Goal: Information Seeking & Learning: Compare options

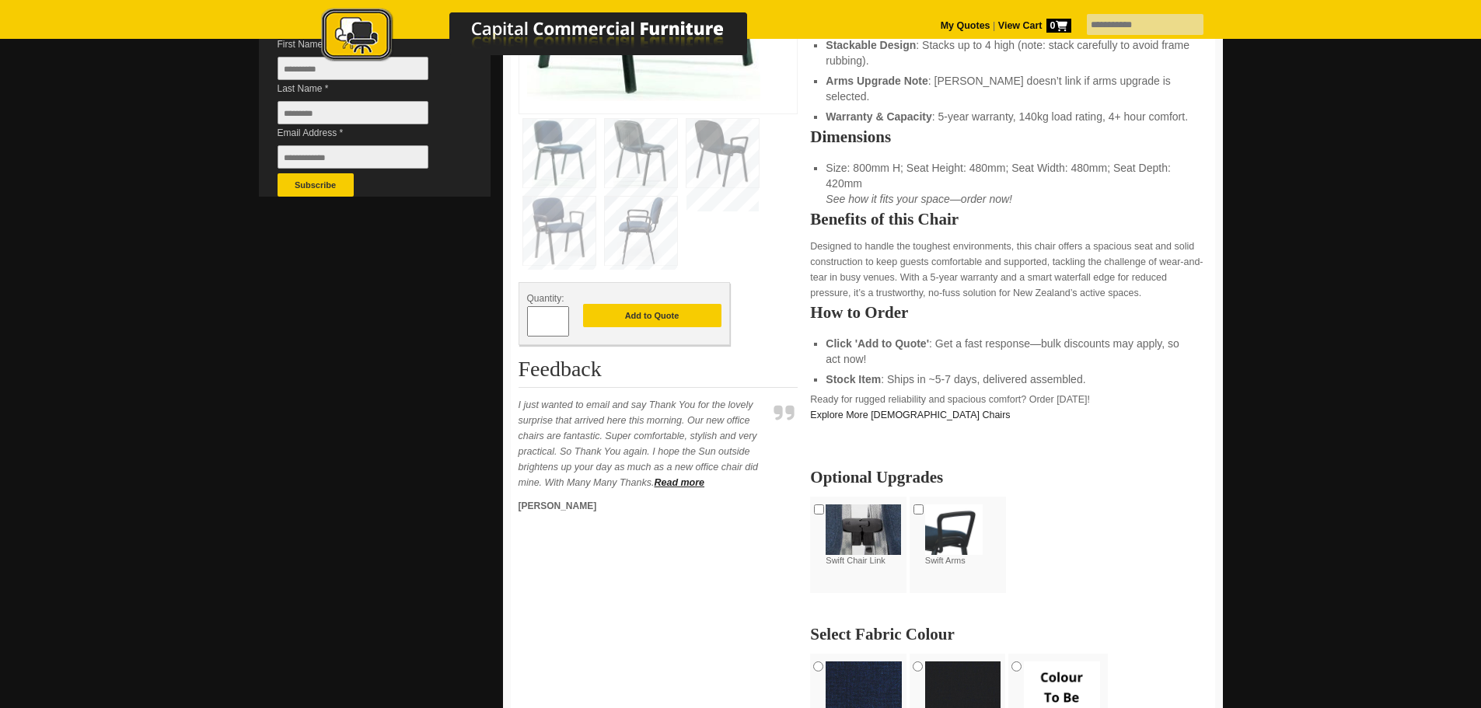
scroll to position [622, 0]
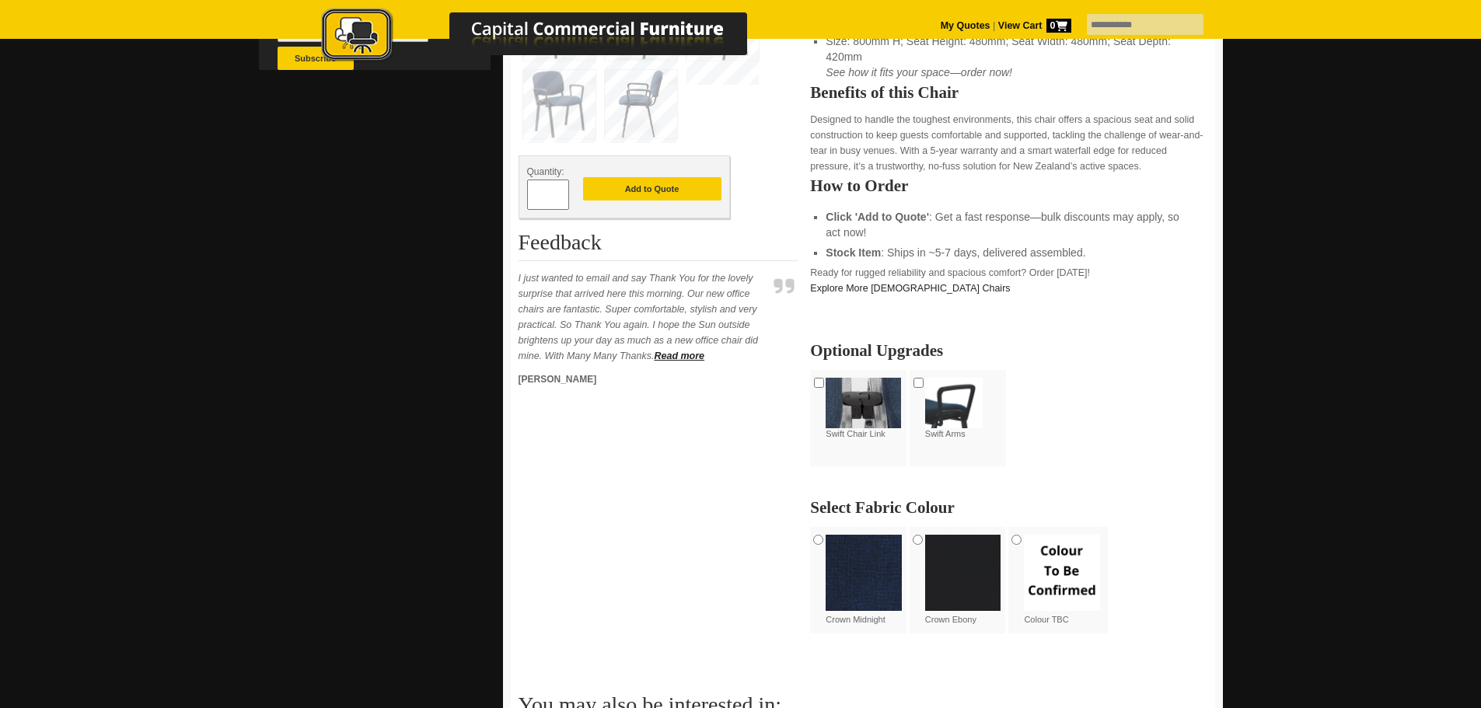
click at [632, 120] on img at bounding box center [641, 104] width 72 height 68
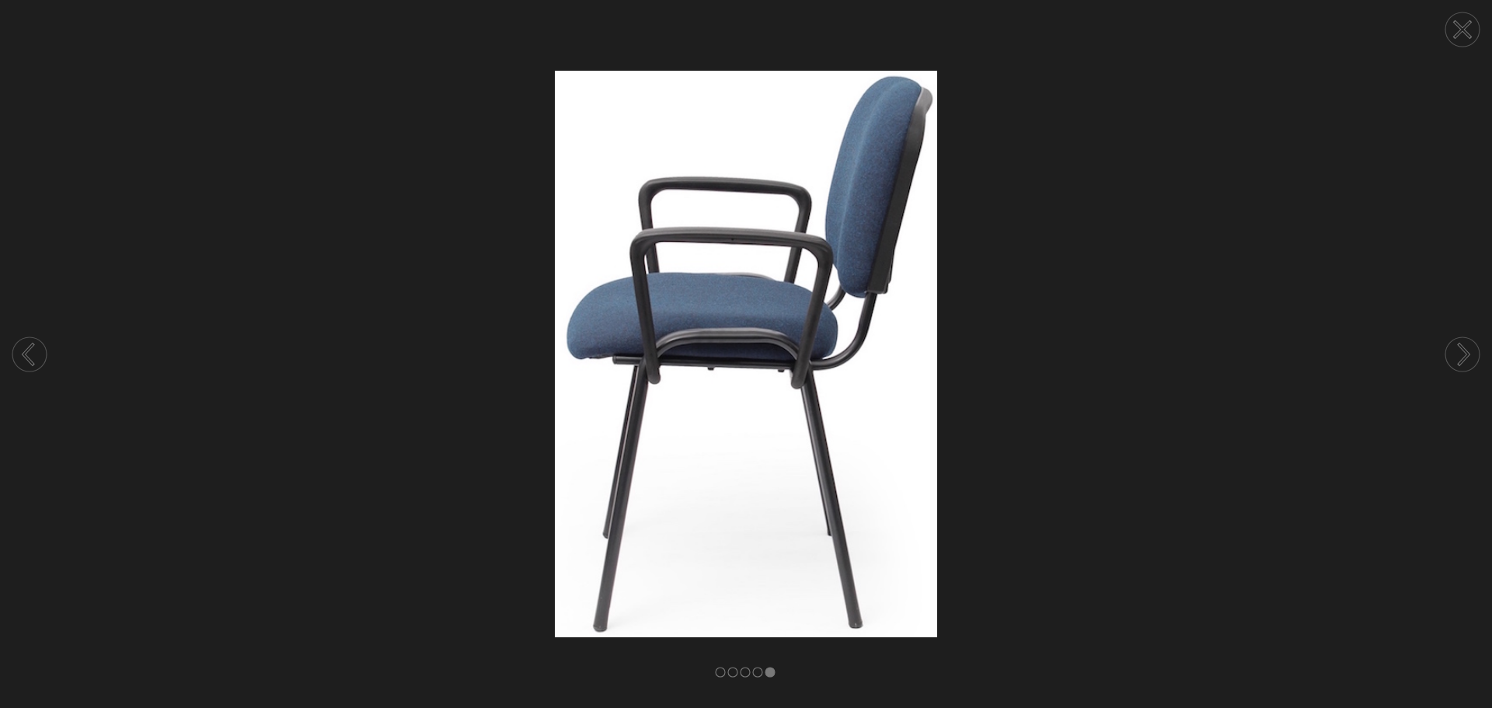
click at [1456, 23] on icon at bounding box center [1463, 30] width 15 height 15
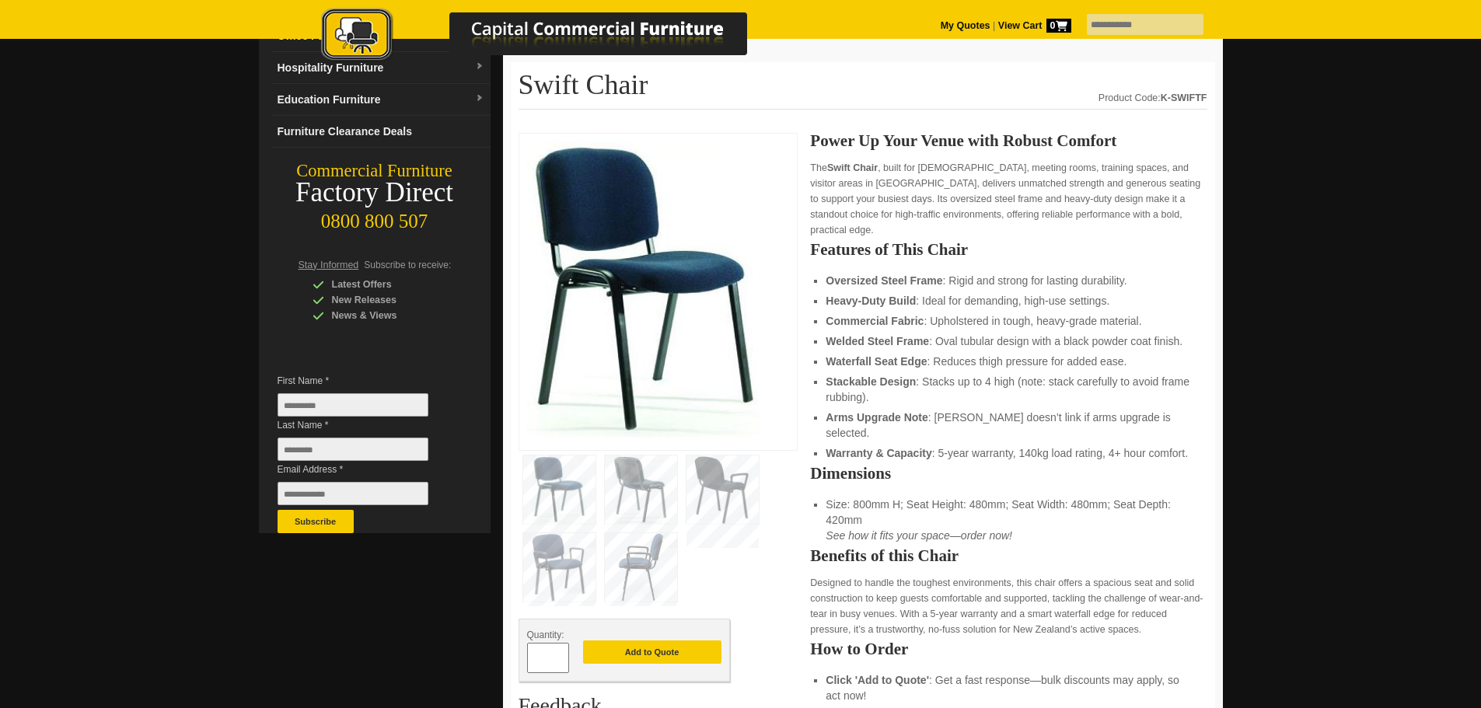
scroll to position [0, 0]
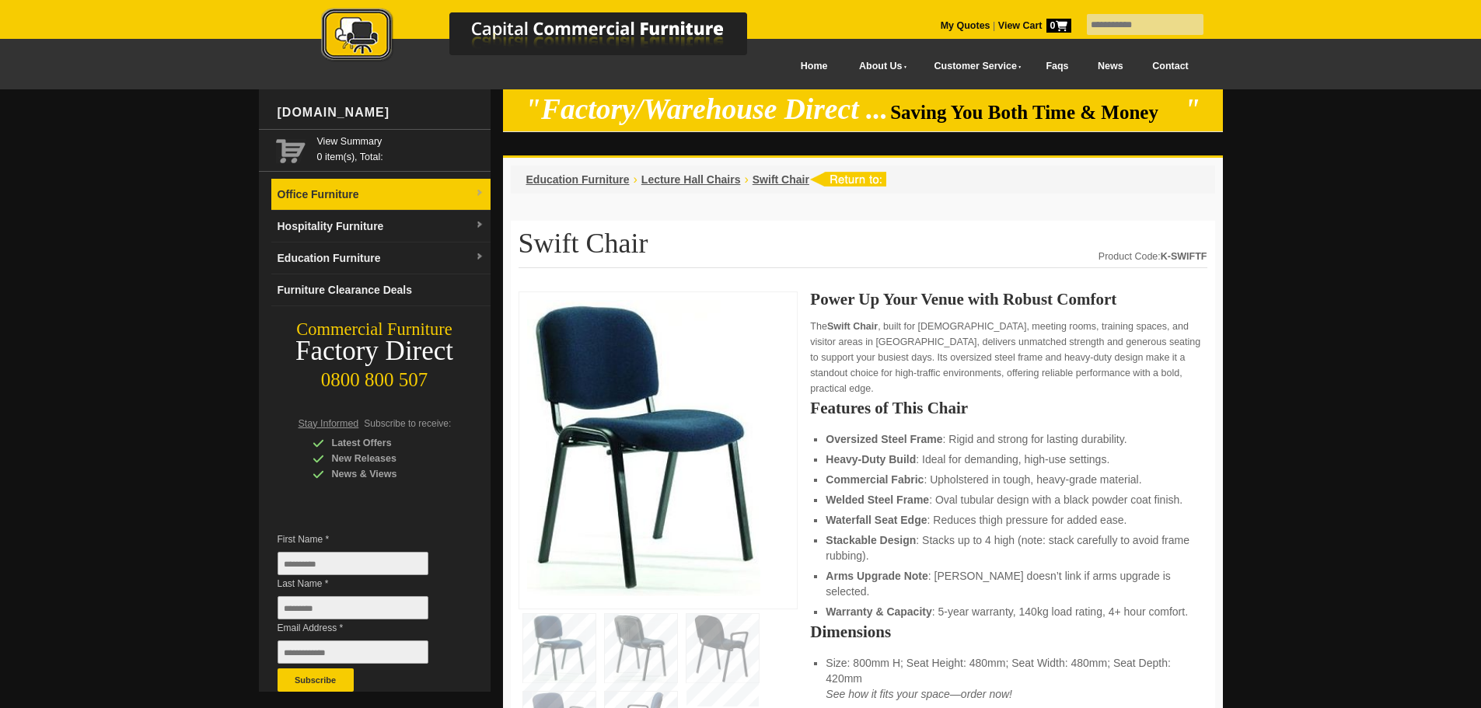
click at [303, 195] on link "Office Furniture" at bounding box center [380, 195] width 219 height 32
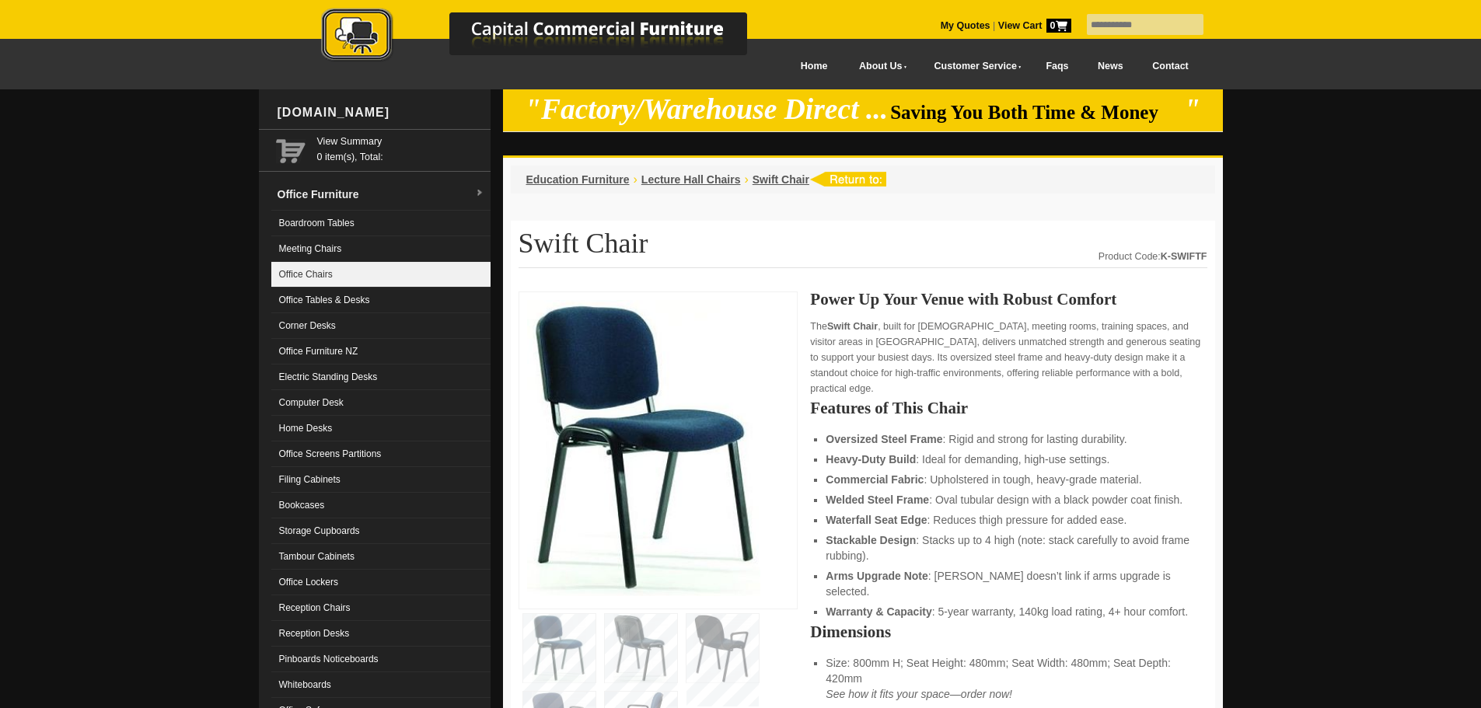
click at [328, 271] on link "Office Chairs" at bounding box center [380, 275] width 219 height 26
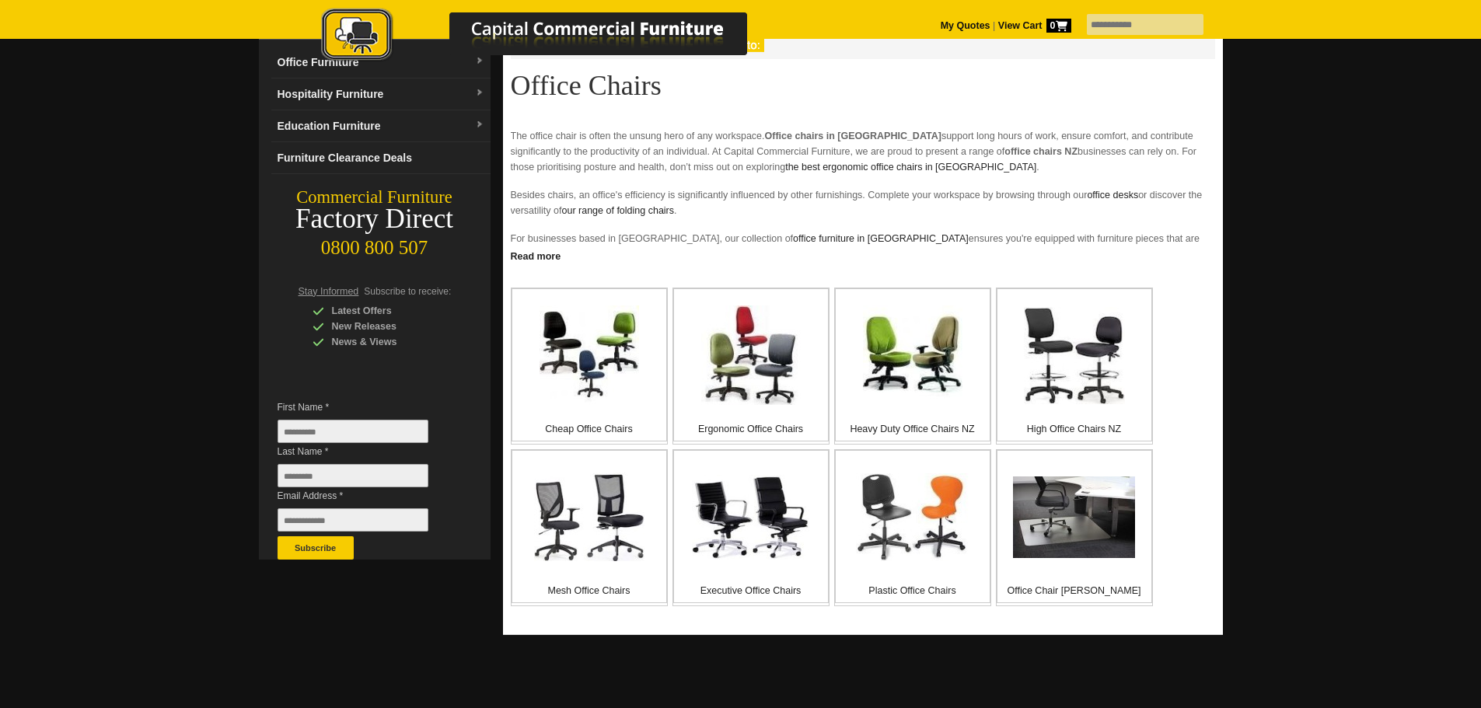
scroll to position [311, 0]
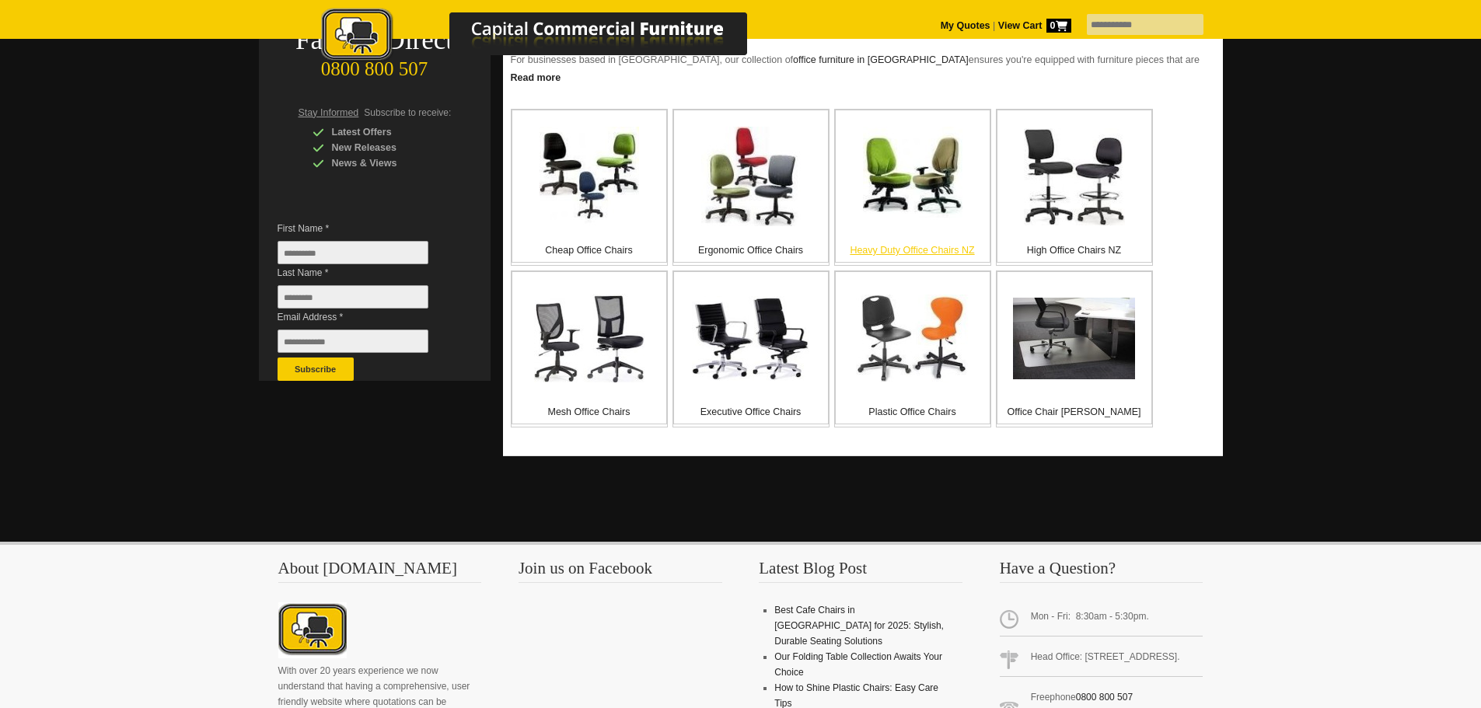
click at [921, 247] on p "Heavy Duty Office Chairs NZ" at bounding box center [913, 251] width 154 height 16
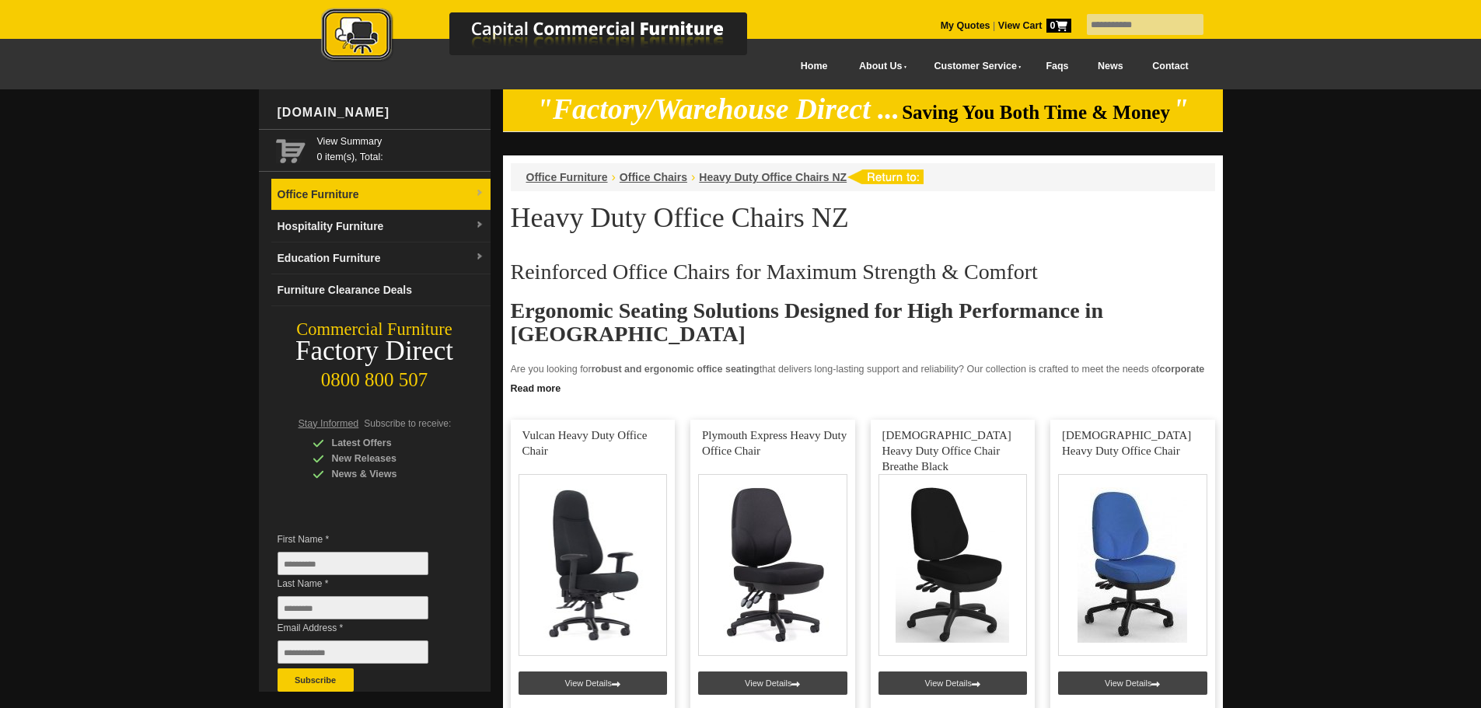
click at [331, 193] on link "Office Furniture" at bounding box center [380, 195] width 219 height 32
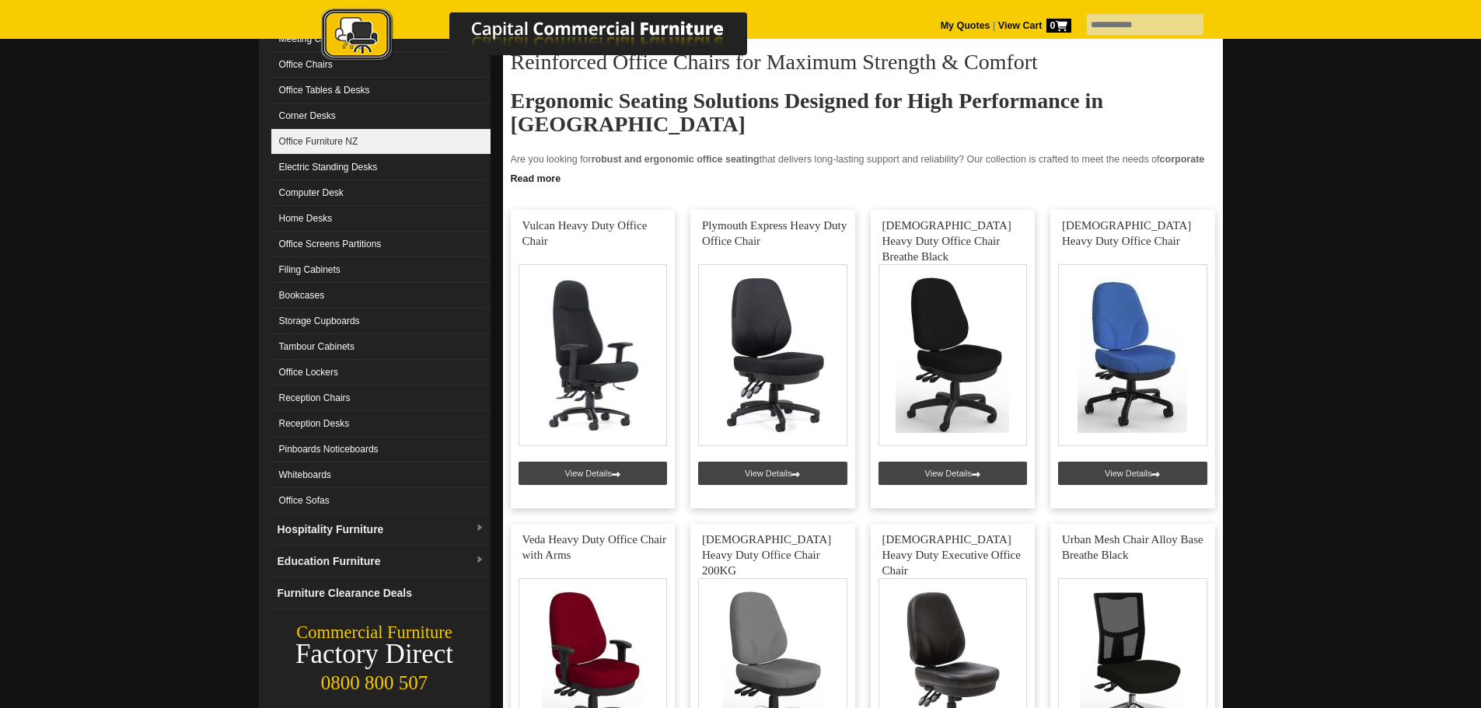
scroll to position [233, 0]
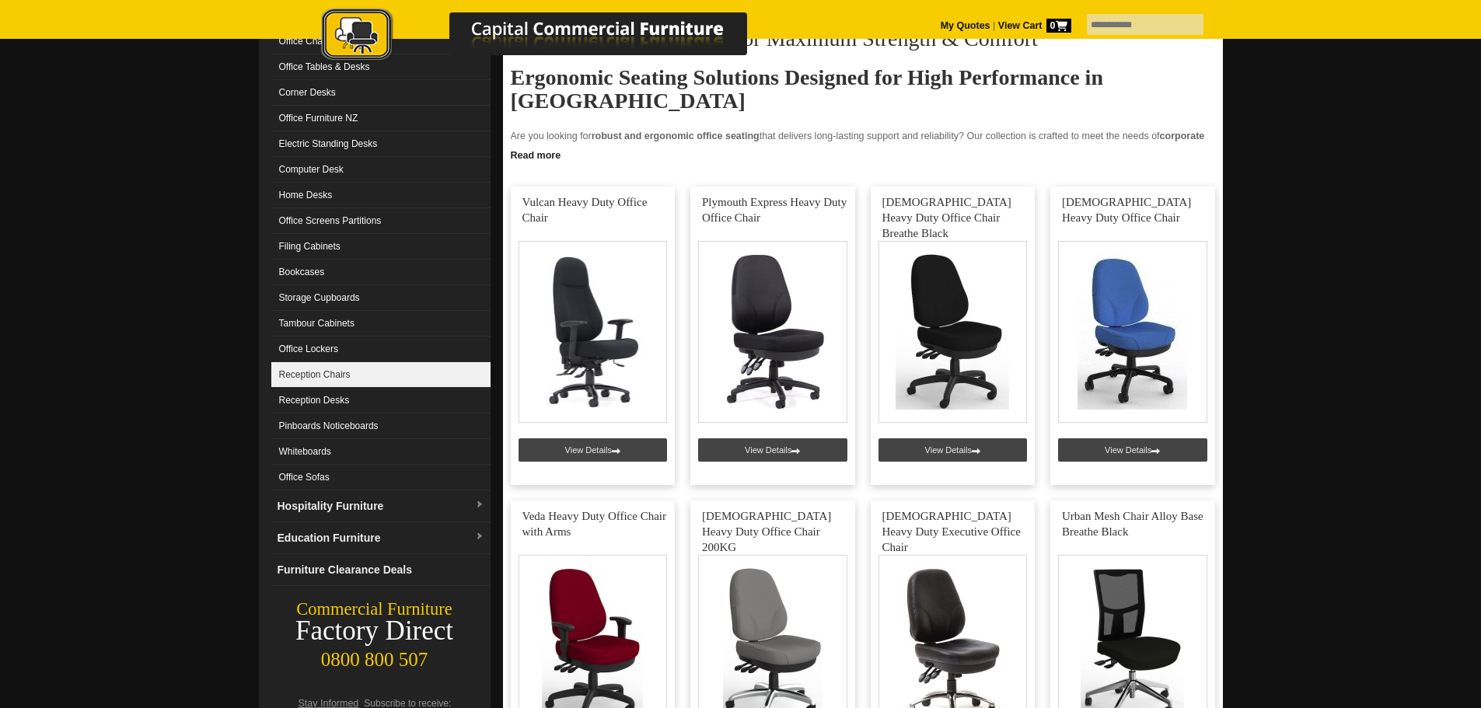
click at [318, 371] on link "Reception Chairs" at bounding box center [380, 375] width 219 height 26
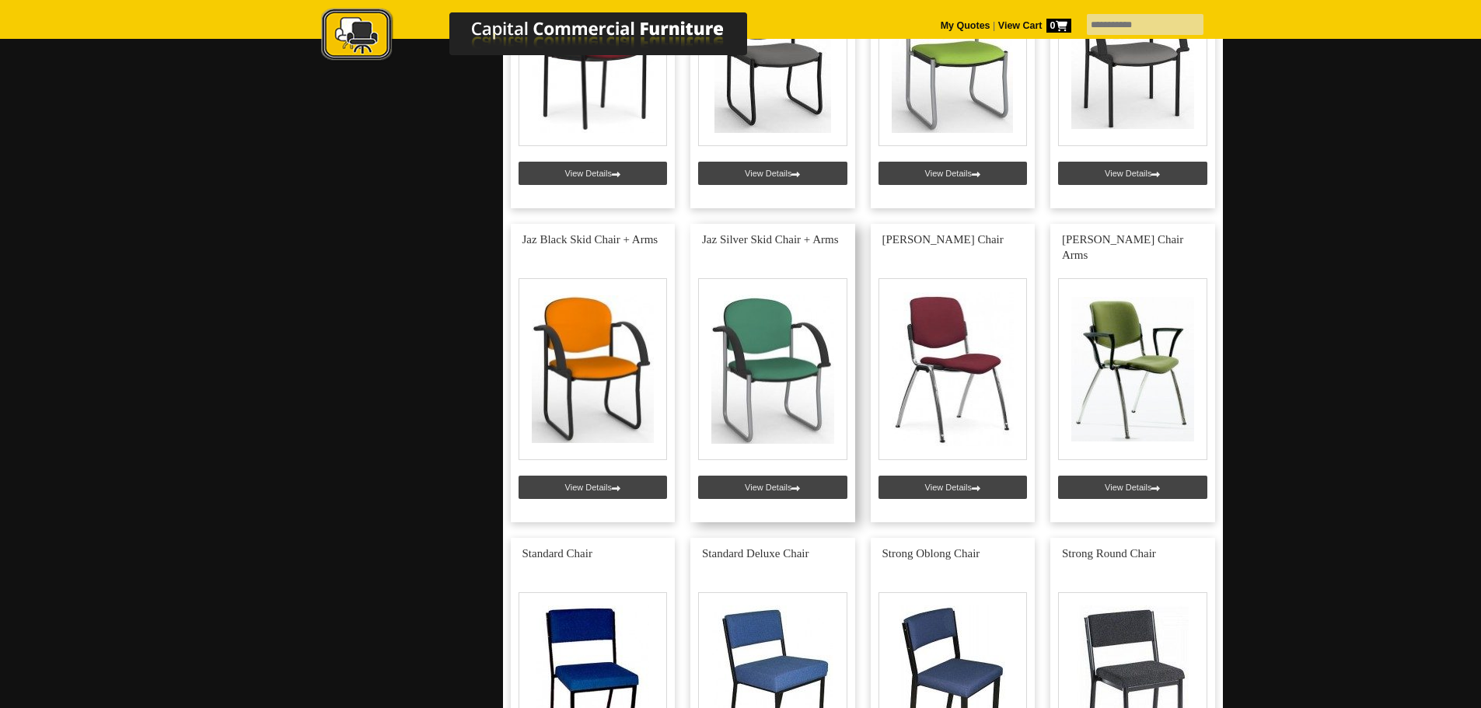
scroll to position [1943, 0]
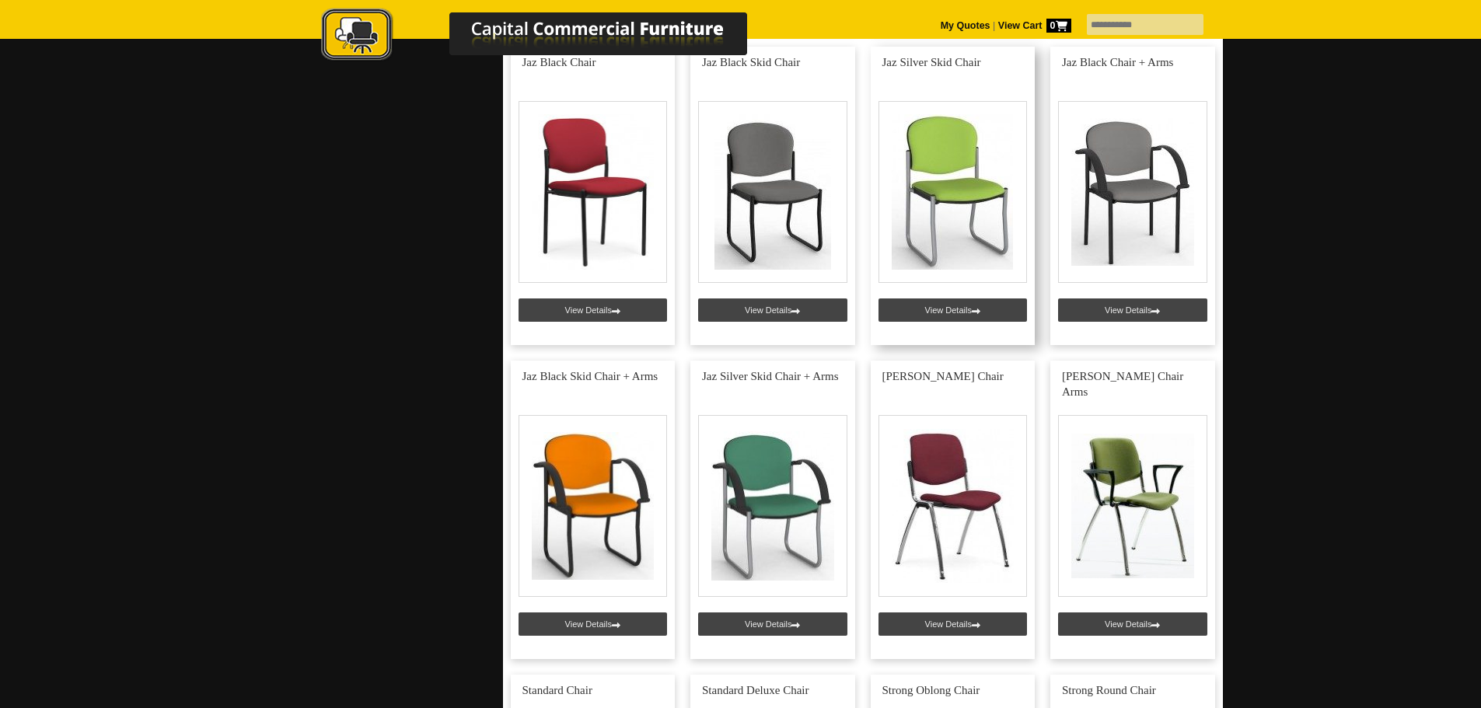
click at [962, 202] on link at bounding box center [953, 196] width 165 height 298
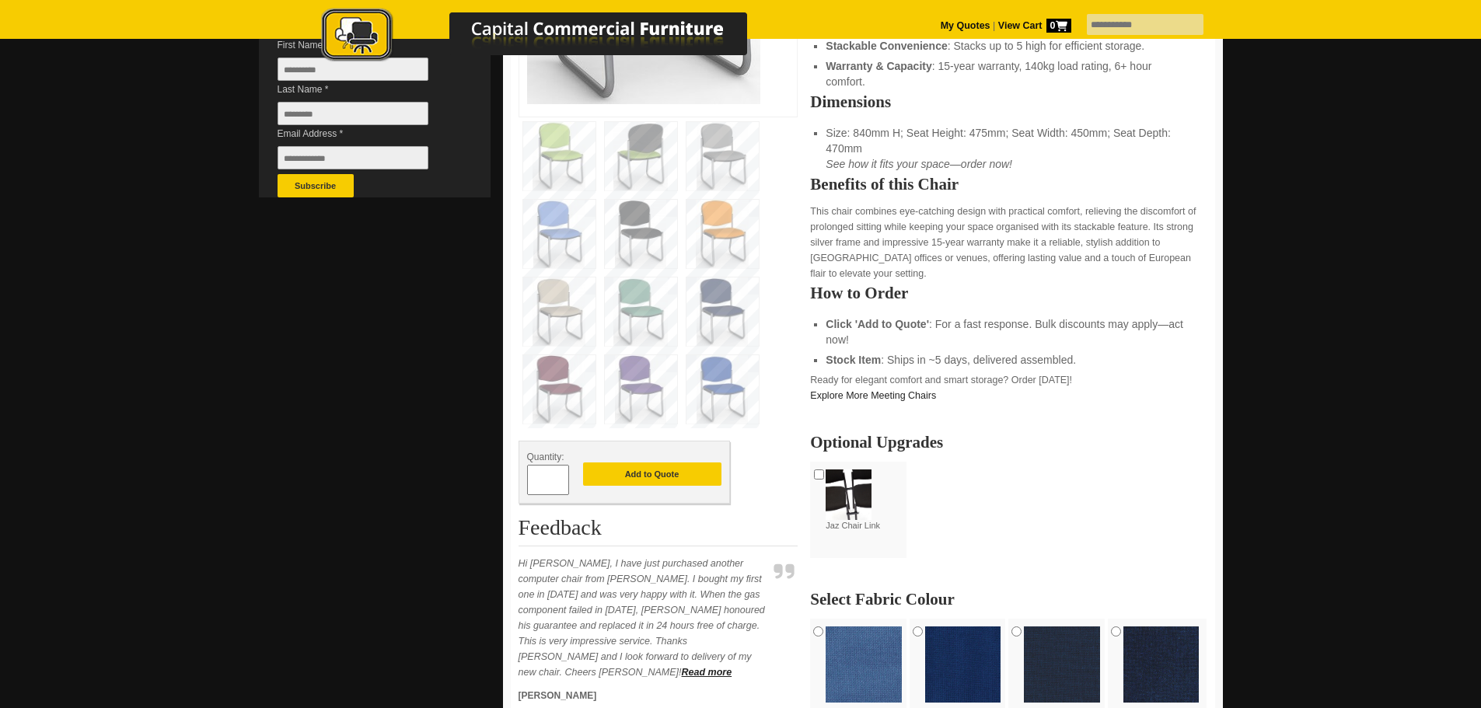
scroll to position [466, 0]
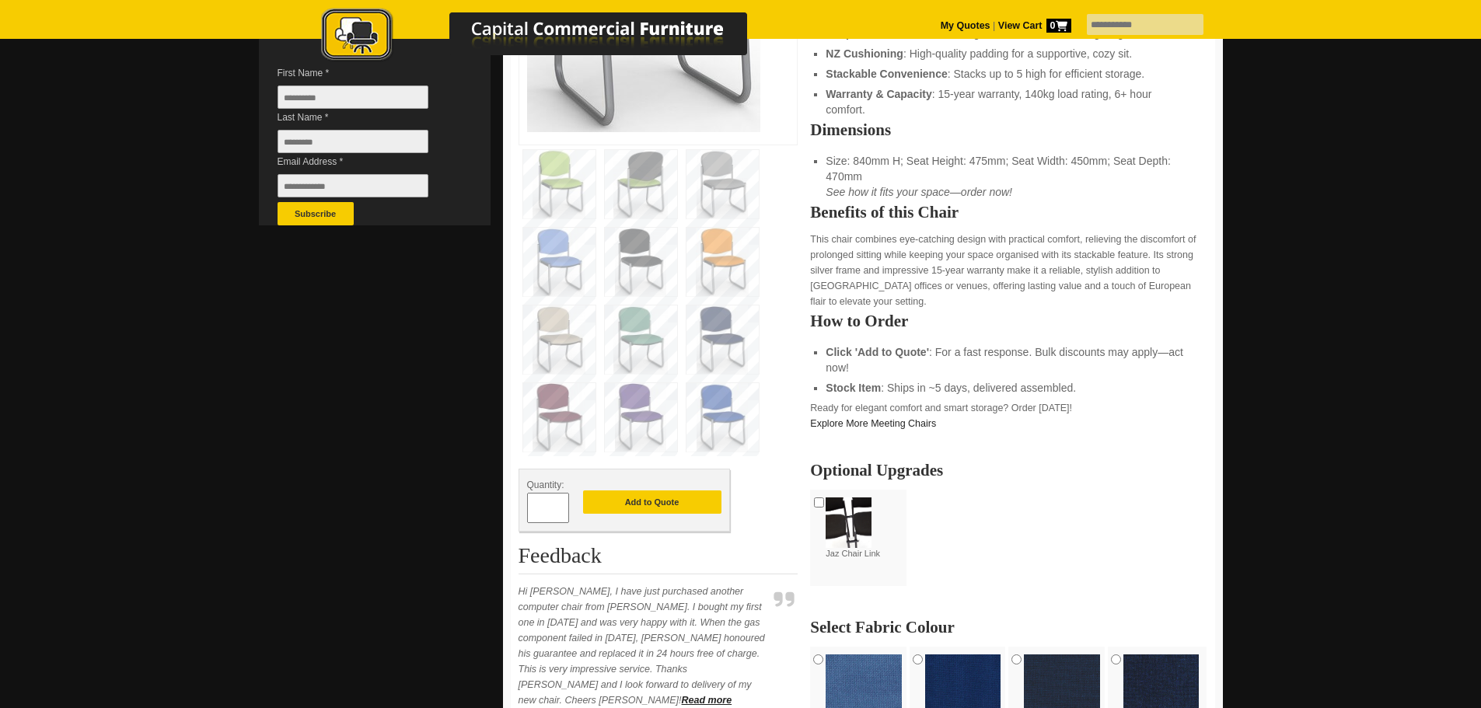
click at [630, 259] on img at bounding box center [641, 262] width 72 height 68
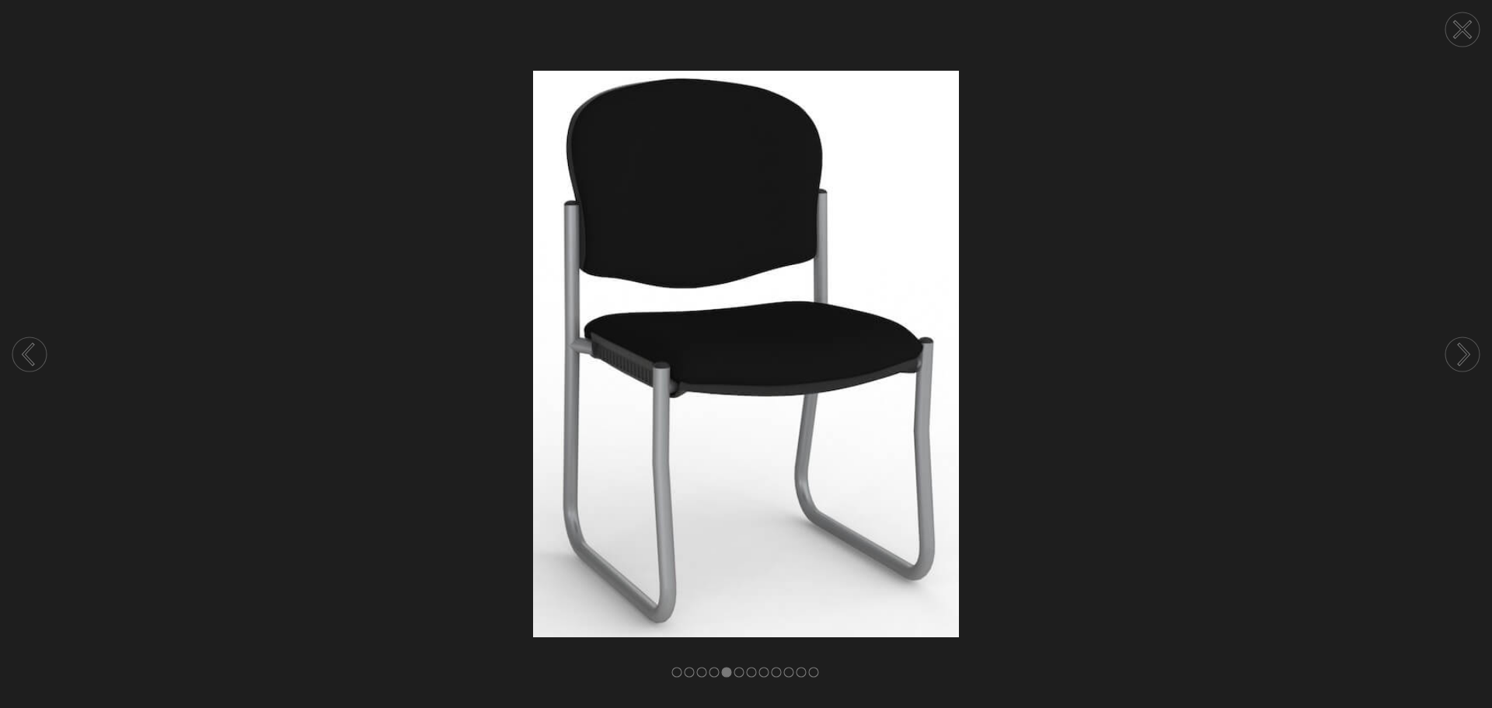
click at [1463, 364] on circle at bounding box center [1463, 354] width 34 height 34
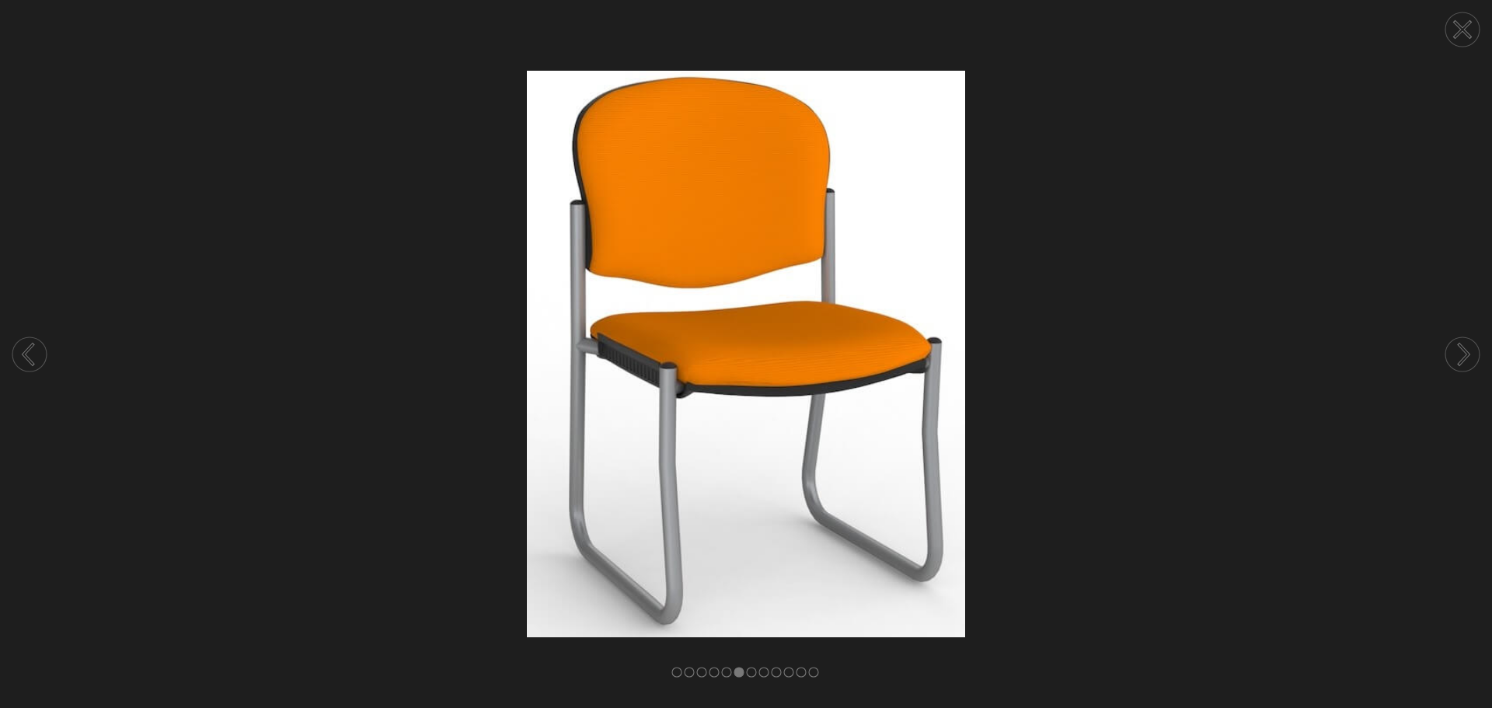
click at [1463, 364] on circle at bounding box center [1463, 354] width 34 height 34
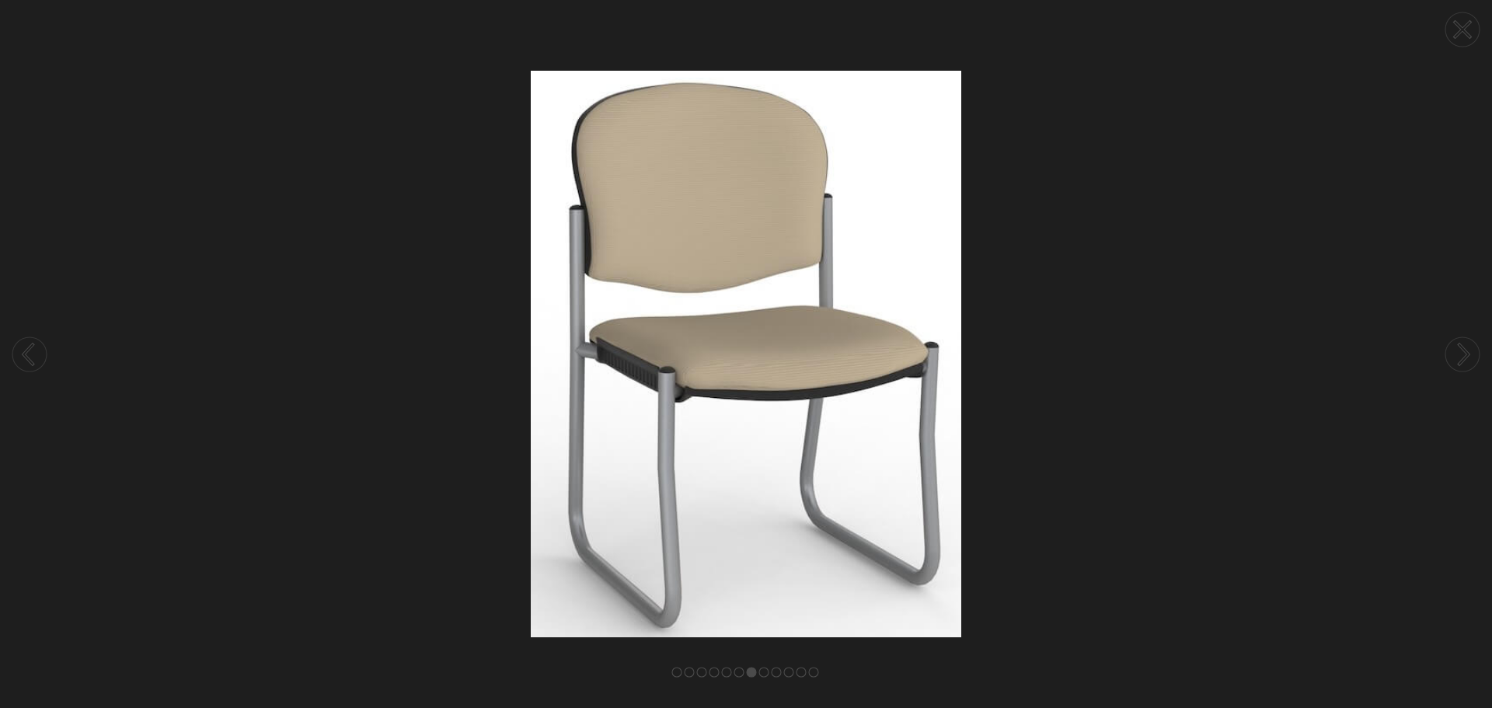
click at [1463, 364] on circle at bounding box center [1463, 354] width 34 height 34
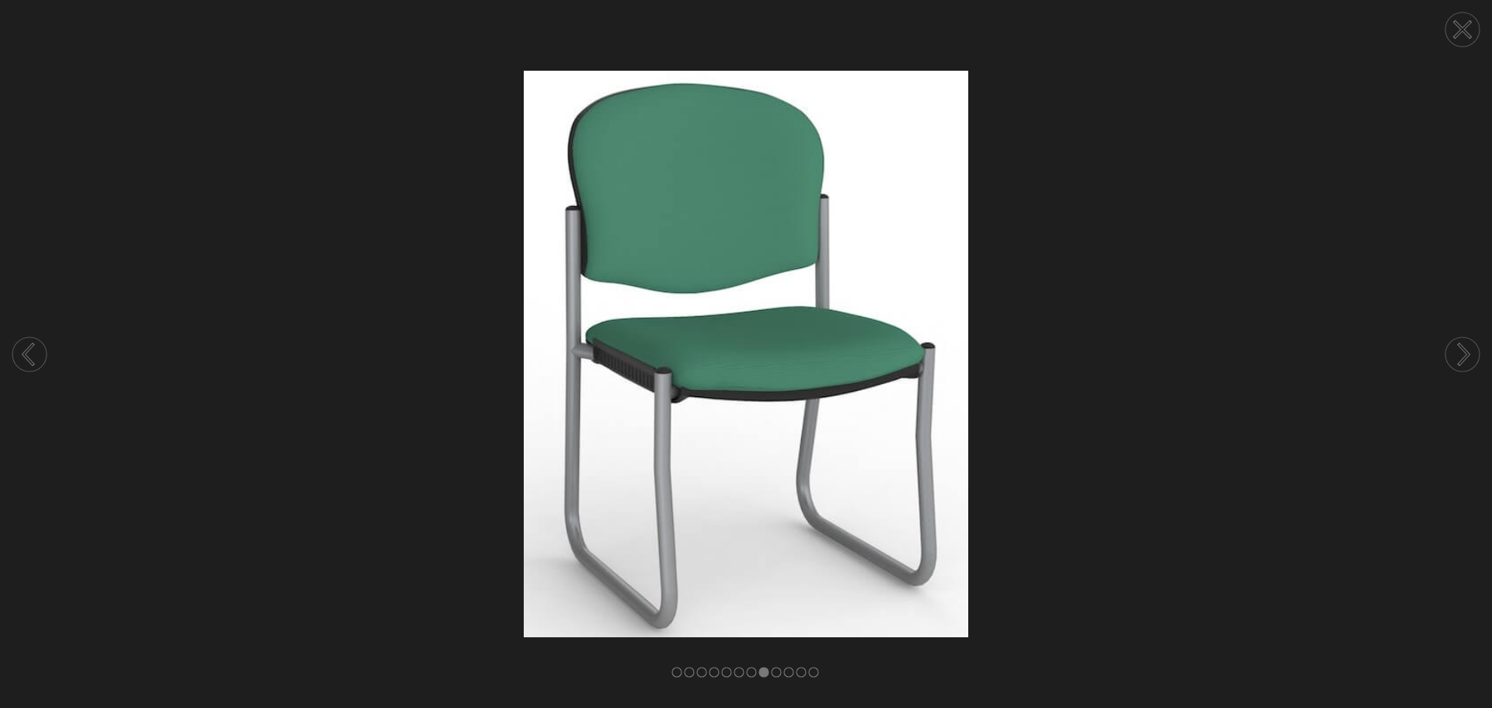
click at [1463, 364] on circle at bounding box center [1463, 354] width 34 height 34
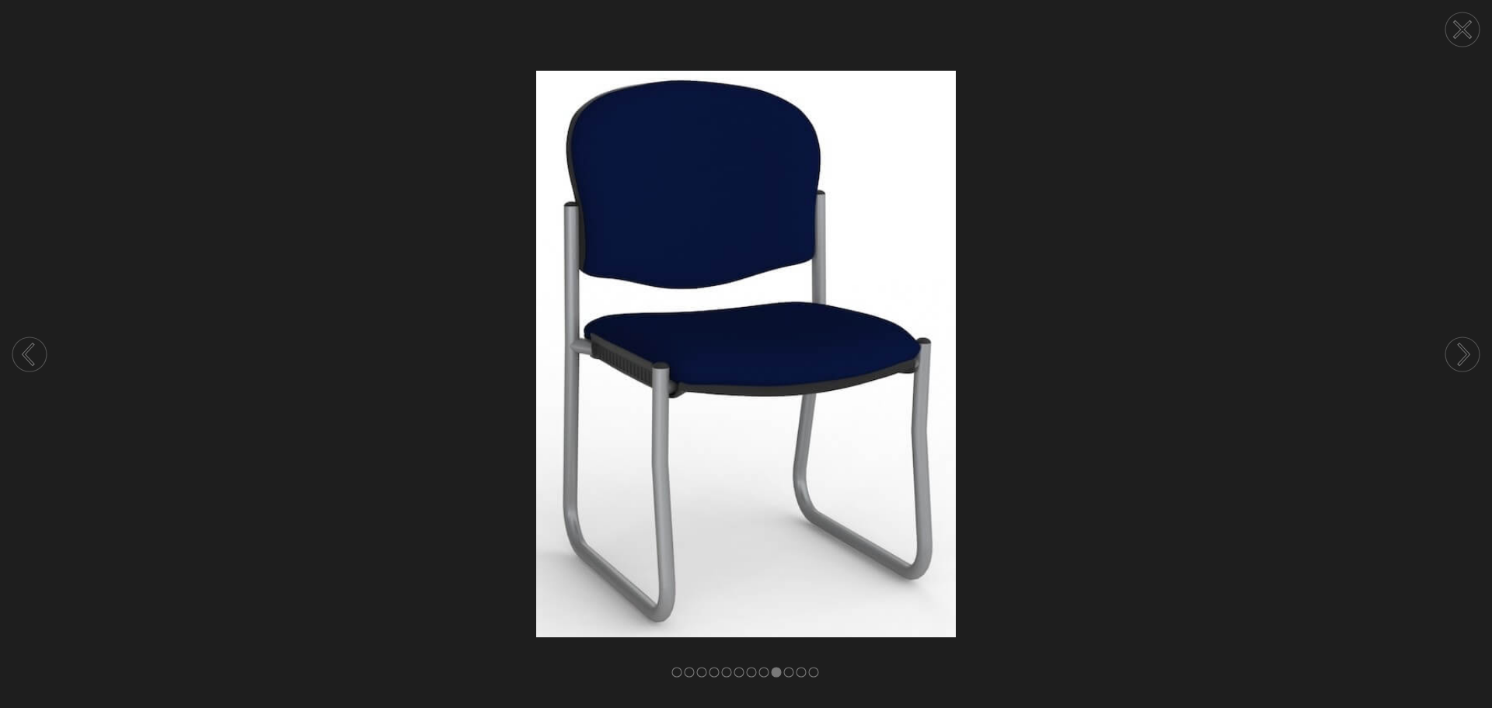
click at [1463, 364] on circle at bounding box center [1463, 354] width 34 height 34
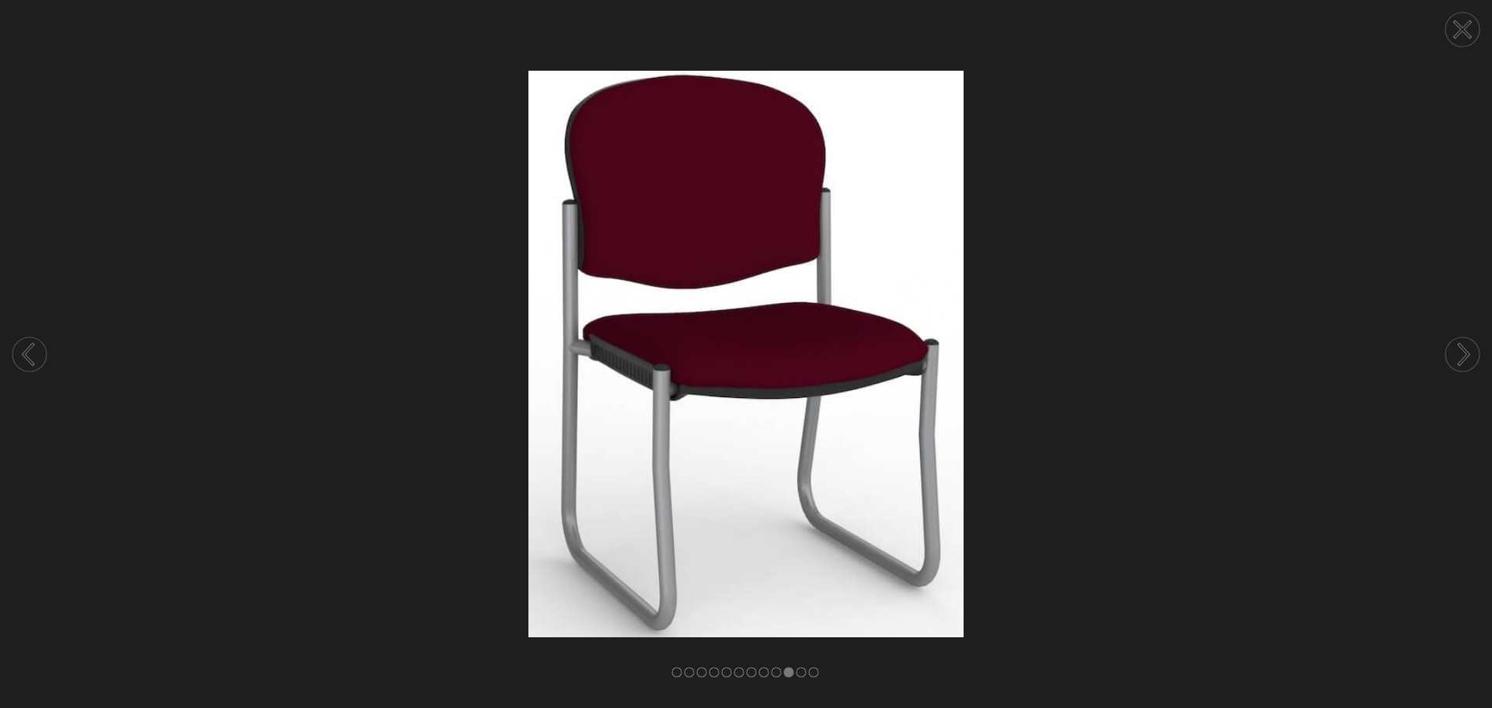
click at [1463, 364] on circle at bounding box center [1463, 354] width 34 height 34
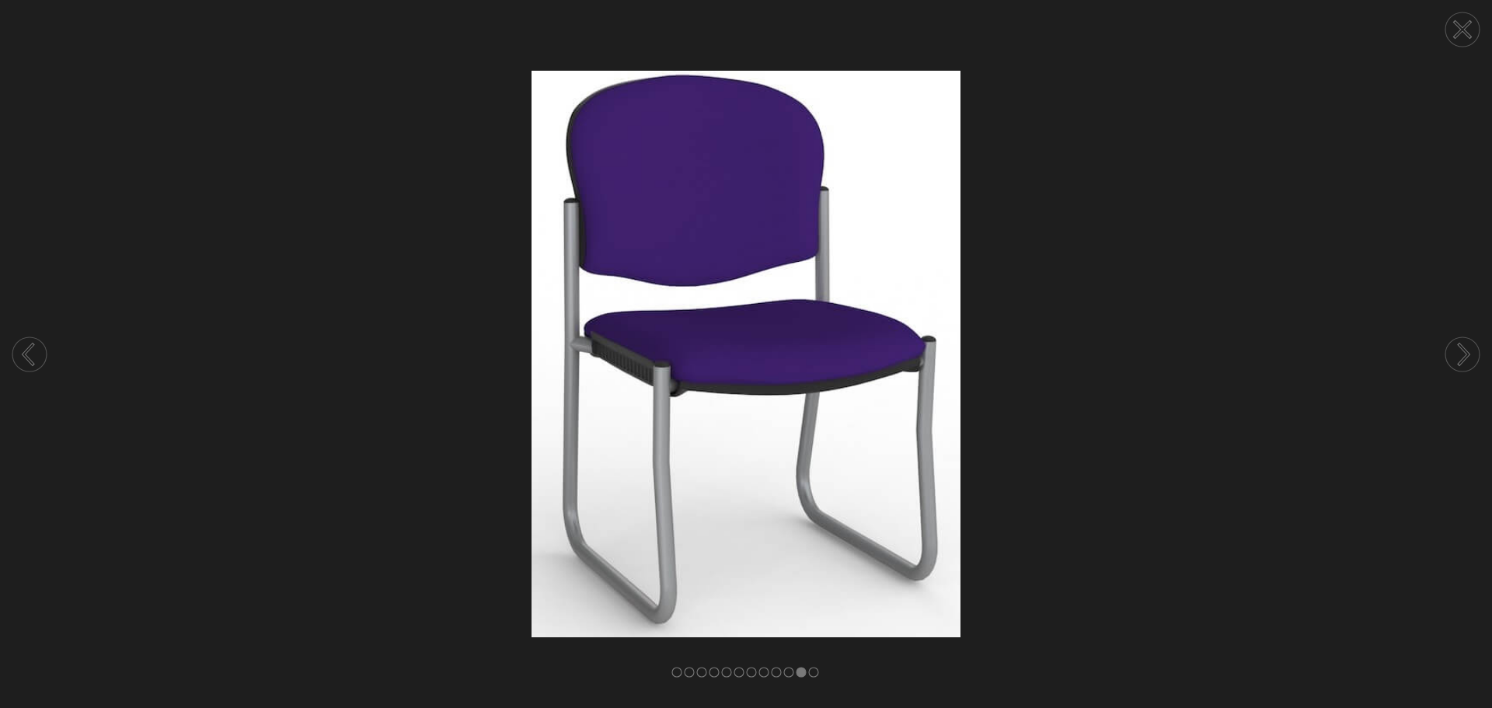
click at [1463, 364] on circle at bounding box center [1463, 354] width 34 height 34
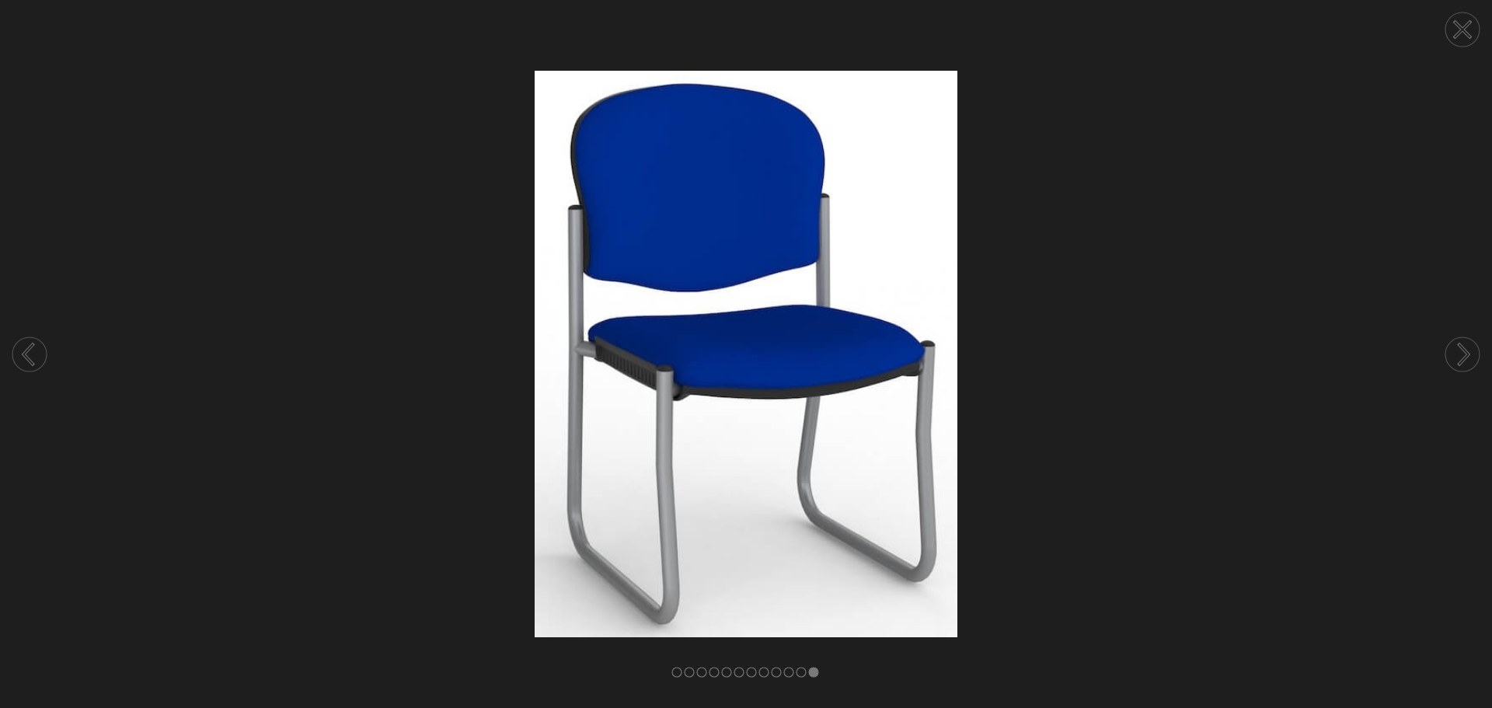
click at [1463, 364] on circle at bounding box center [1463, 354] width 34 height 34
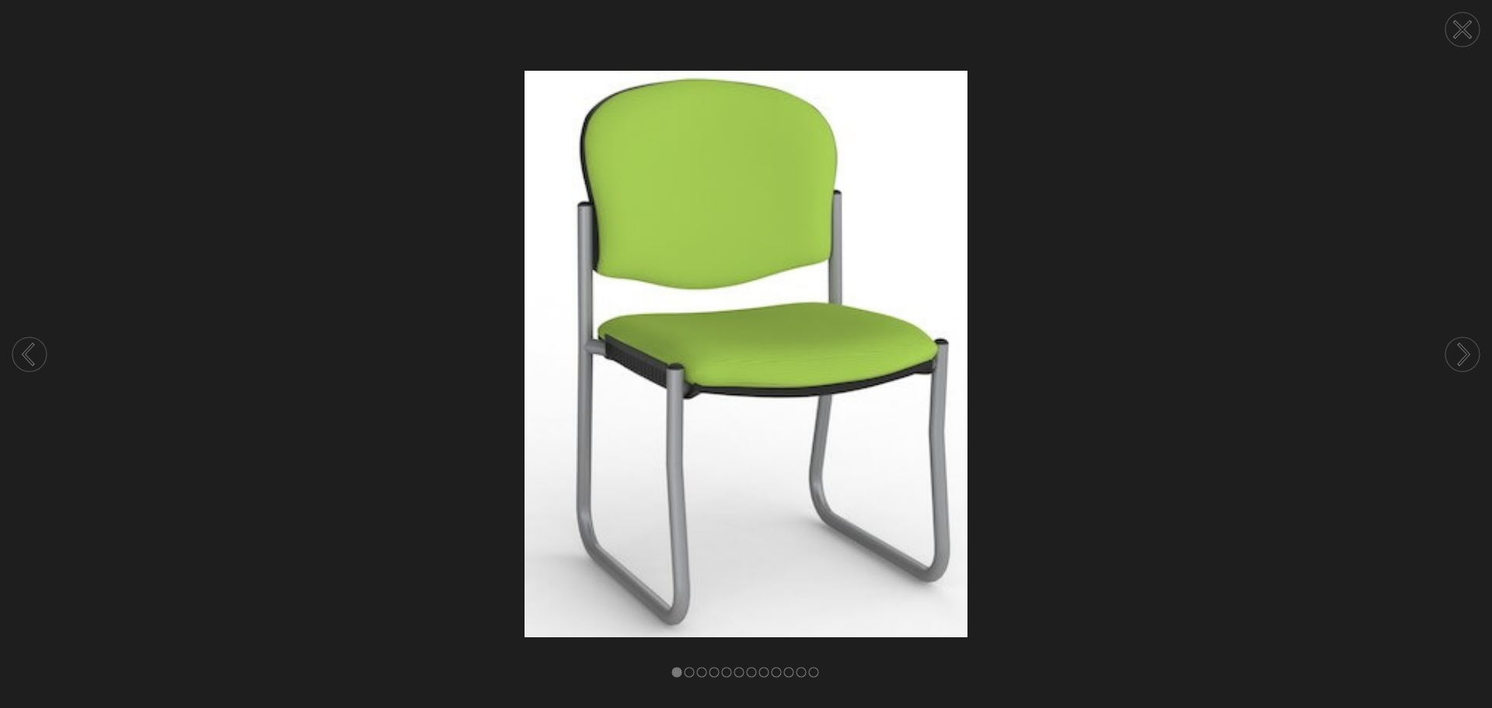
click at [1458, 23] on circle at bounding box center [1463, 29] width 34 height 34
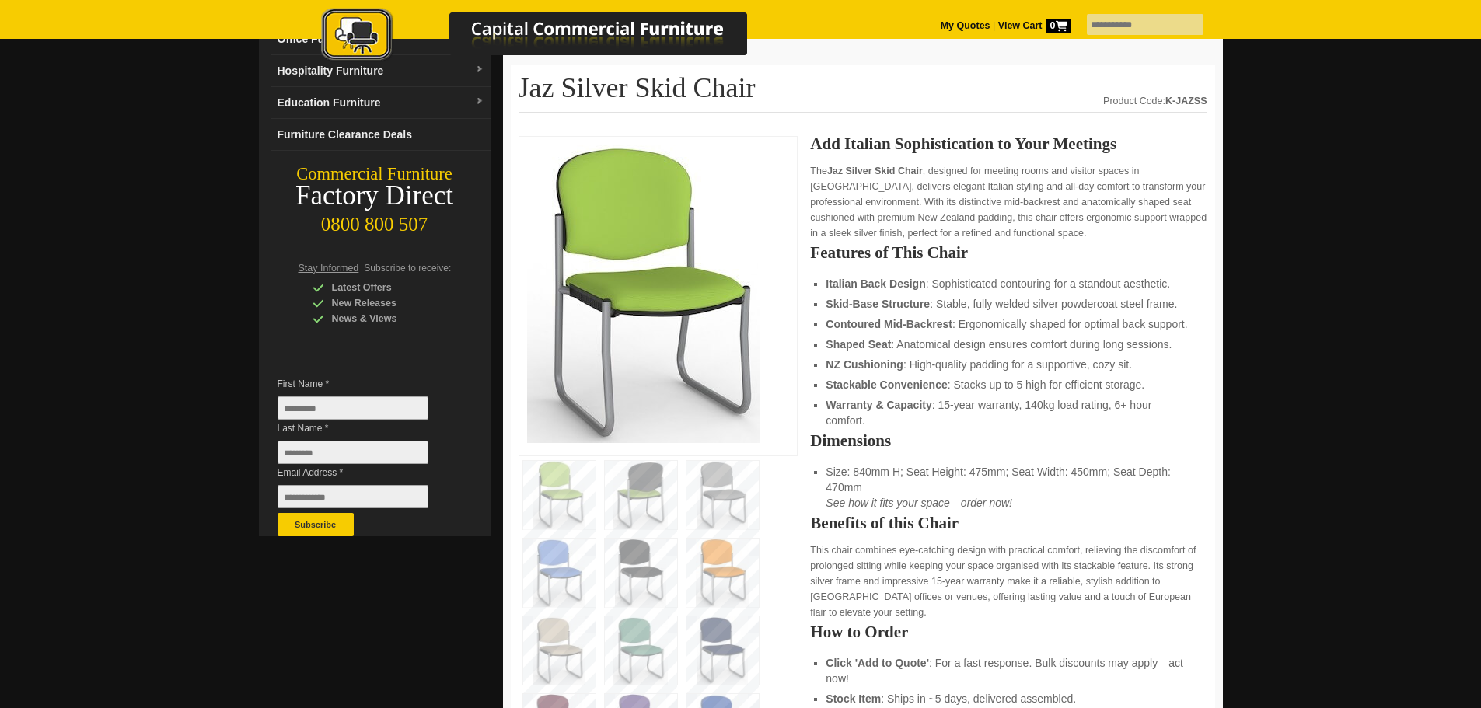
scroll to position [0, 0]
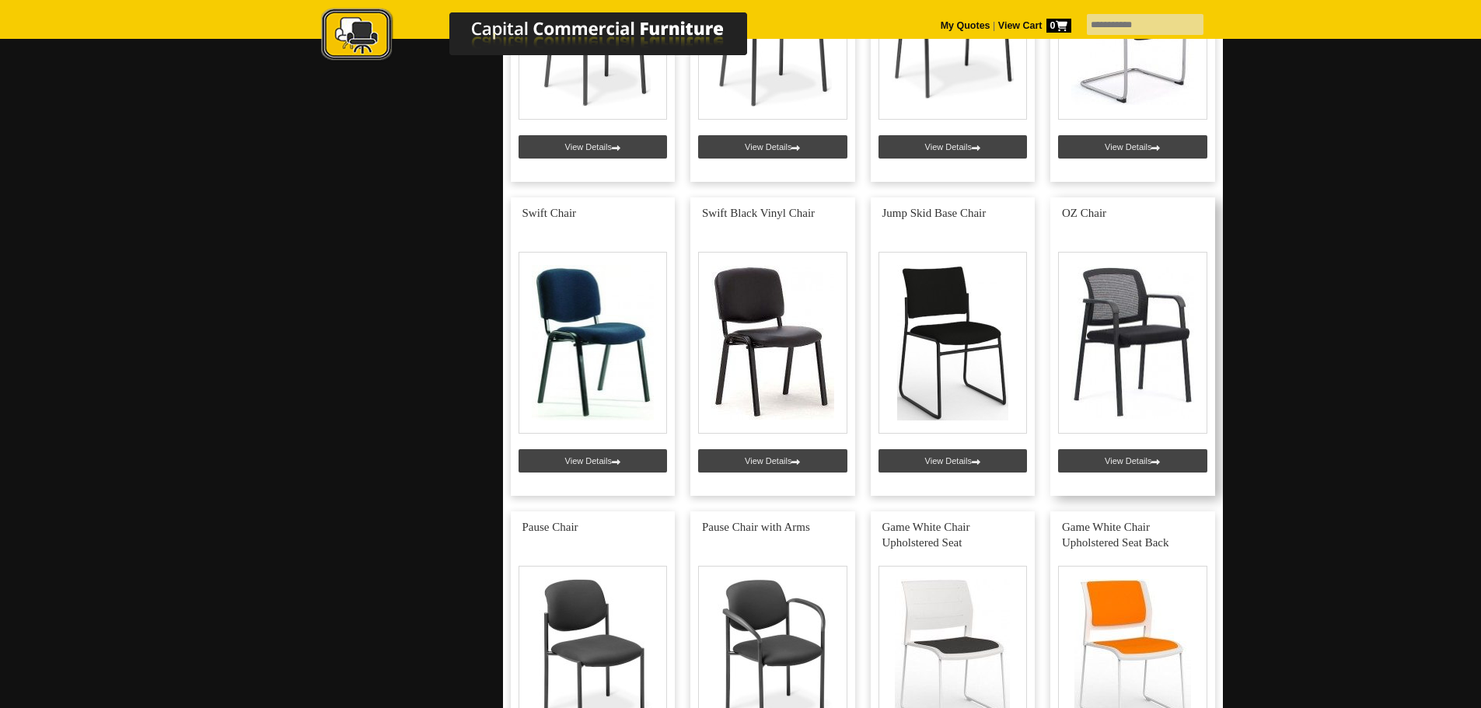
scroll to position [1166, 0]
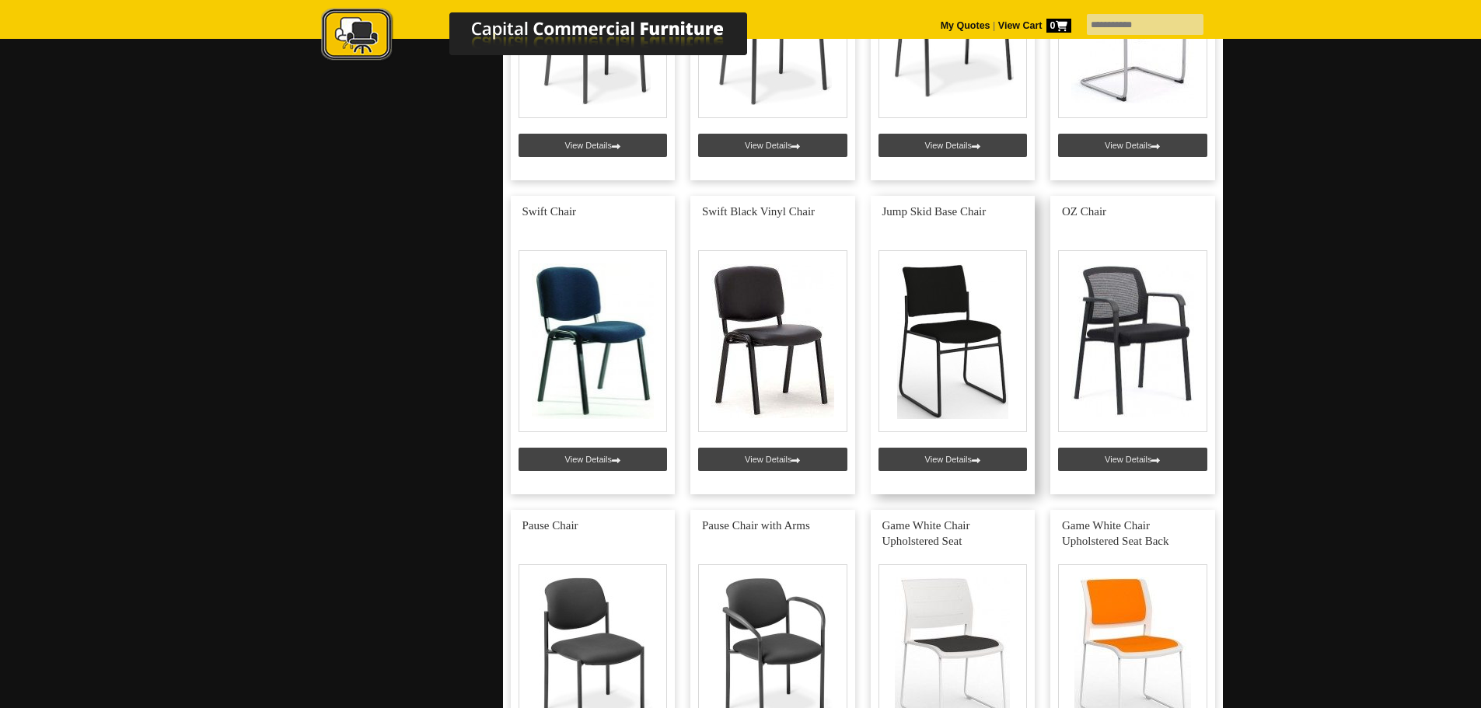
click at [959, 364] on link at bounding box center [953, 345] width 165 height 298
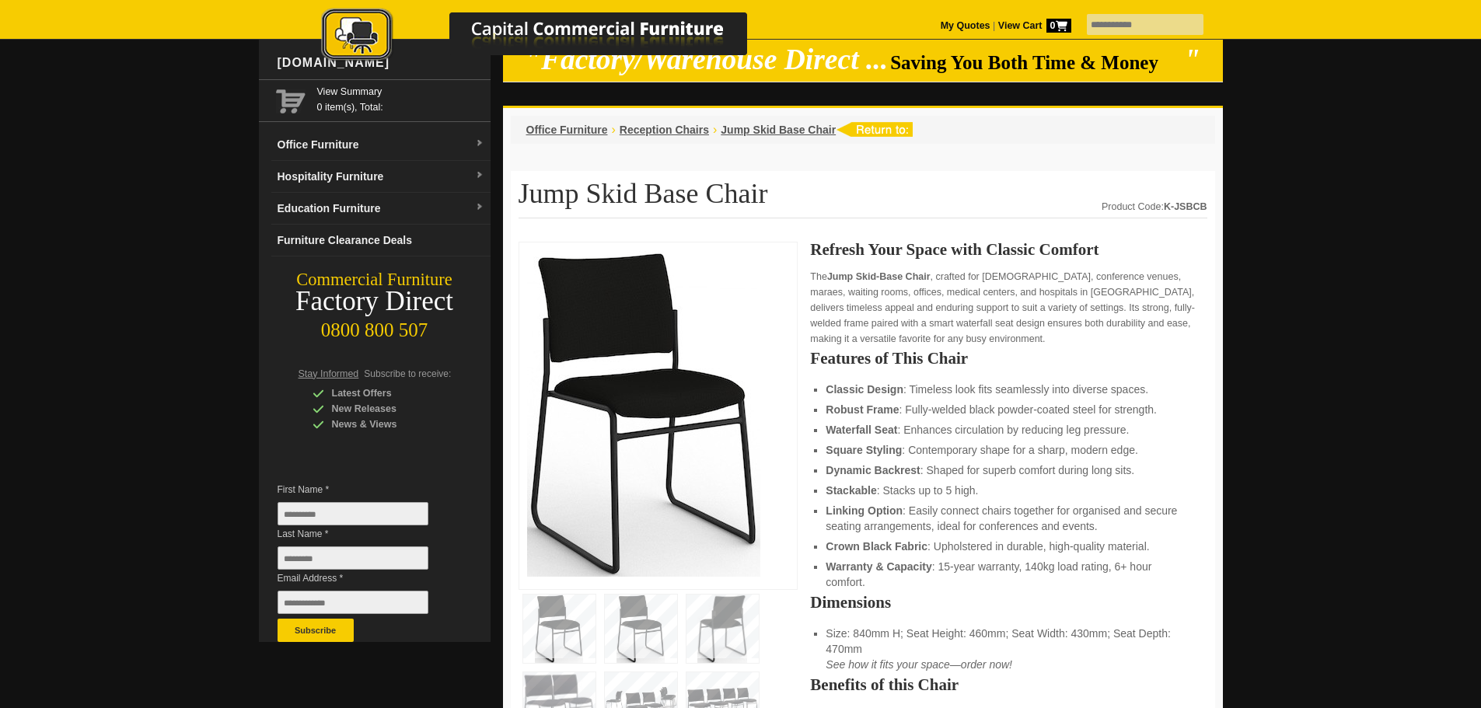
scroll to position [78, 0]
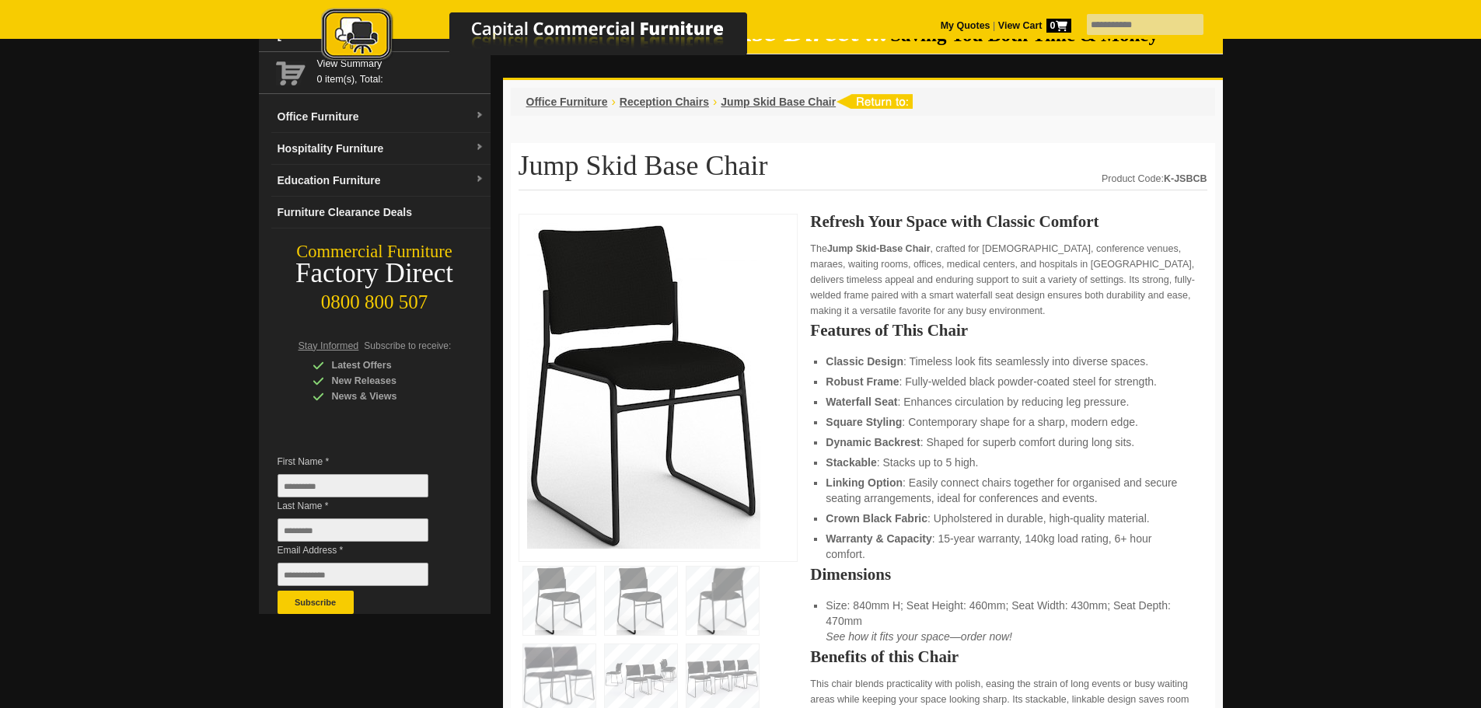
click at [722, 604] on img at bounding box center [722, 601] width 72 height 68
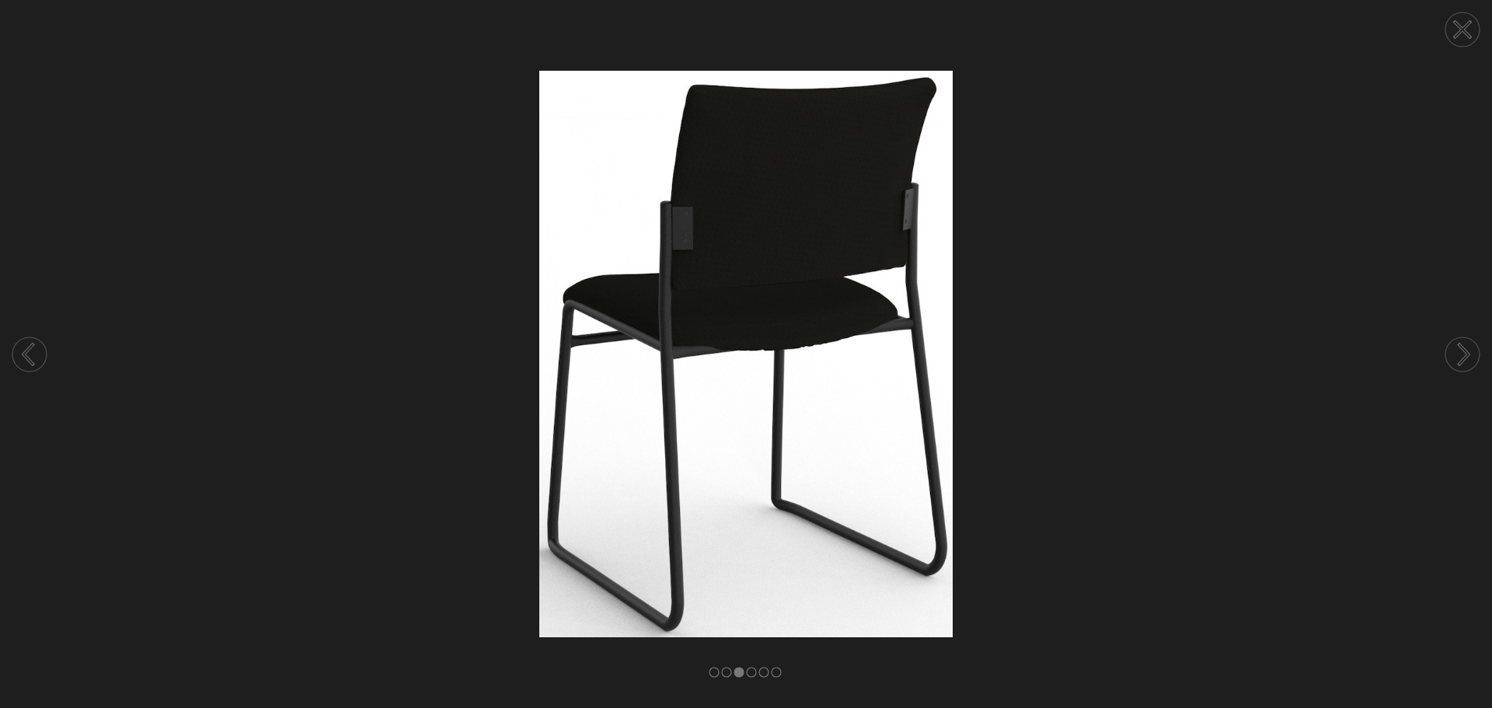
click at [1458, 349] on circle at bounding box center [1463, 354] width 34 height 34
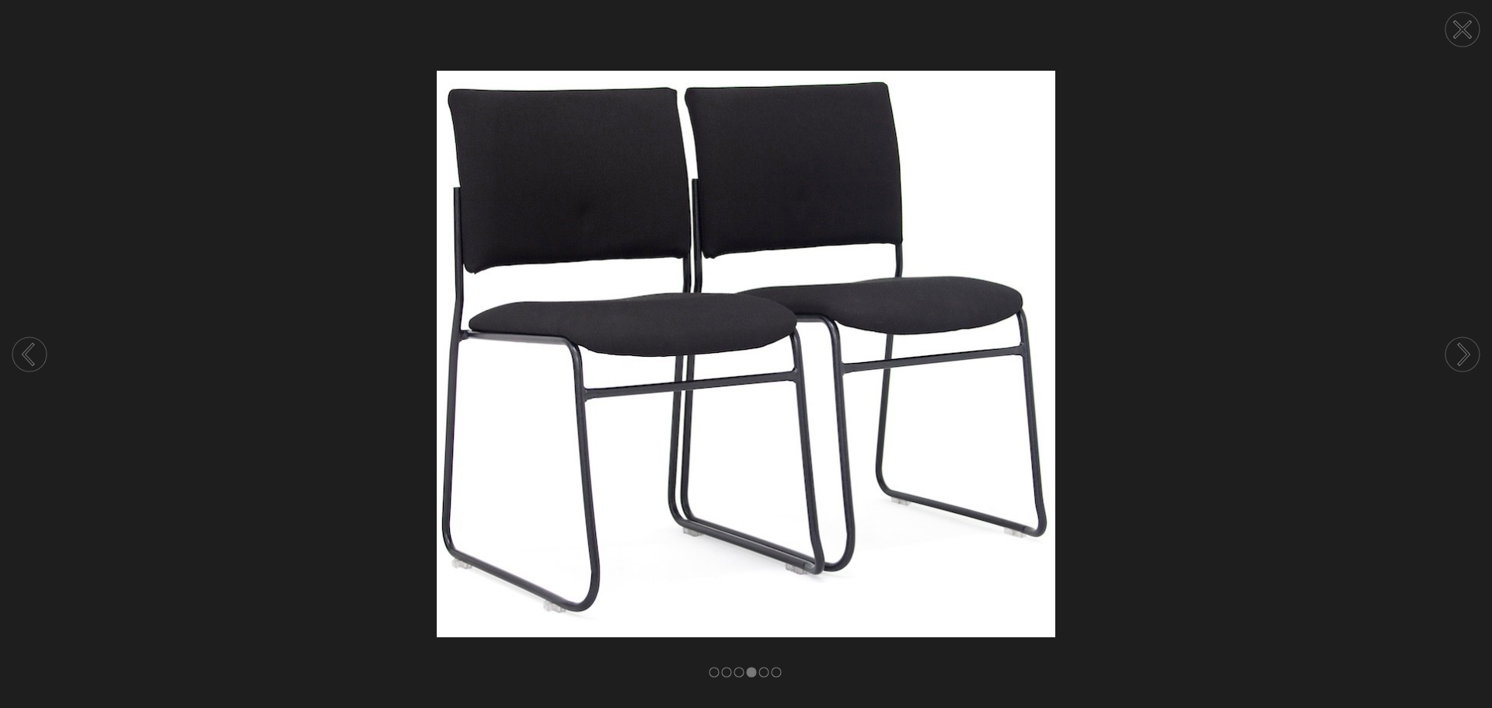
click at [1457, 349] on circle at bounding box center [1463, 354] width 34 height 34
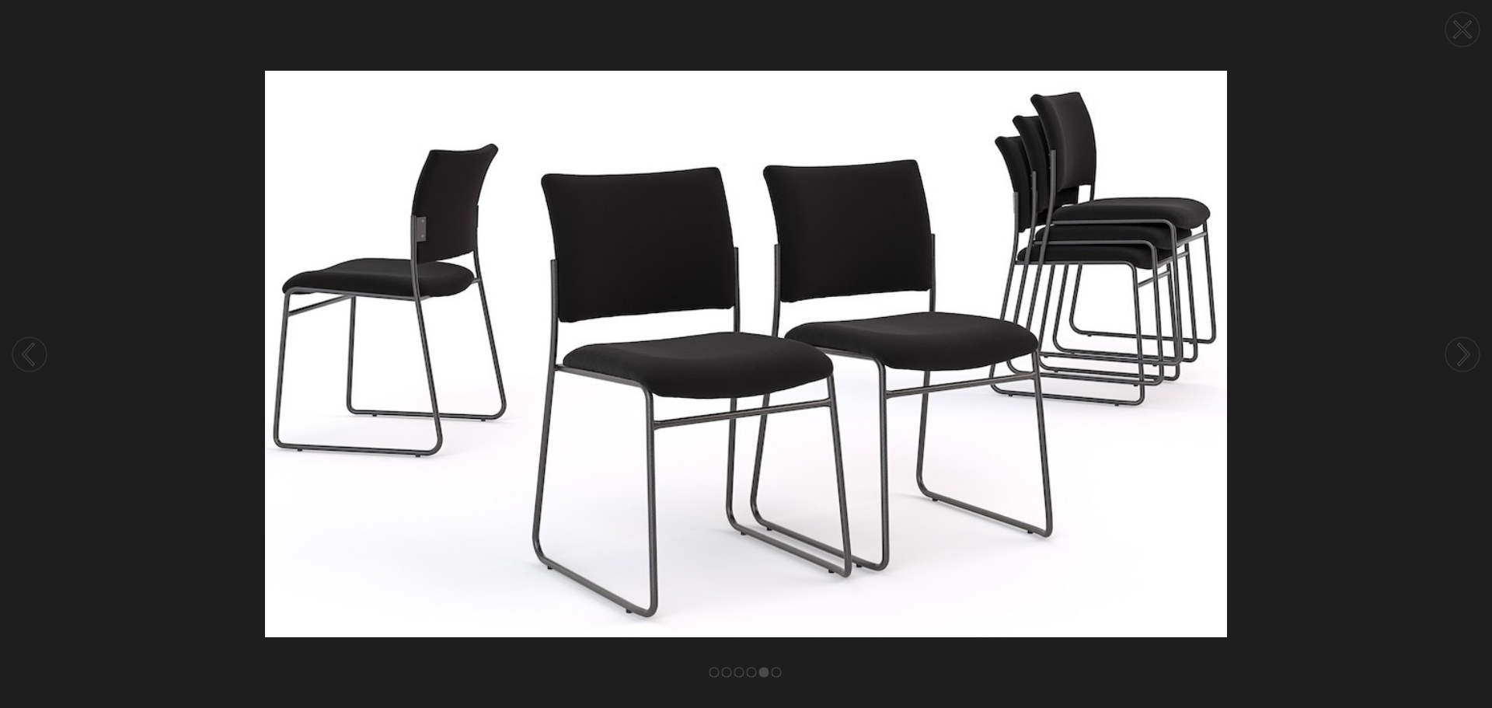
click at [1457, 349] on circle at bounding box center [1463, 354] width 34 height 34
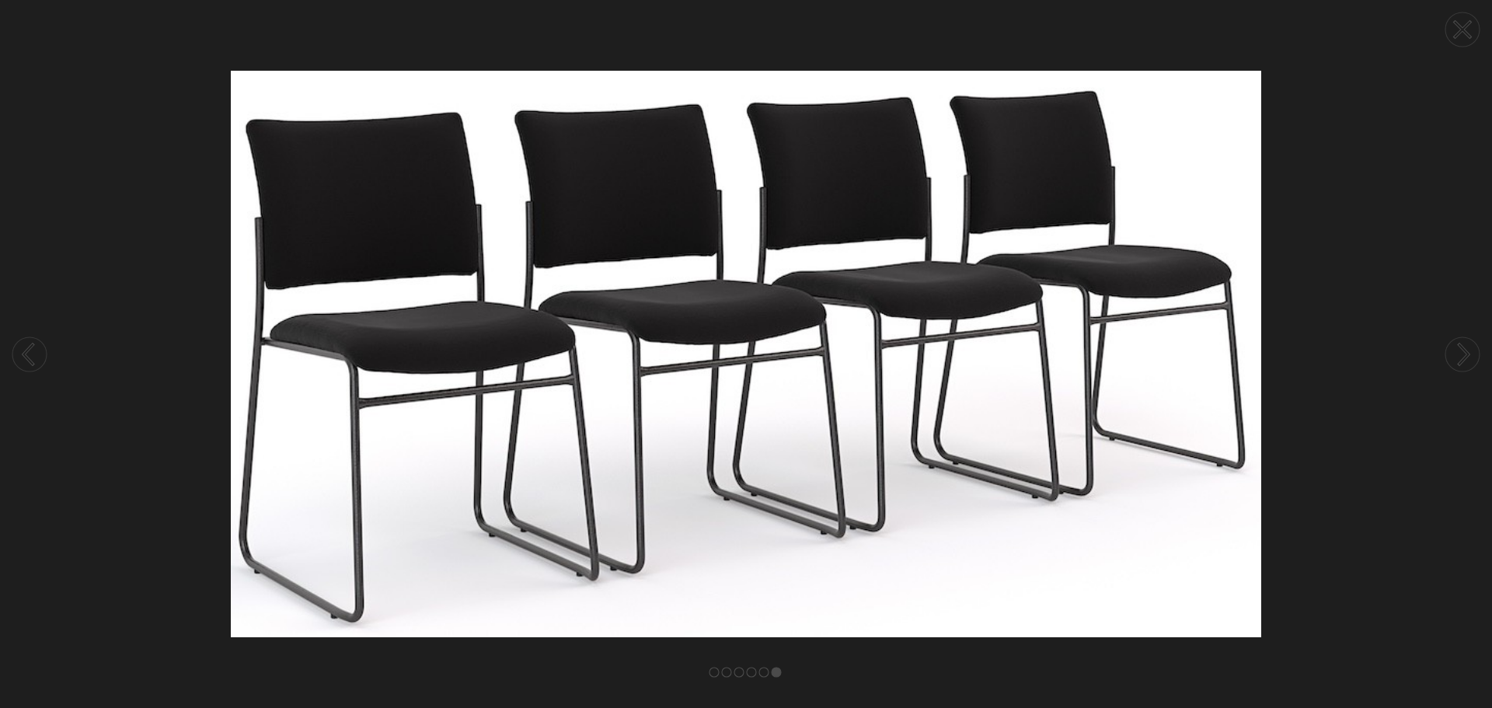
click at [1457, 349] on circle at bounding box center [1463, 354] width 34 height 34
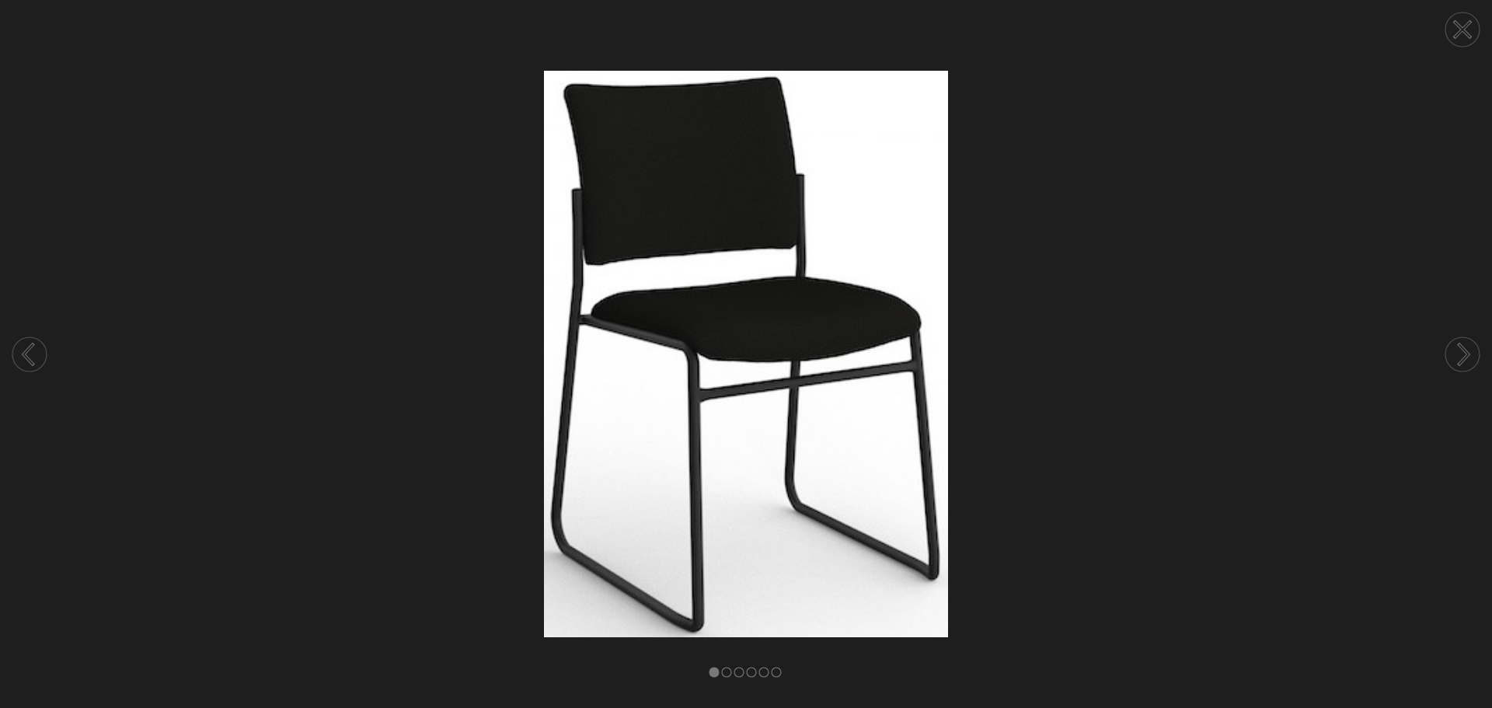
click at [1464, 37] on circle at bounding box center [1463, 29] width 34 height 34
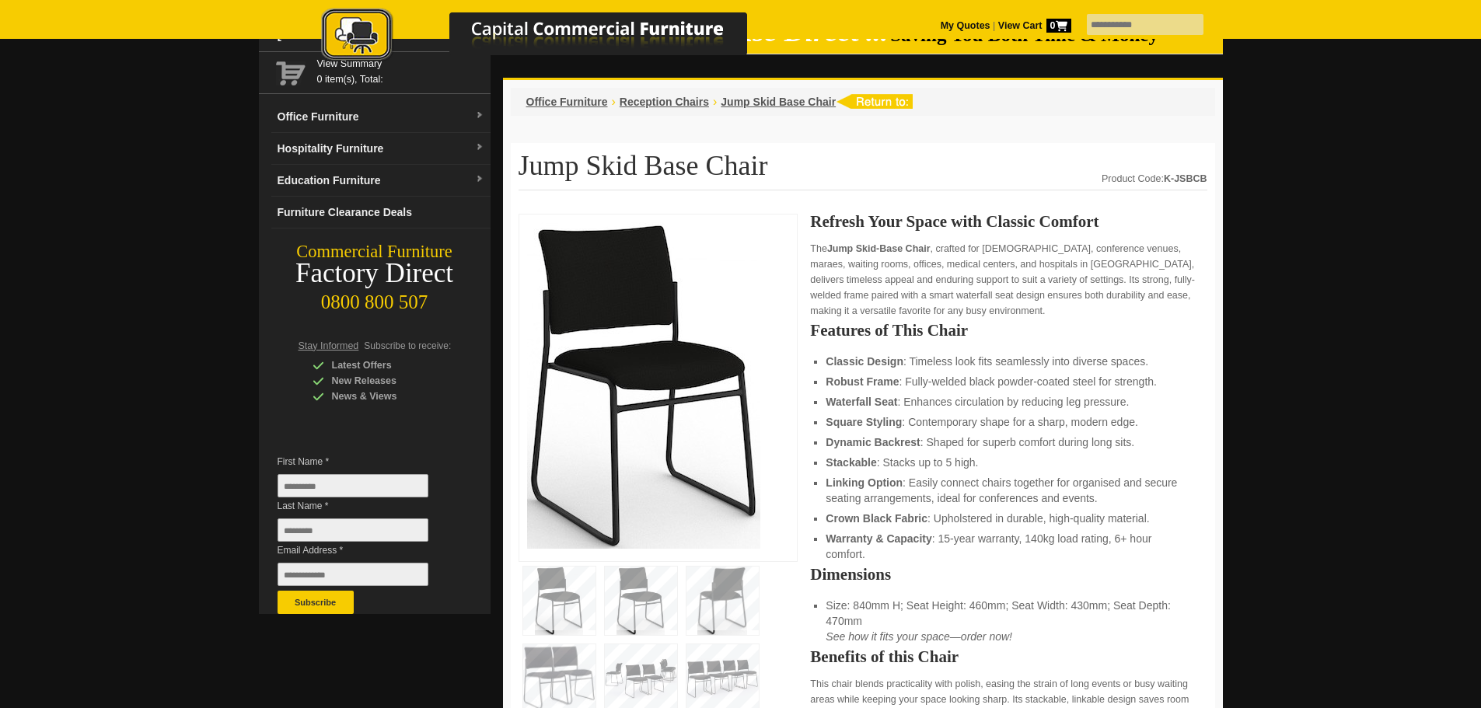
scroll to position [155, 0]
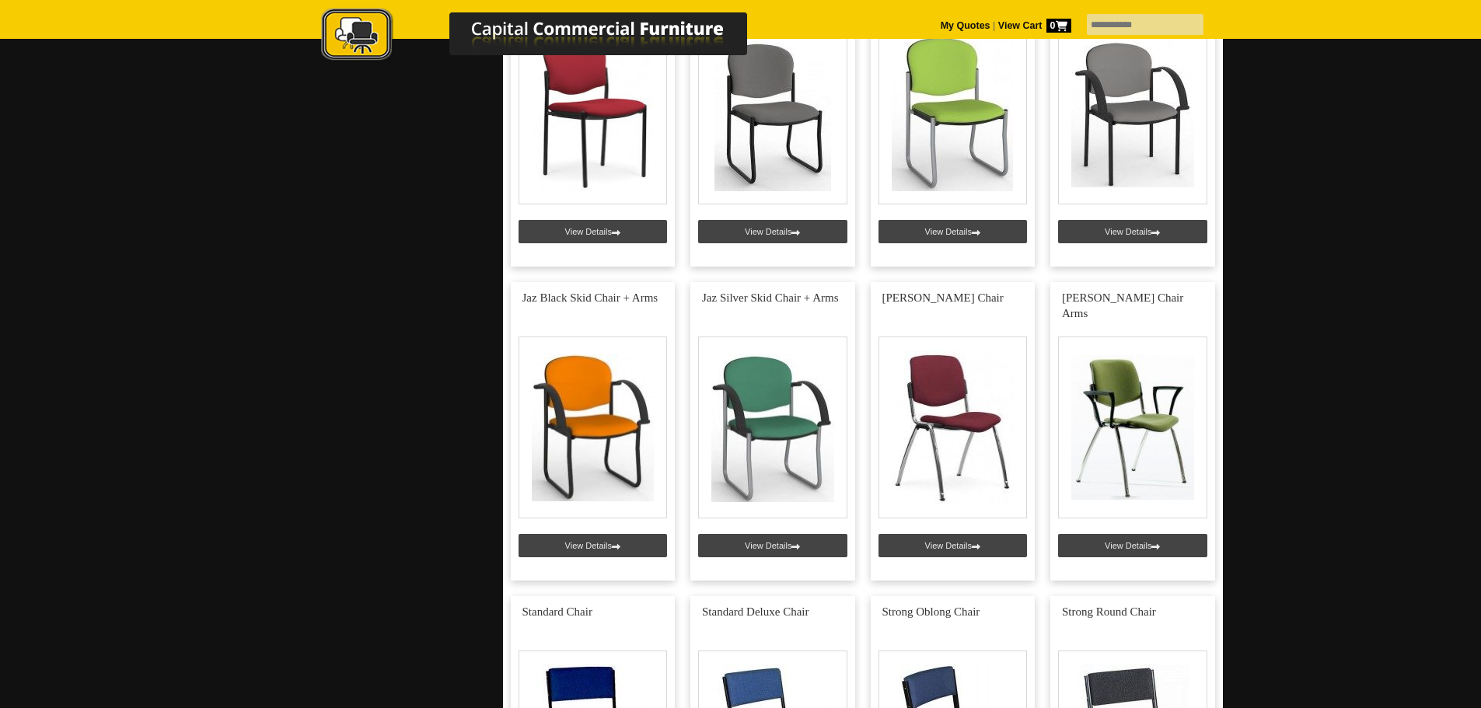
scroll to position [2021, 0]
click at [765, 127] on link at bounding box center [772, 118] width 165 height 298
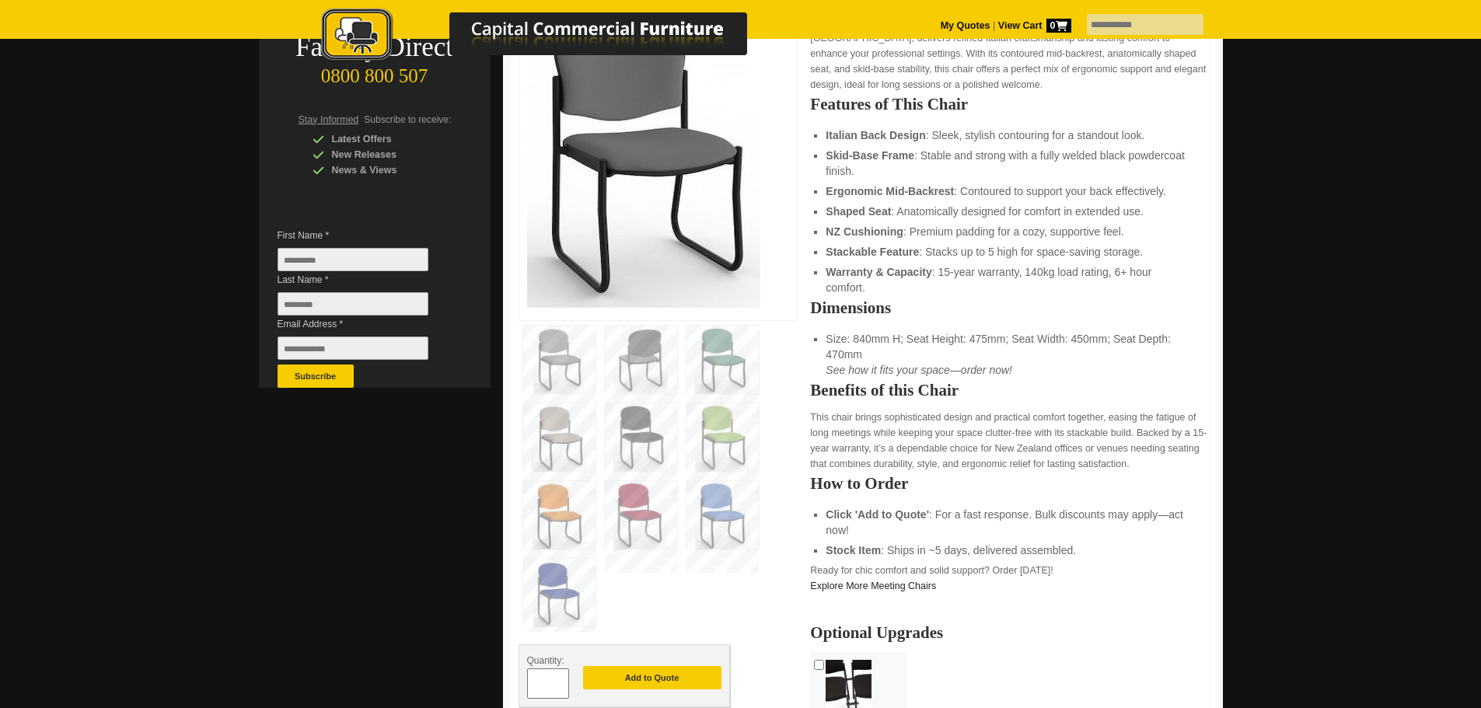
scroll to position [311, 0]
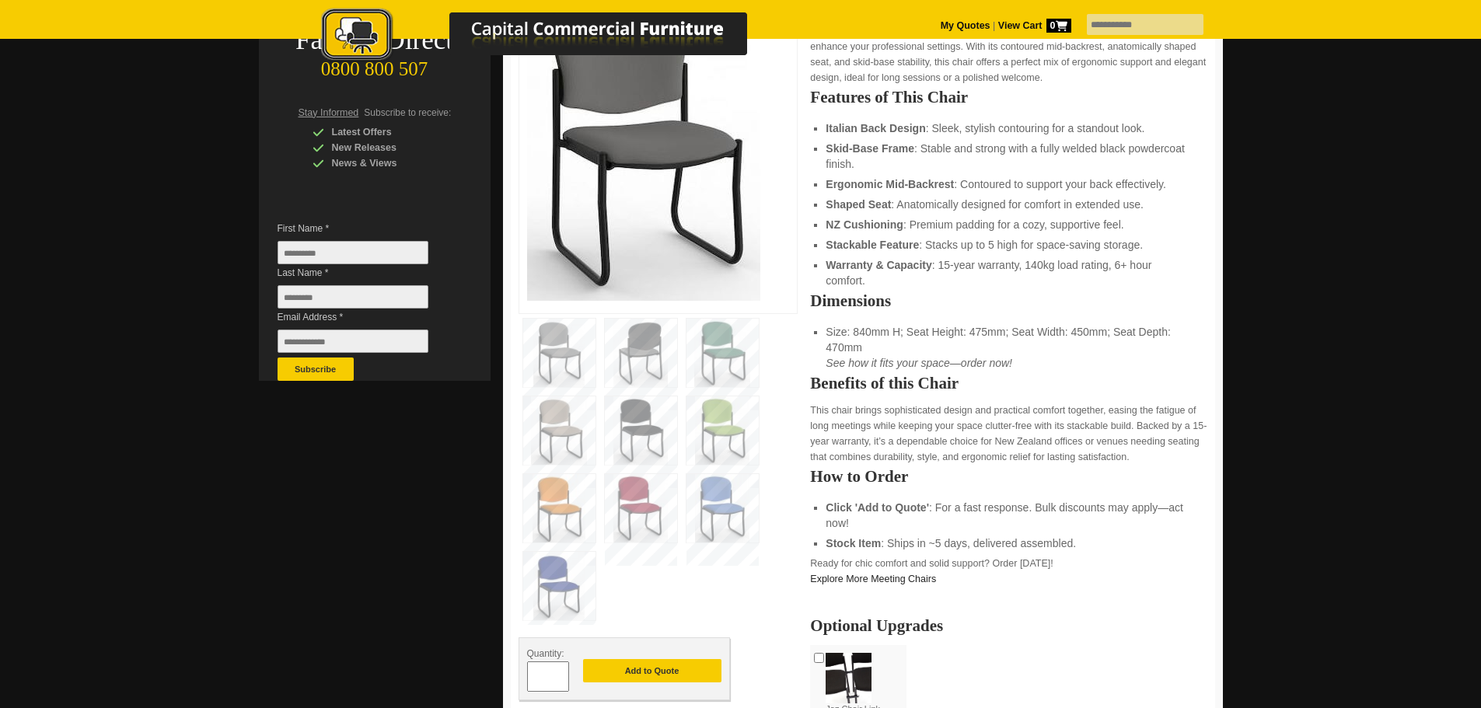
click at [630, 351] on img at bounding box center [641, 353] width 72 height 68
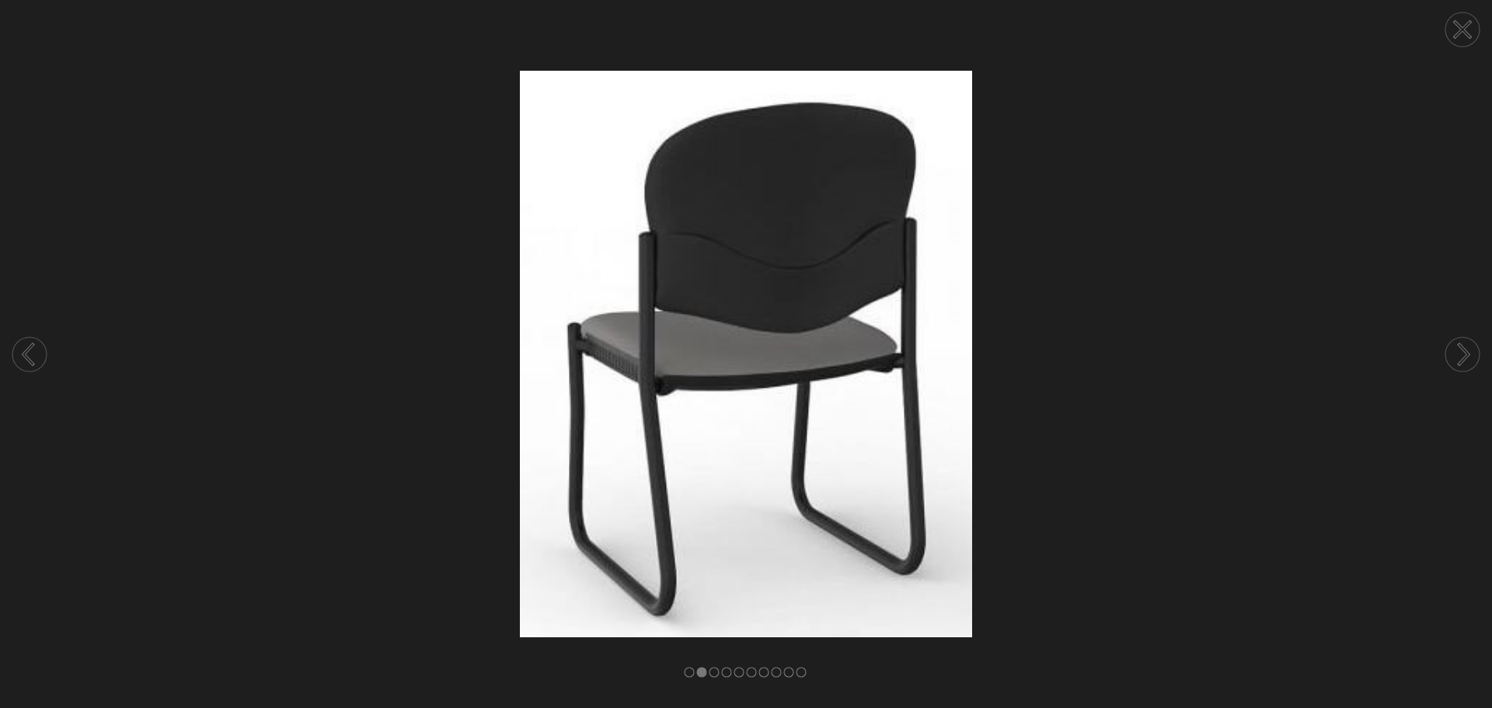
click at [1473, 363] on circle at bounding box center [1463, 354] width 34 height 34
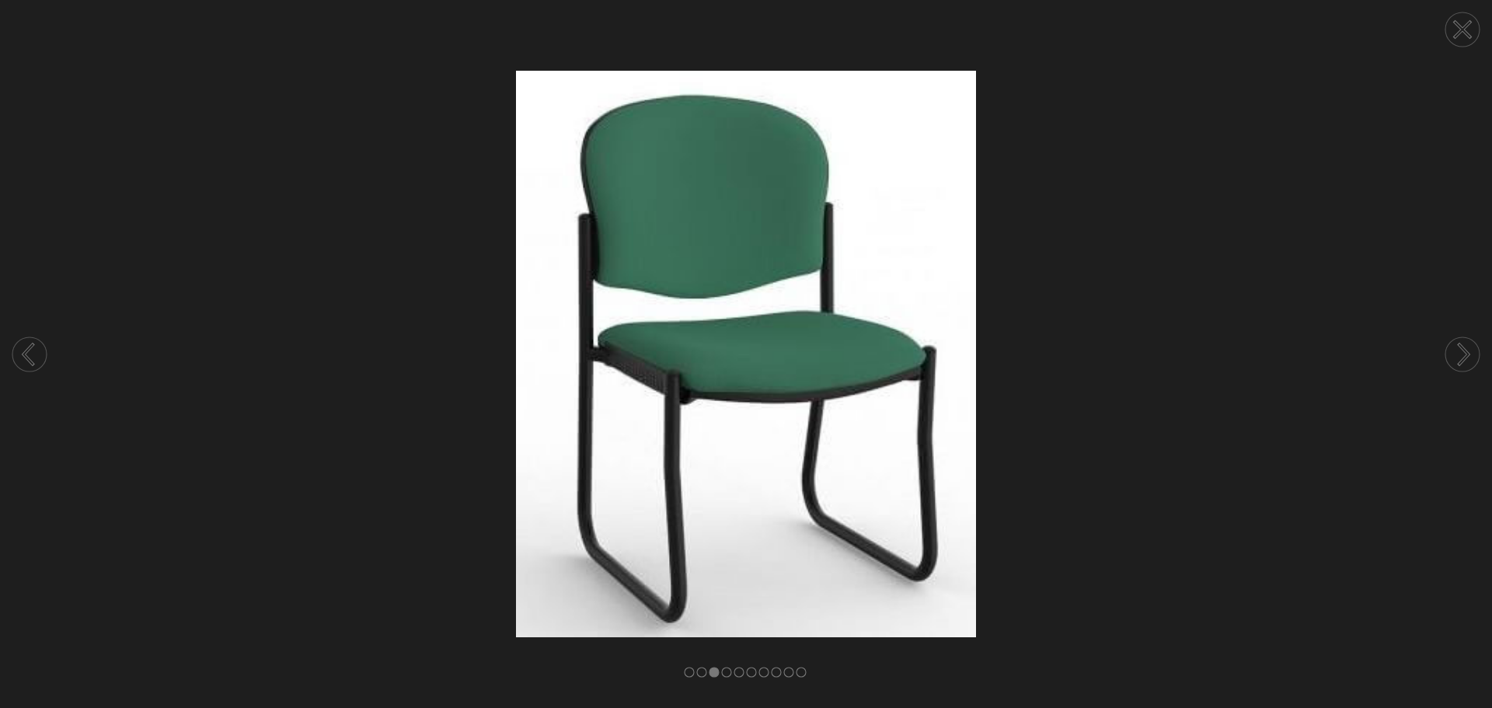
click at [1467, 364] on circle at bounding box center [1463, 354] width 34 height 34
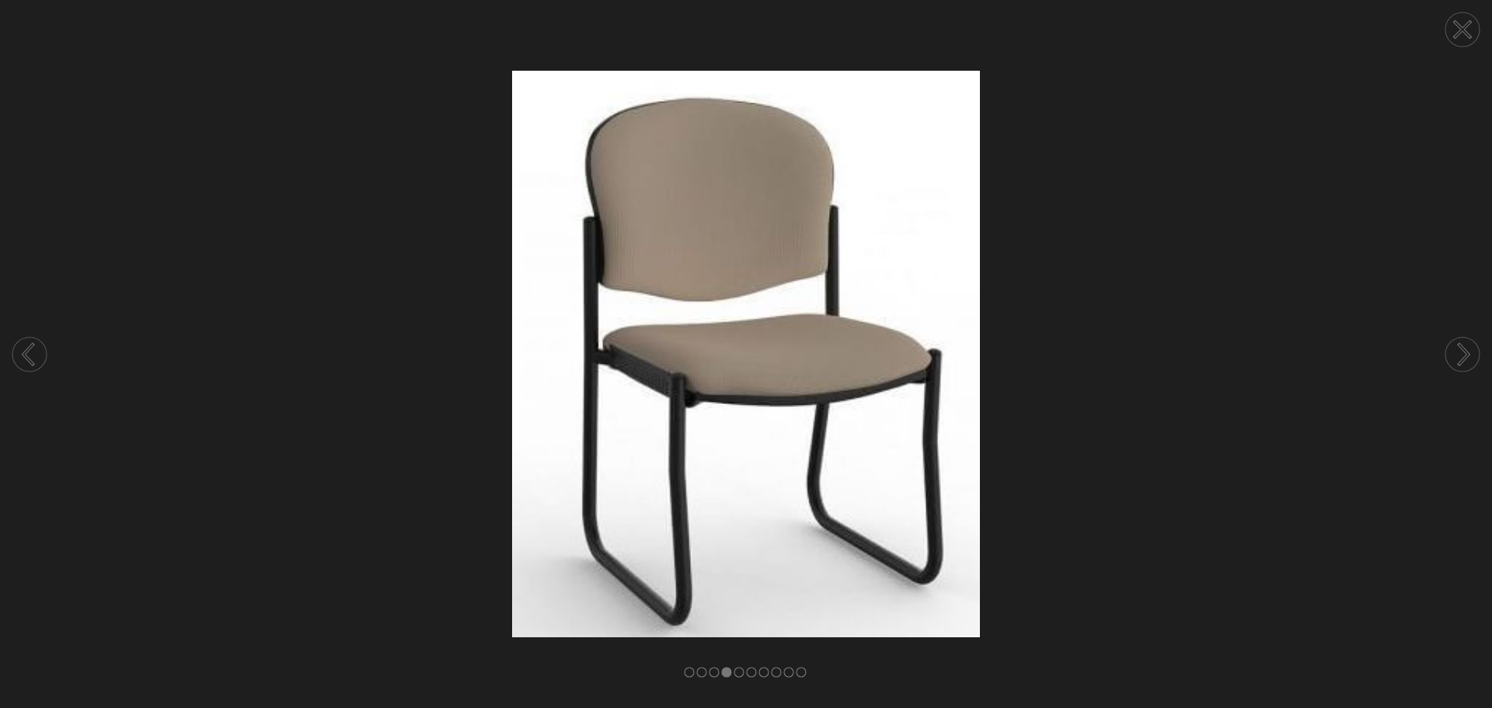
click at [1467, 364] on circle at bounding box center [1463, 354] width 34 height 34
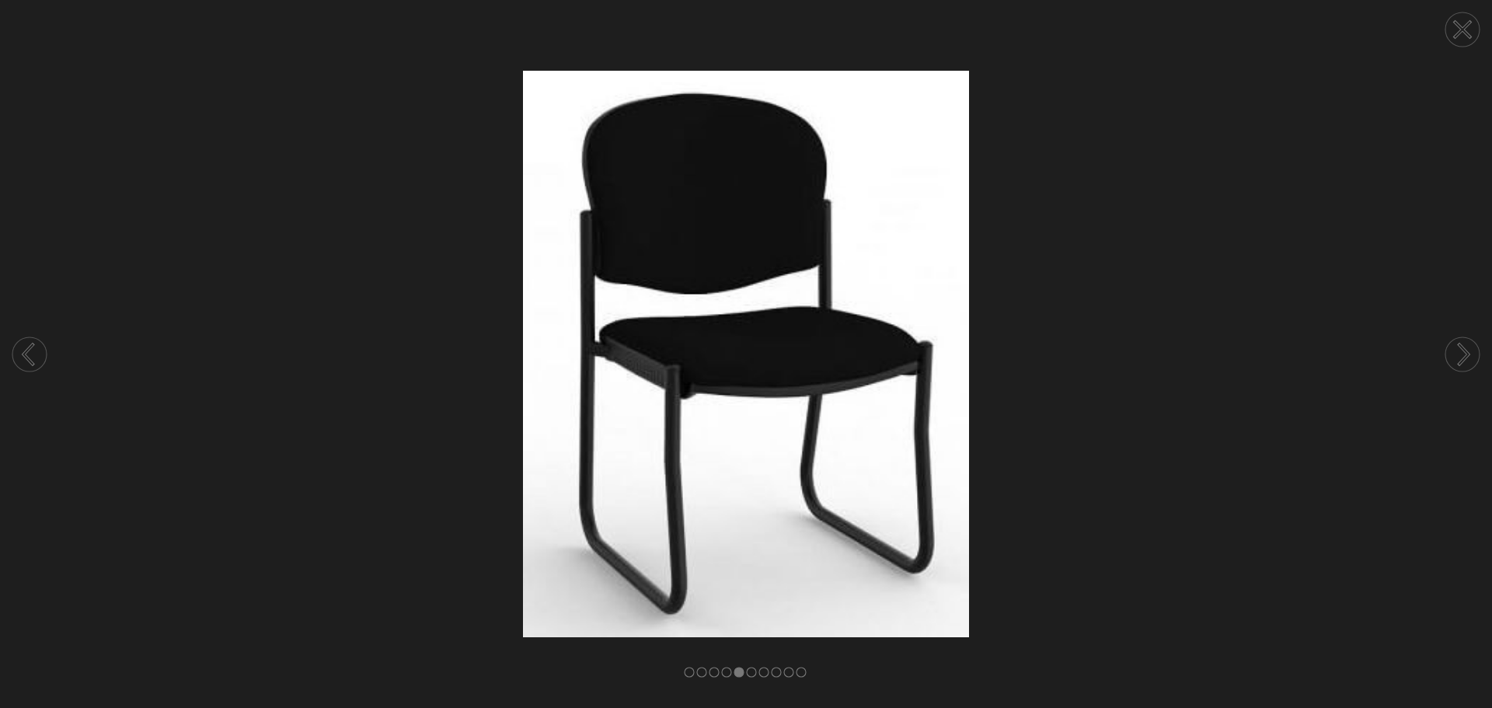
click at [1467, 364] on circle at bounding box center [1463, 354] width 34 height 34
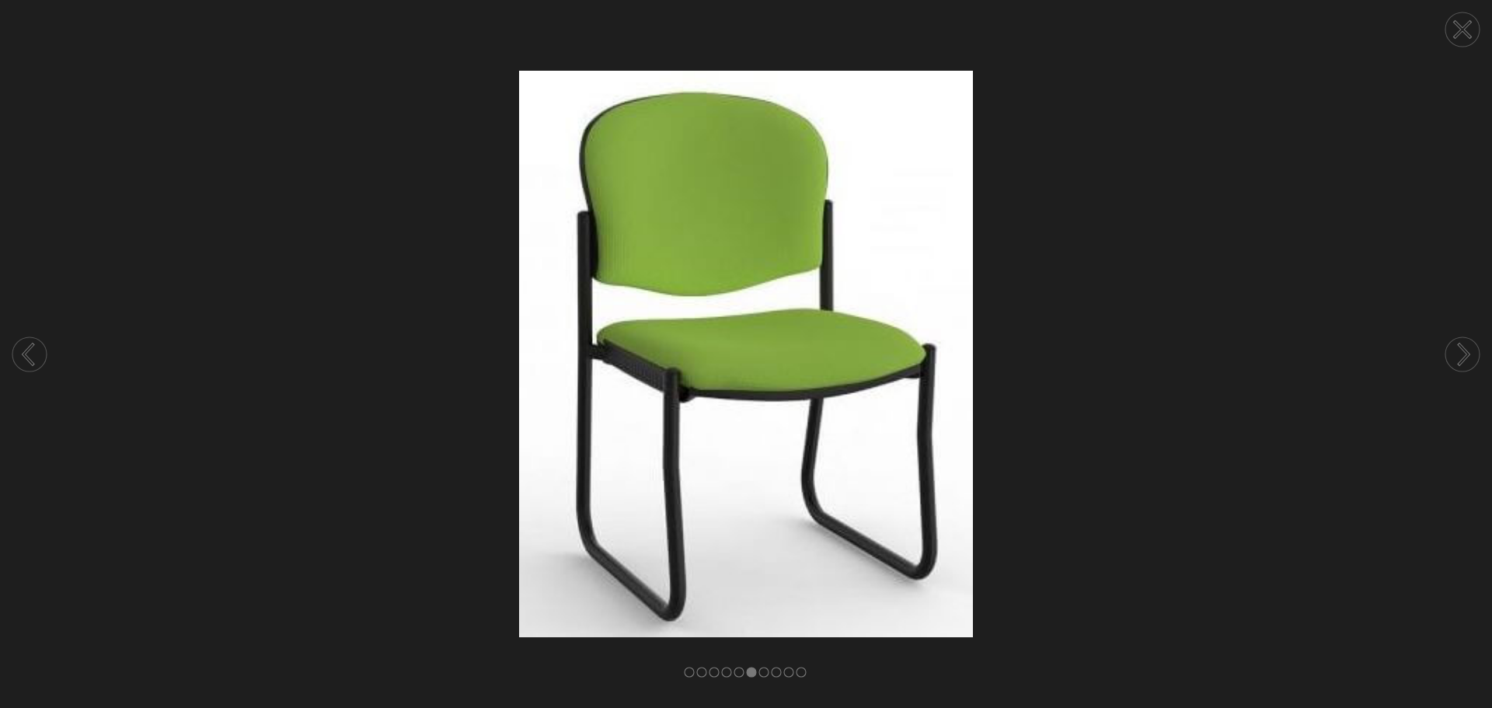
click at [1467, 364] on circle at bounding box center [1463, 354] width 34 height 34
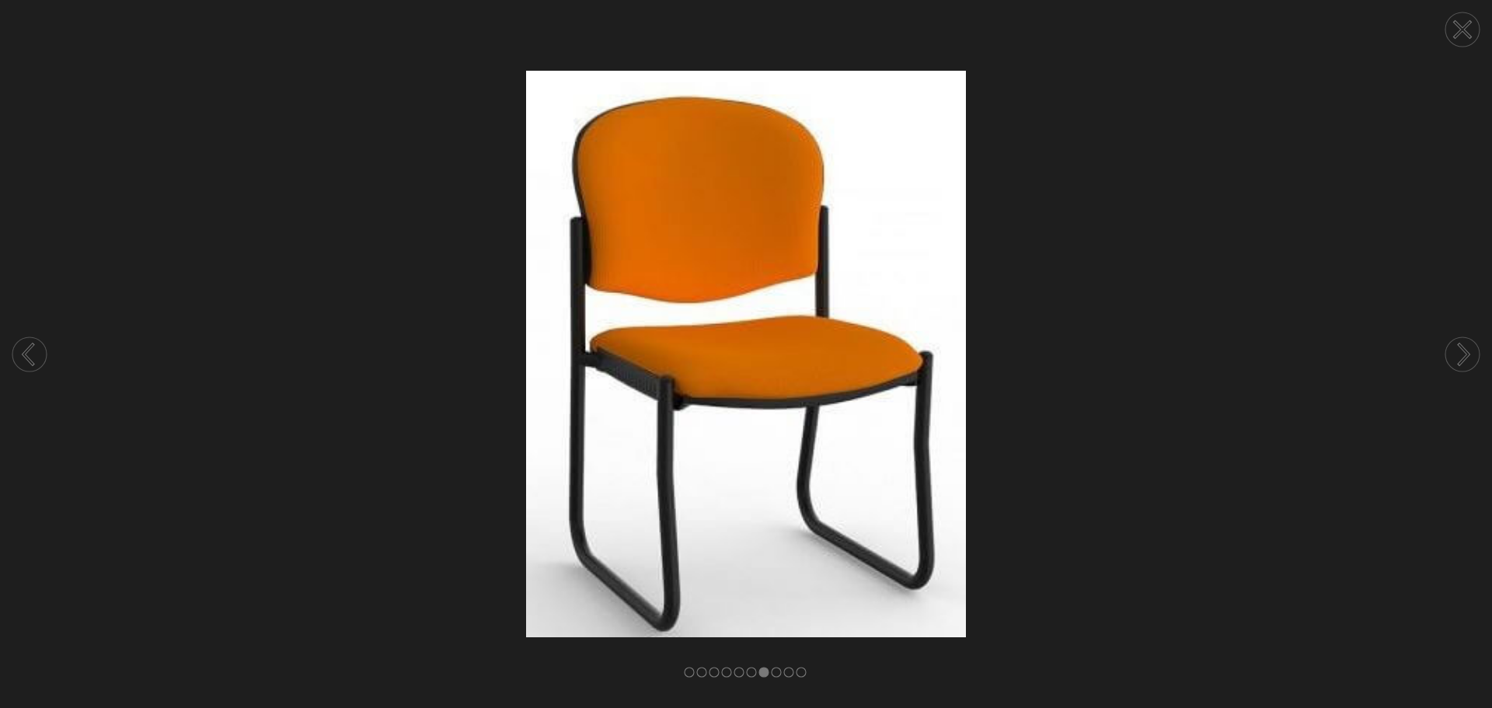
click at [1467, 364] on circle at bounding box center [1463, 354] width 34 height 34
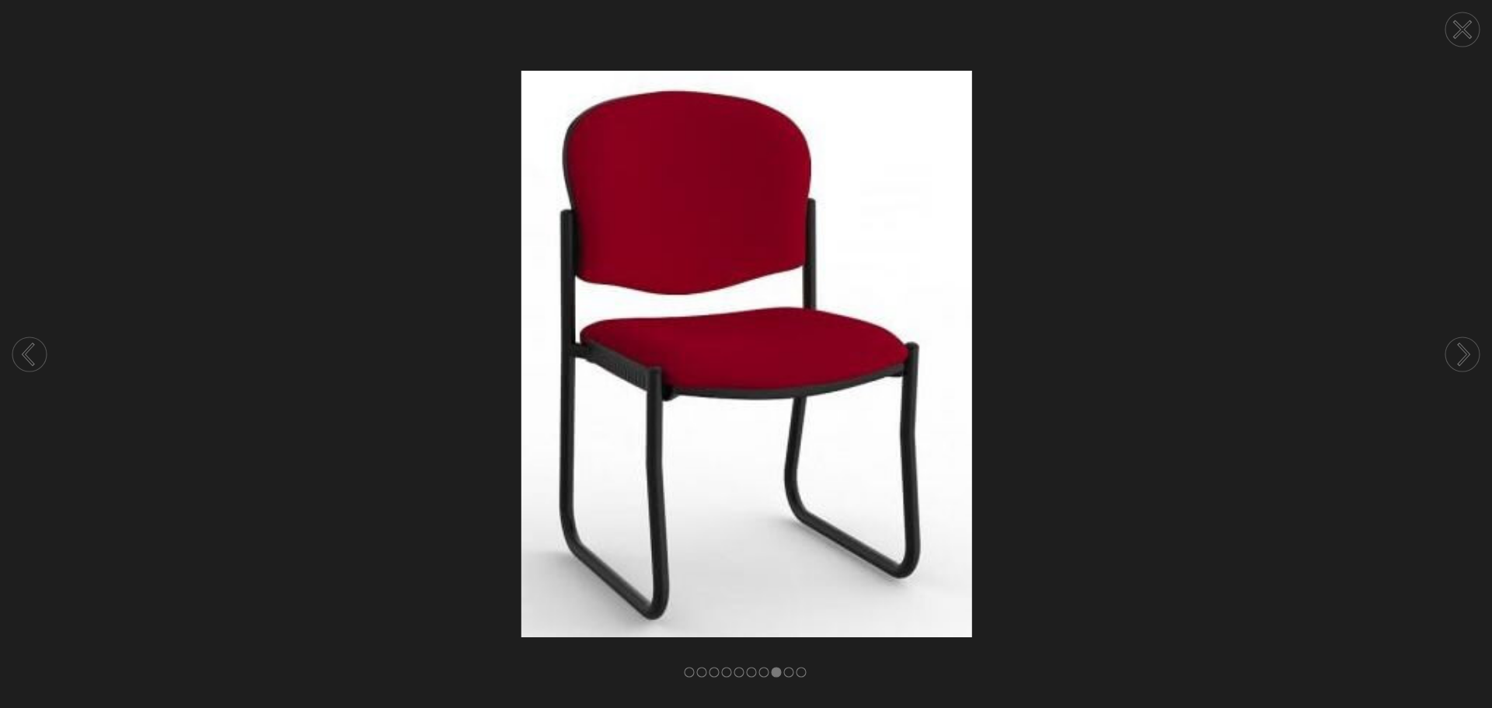
click at [1467, 364] on circle at bounding box center [1463, 354] width 34 height 34
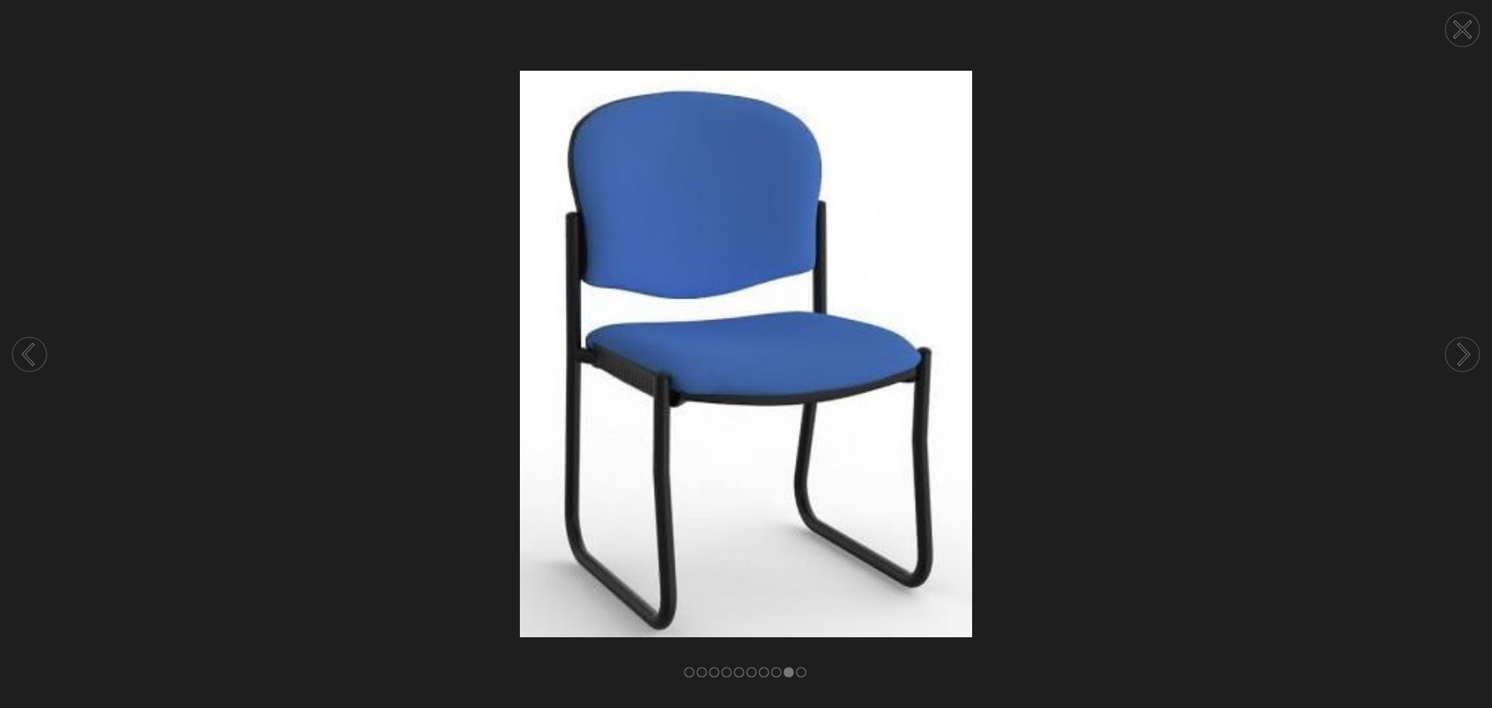
click at [1467, 364] on circle at bounding box center [1463, 354] width 34 height 34
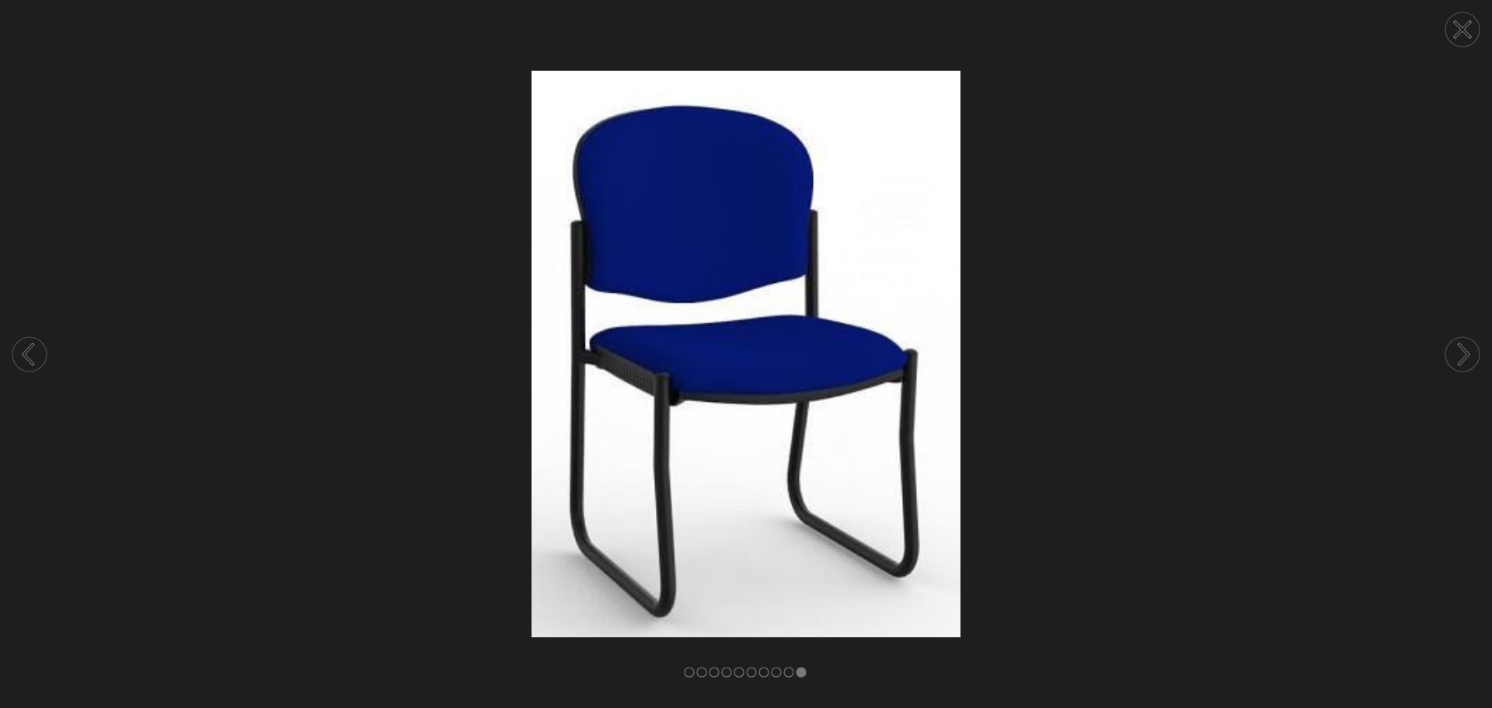
click at [1467, 364] on circle at bounding box center [1463, 354] width 34 height 34
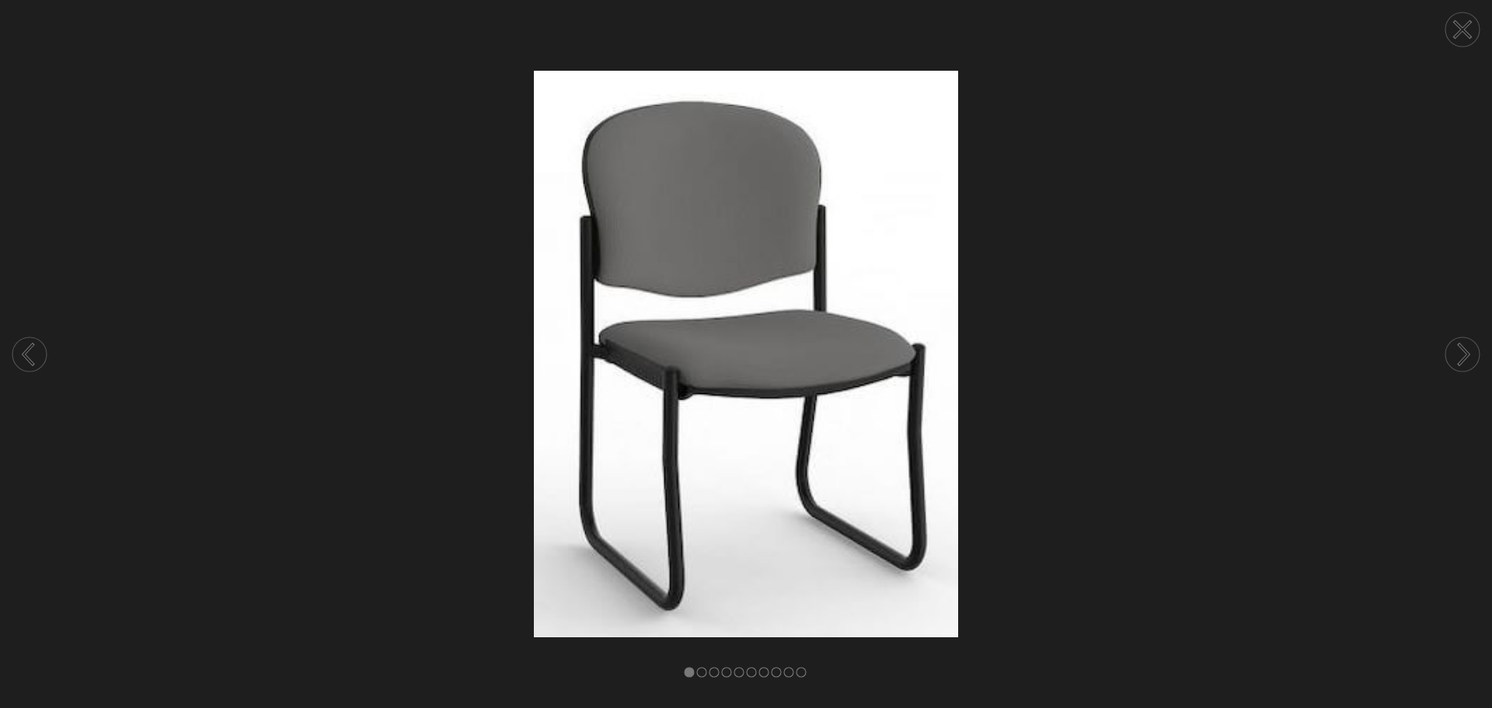
click at [1467, 364] on circle at bounding box center [1463, 354] width 34 height 34
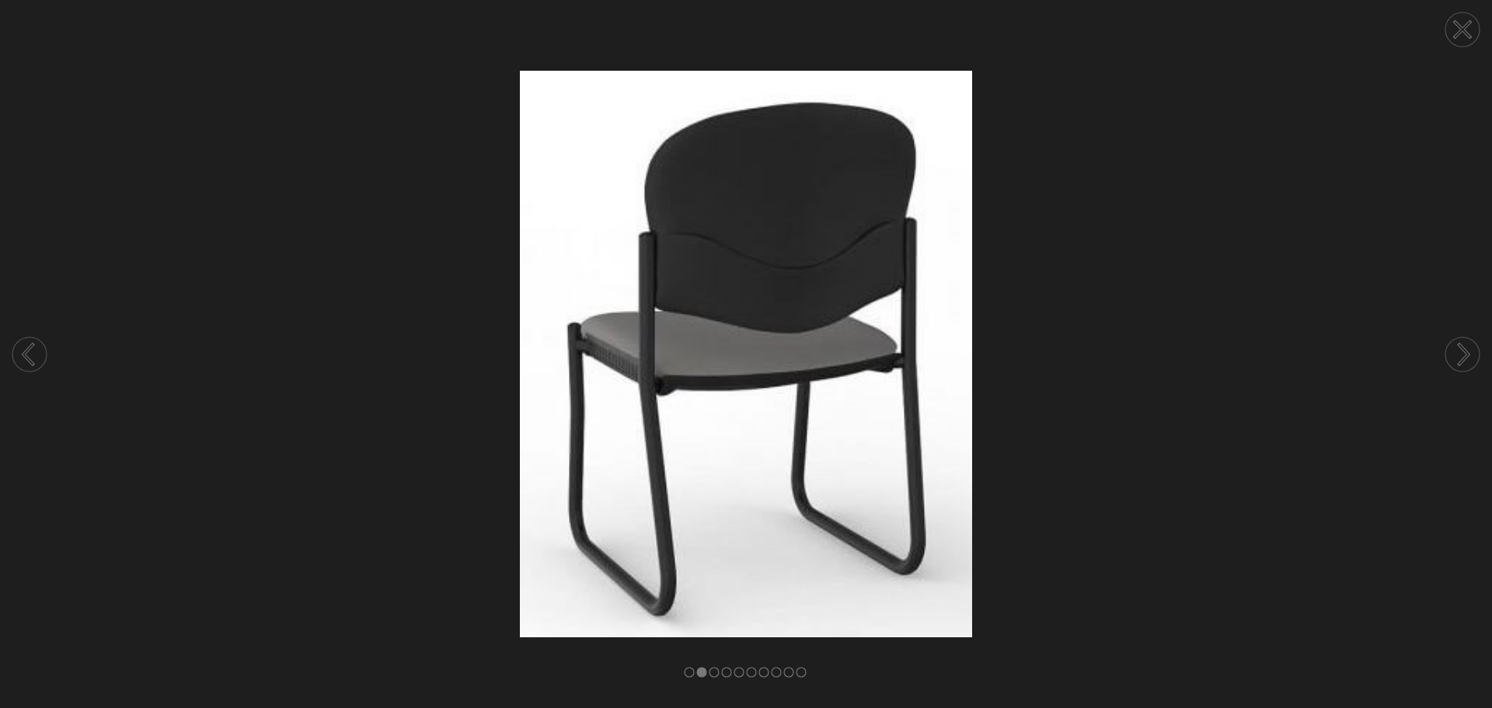
click at [1467, 364] on circle at bounding box center [1463, 354] width 34 height 34
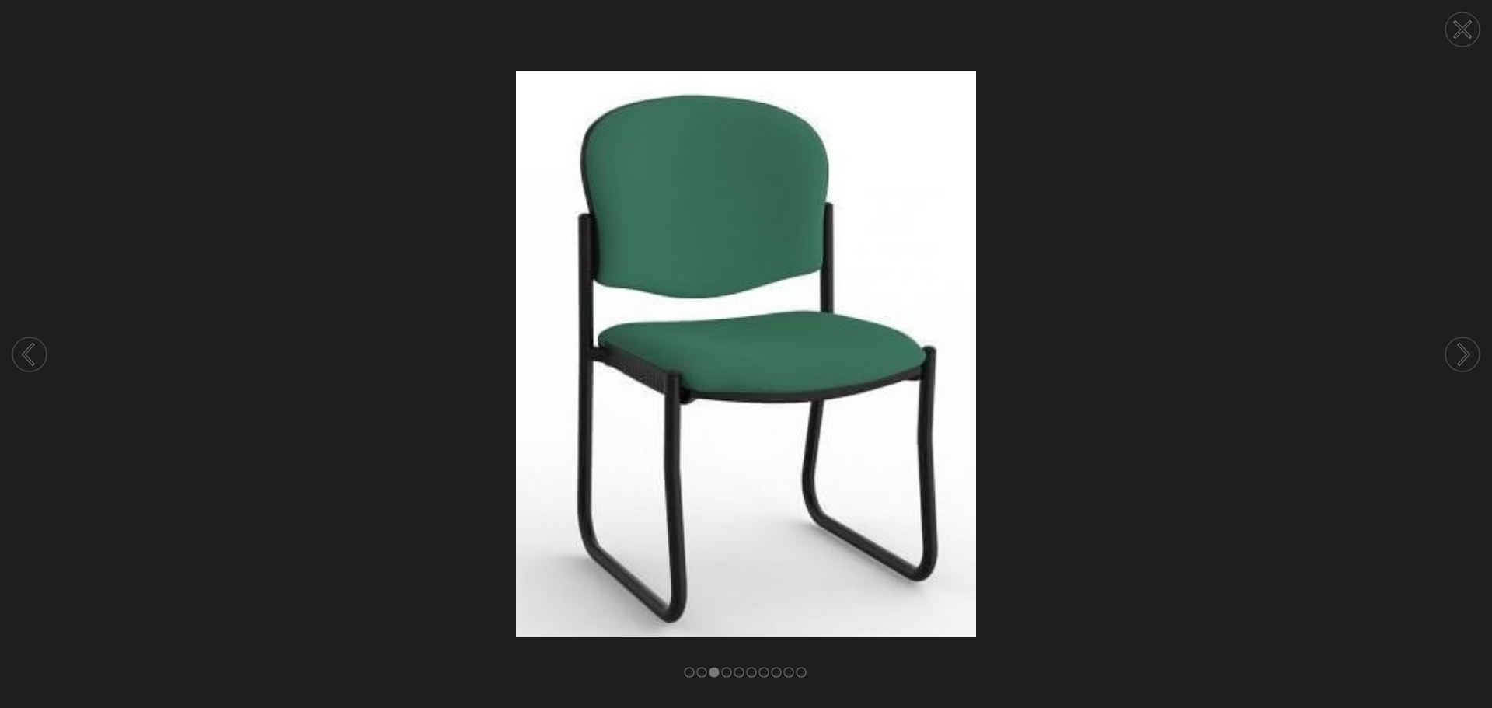
click at [1464, 29] on icon at bounding box center [1462, 29] width 59 height 59
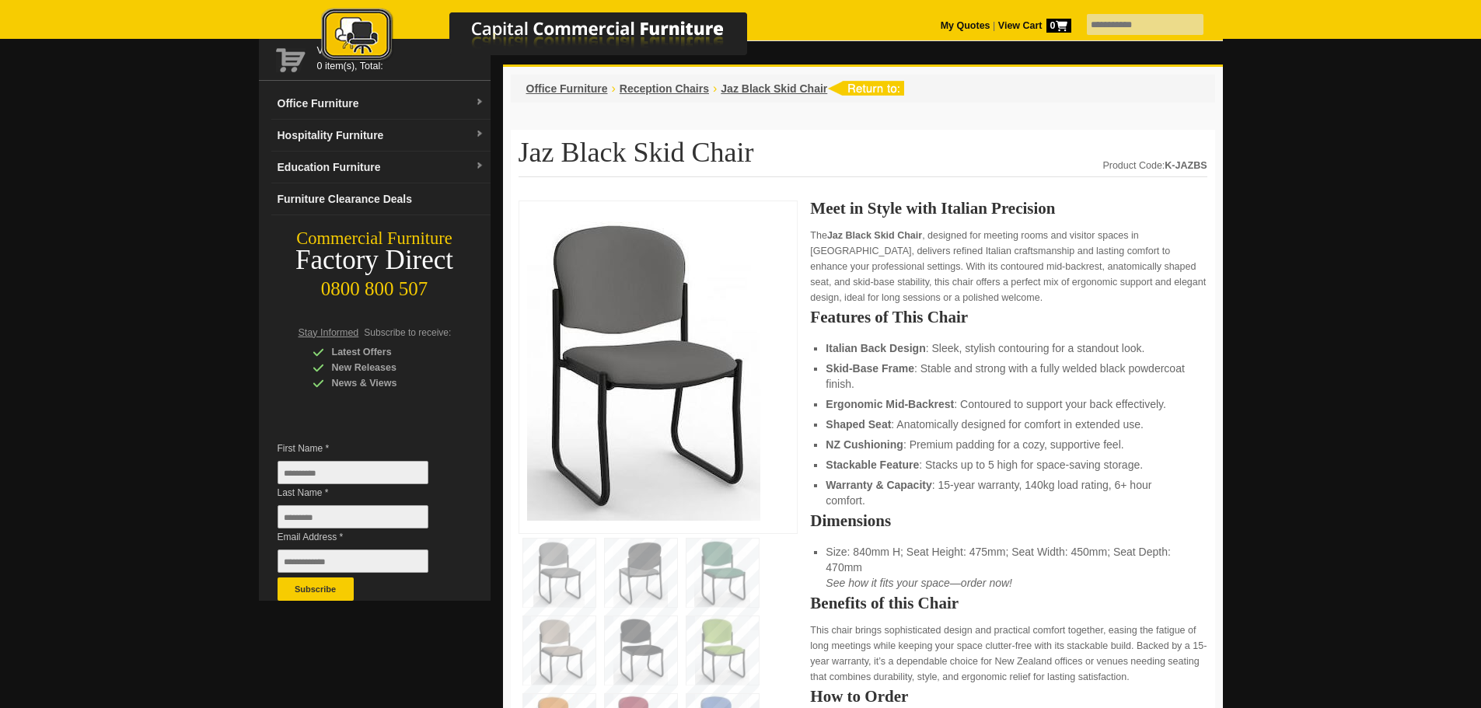
scroll to position [78, 0]
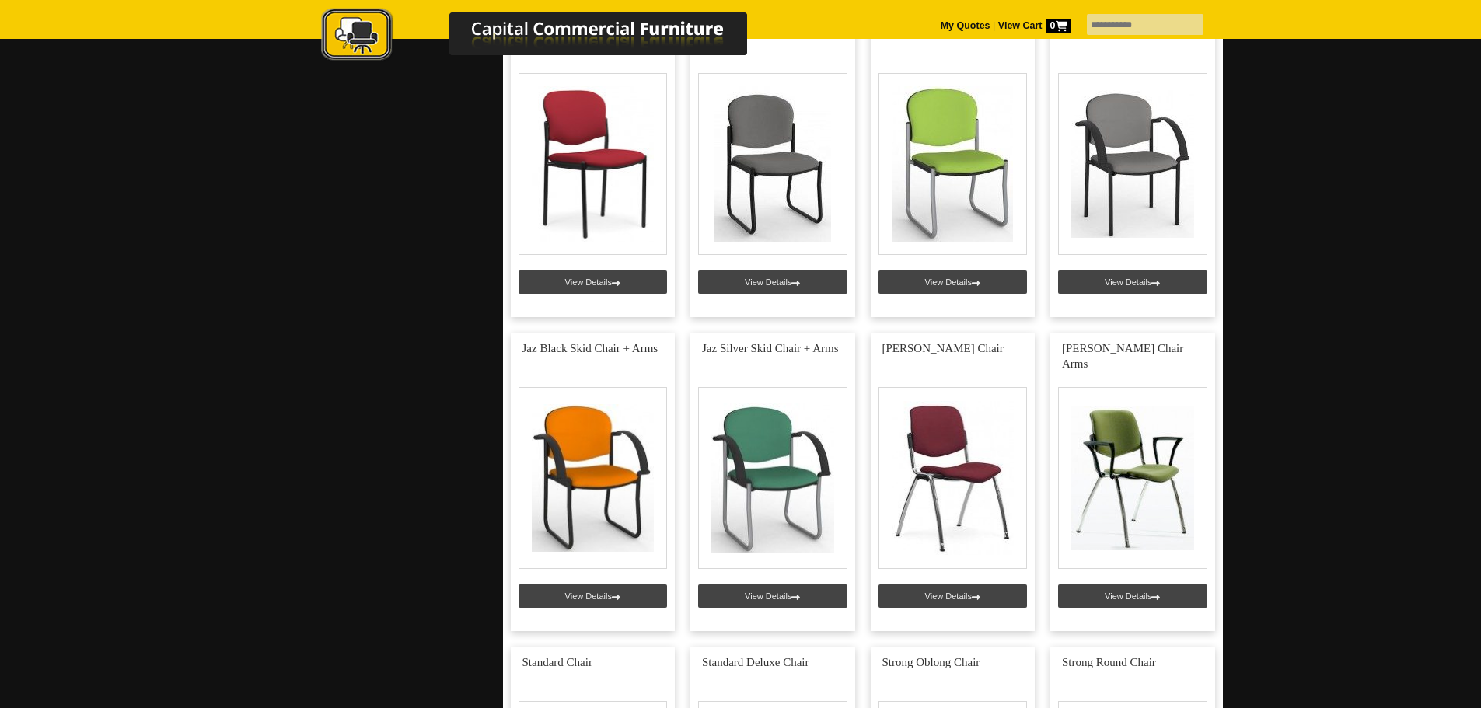
scroll to position [1943, 0]
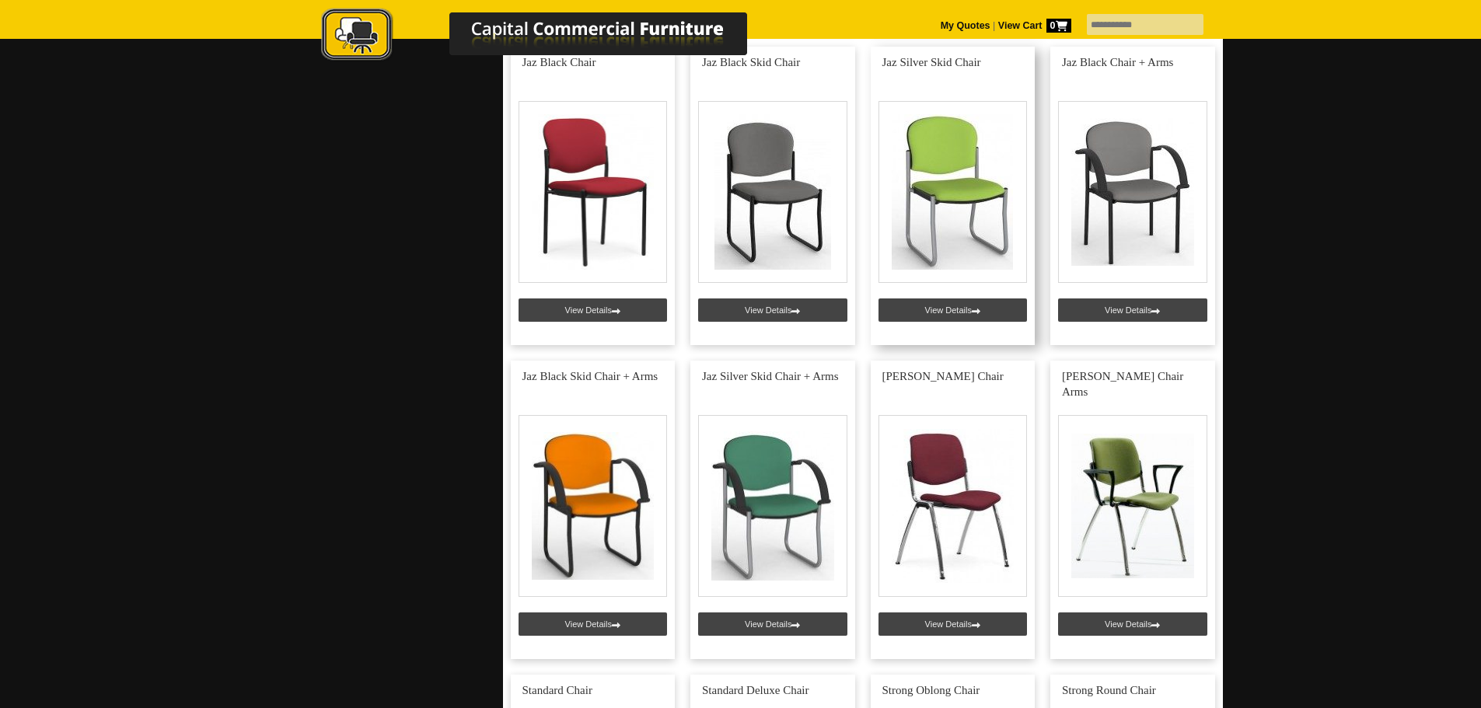
click at [951, 191] on link at bounding box center [953, 196] width 165 height 298
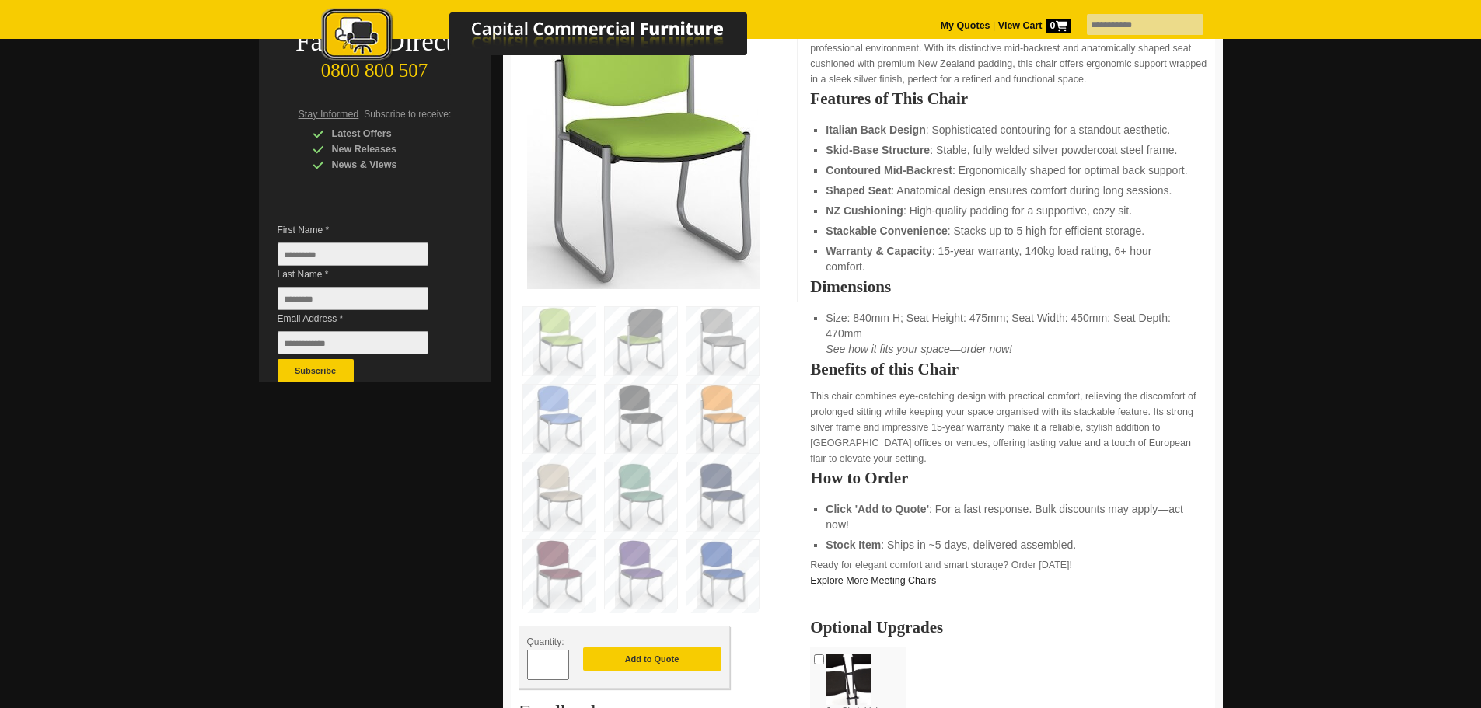
scroll to position [311, 0]
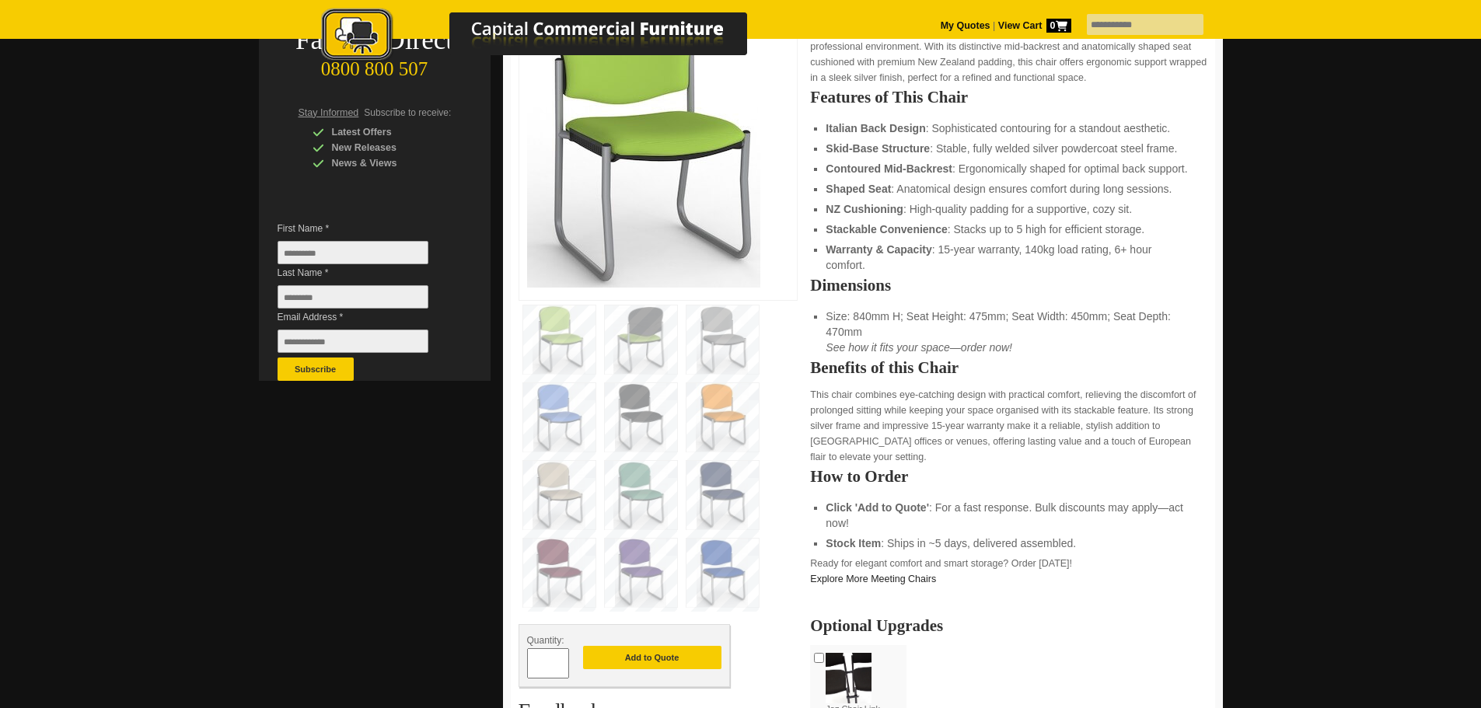
click at [640, 490] on img at bounding box center [641, 495] width 72 height 68
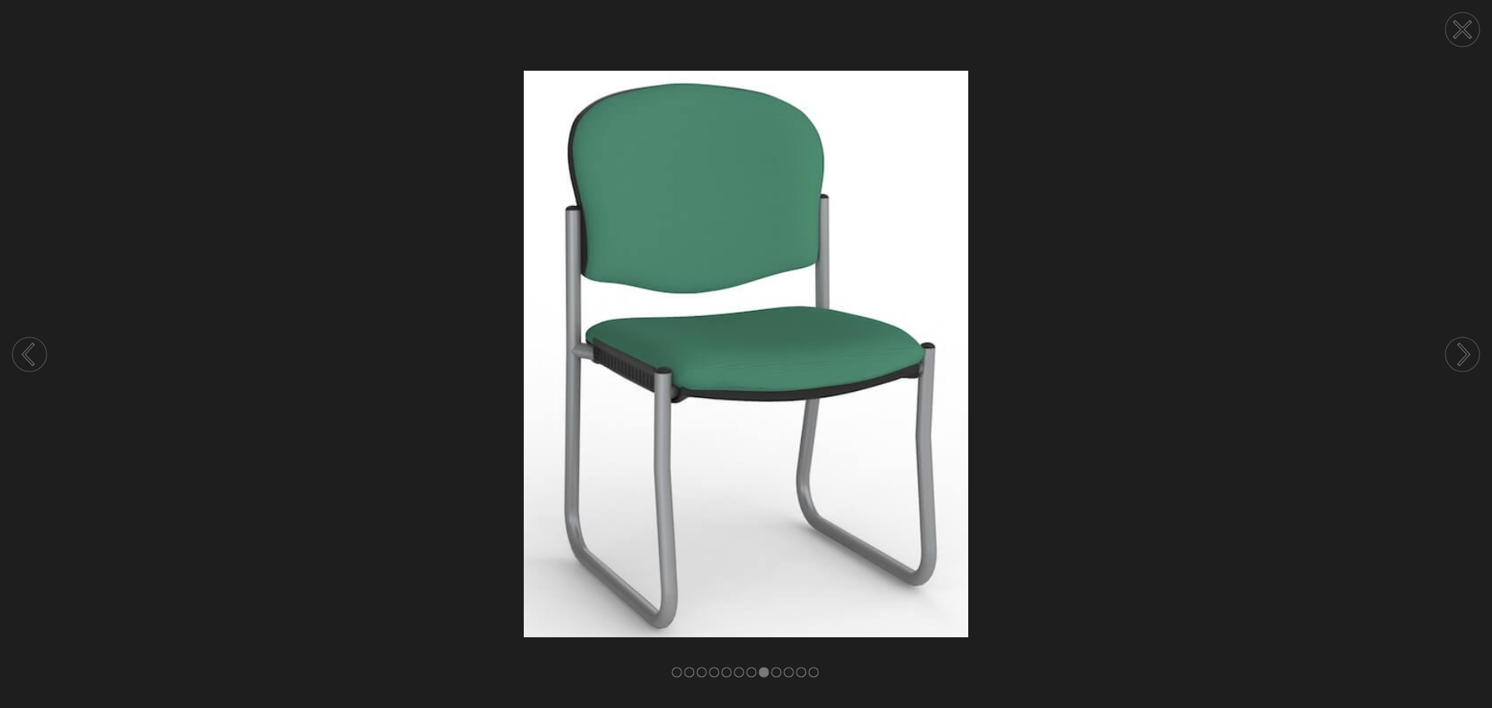
click at [1467, 349] on icon at bounding box center [1462, 354] width 59 height 82
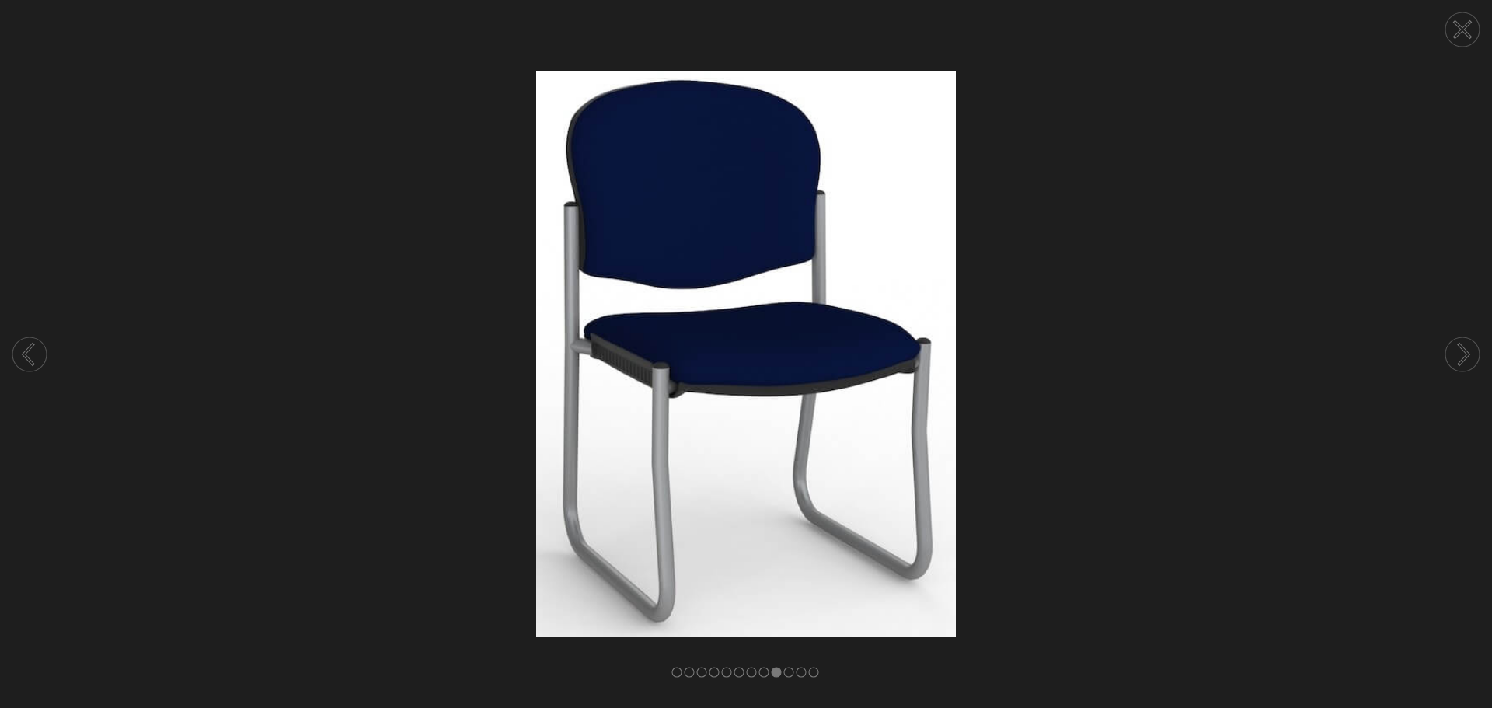
click at [1467, 349] on circle at bounding box center [1463, 354] width 34 height 34
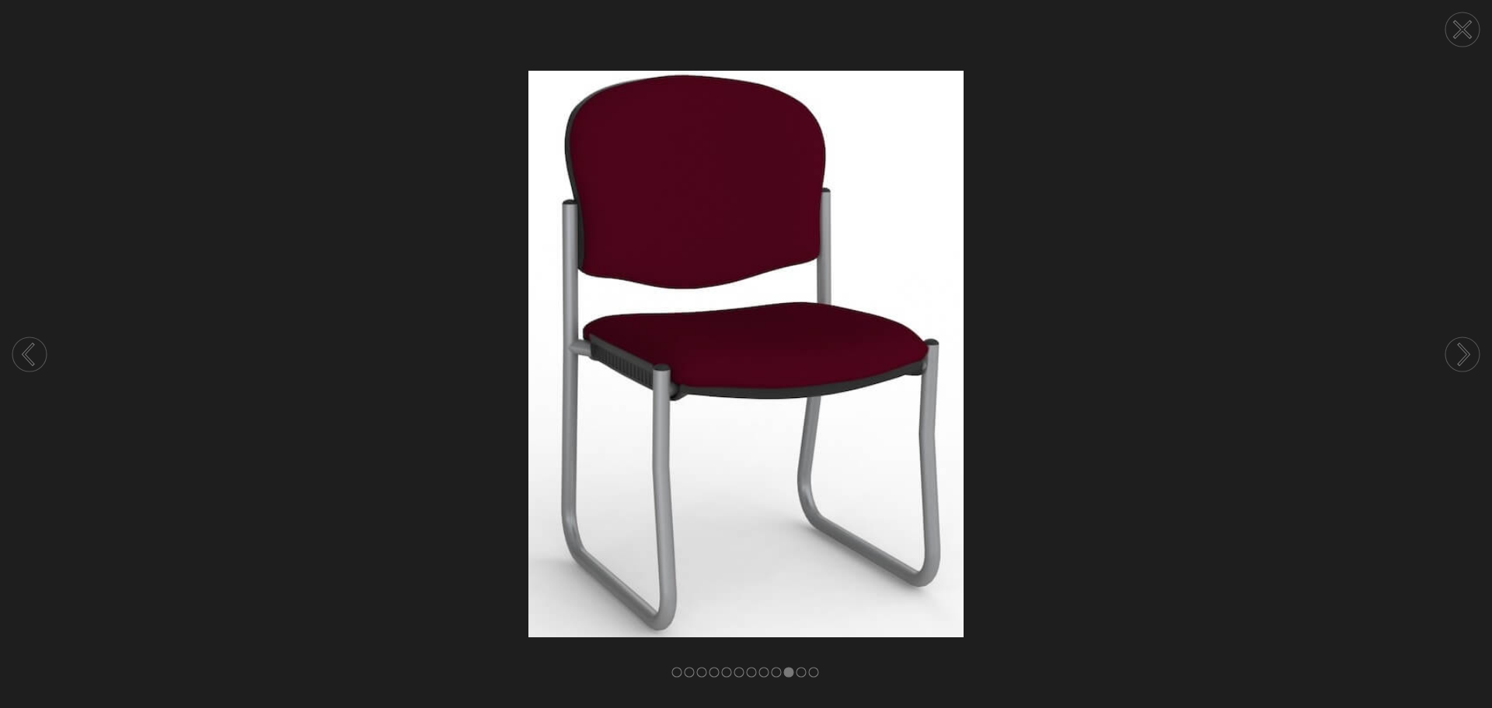
click at [1467, 349] on circle at bounding box center [1463, 354] width 34 height 34
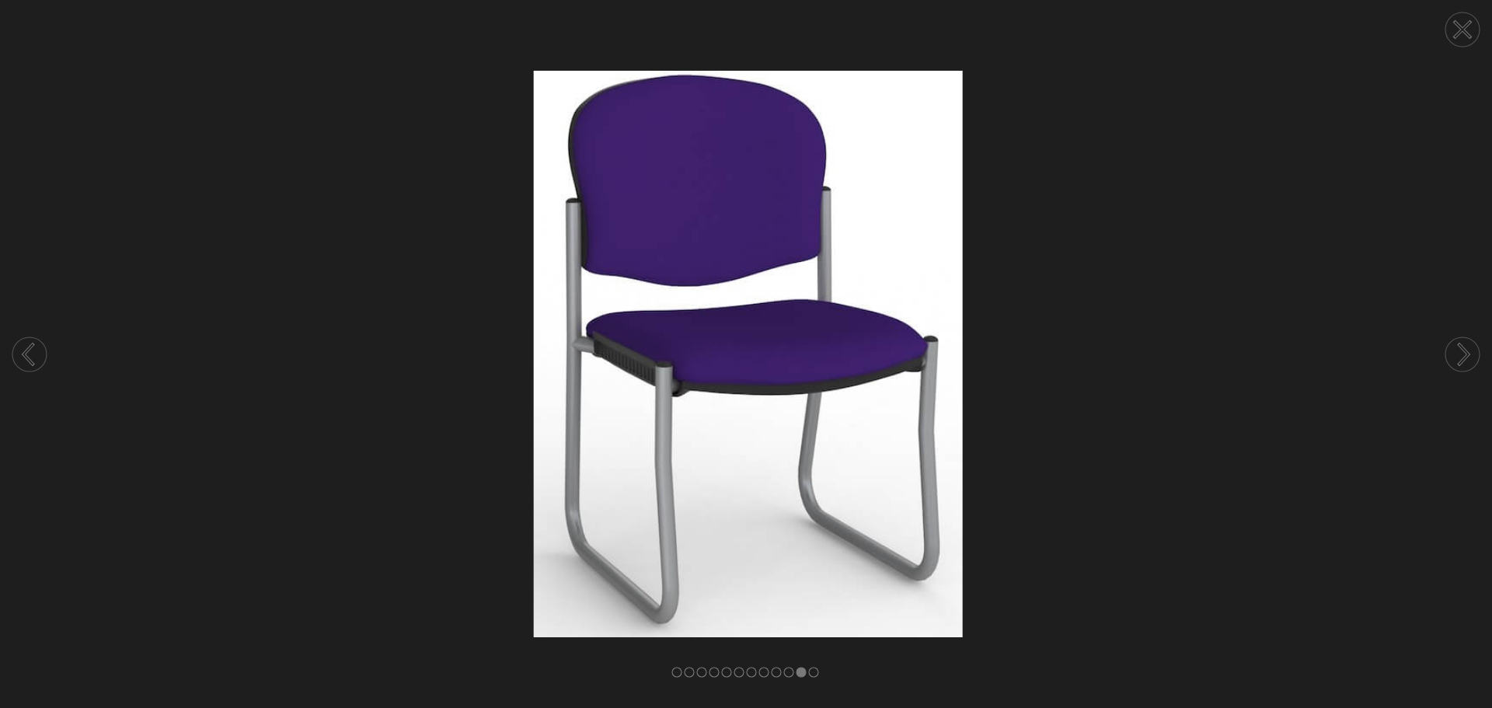
click at [1467, 349] on circle at bounding box center [1463, 354] width 34 height 34
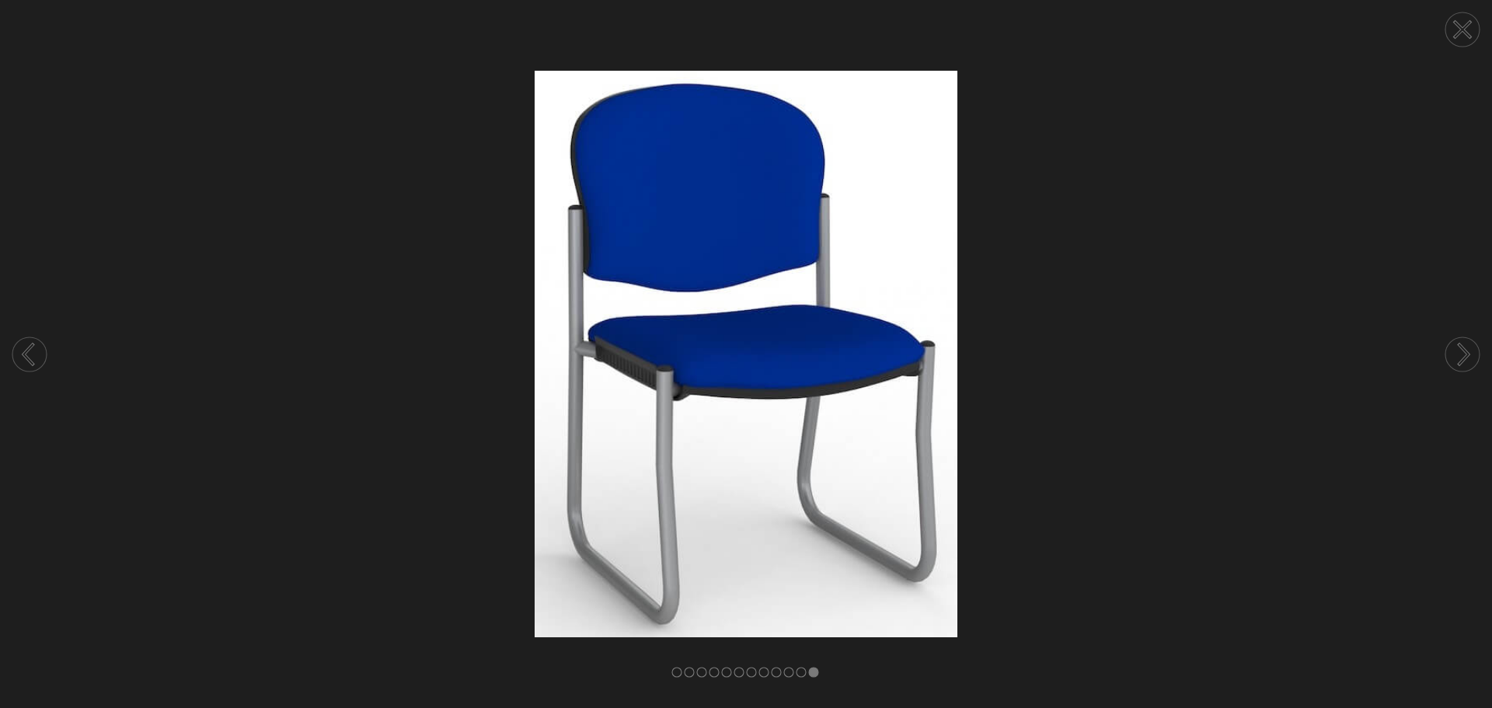
click at [1467, 349] on circle at bounding box center [1463, 354] width 34 height 34
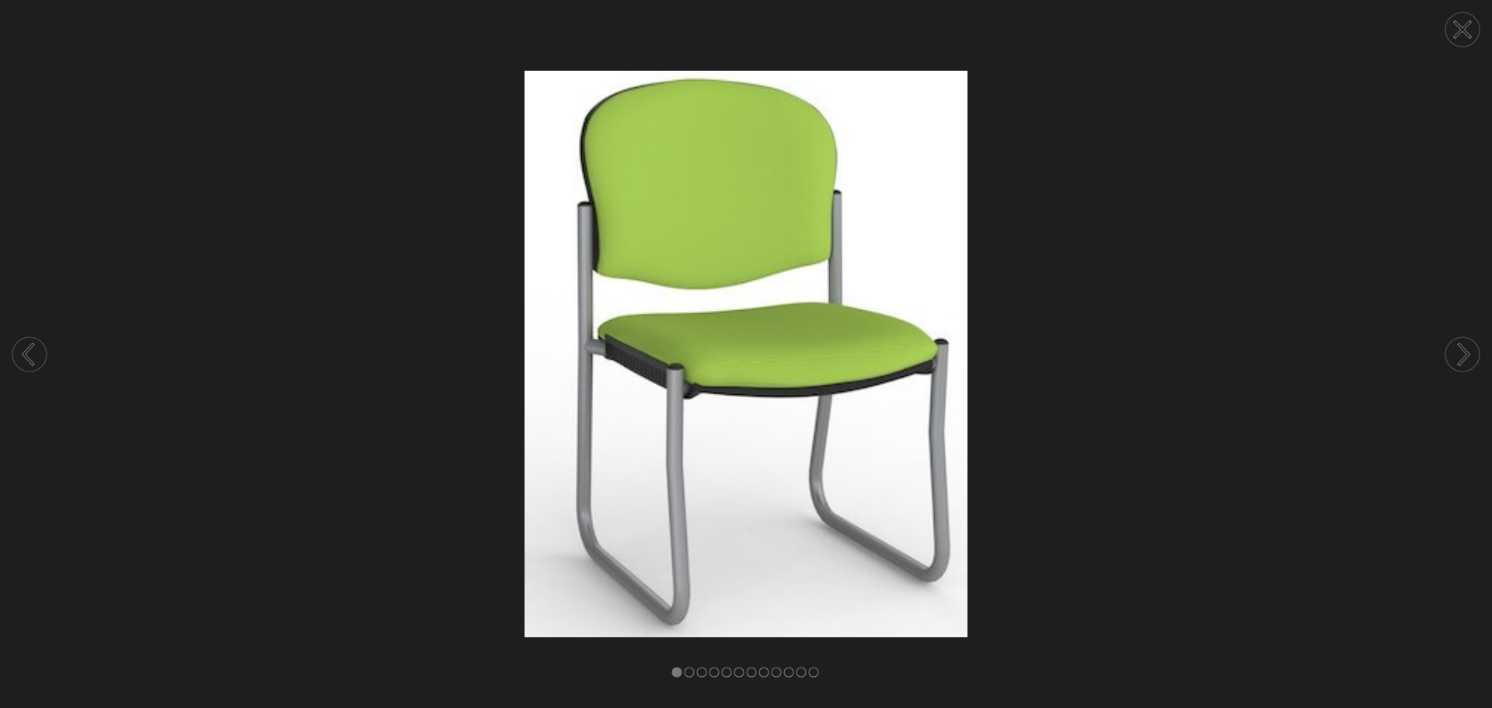
click at [1467, 349] on circle at bounding box center [1463, 354] width 34 height 34
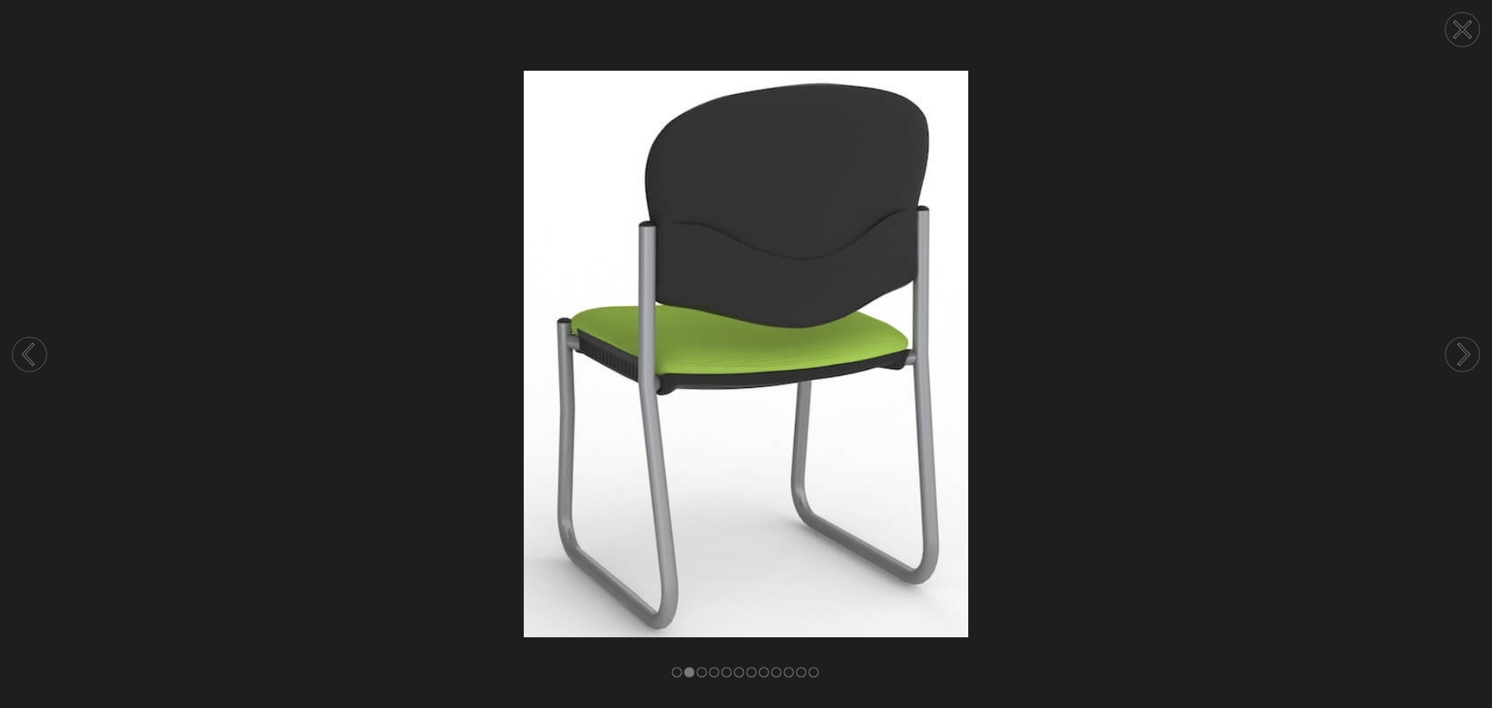
click at [1467, 349] on circle at bounding box center [1463, 354] width 34 height 34
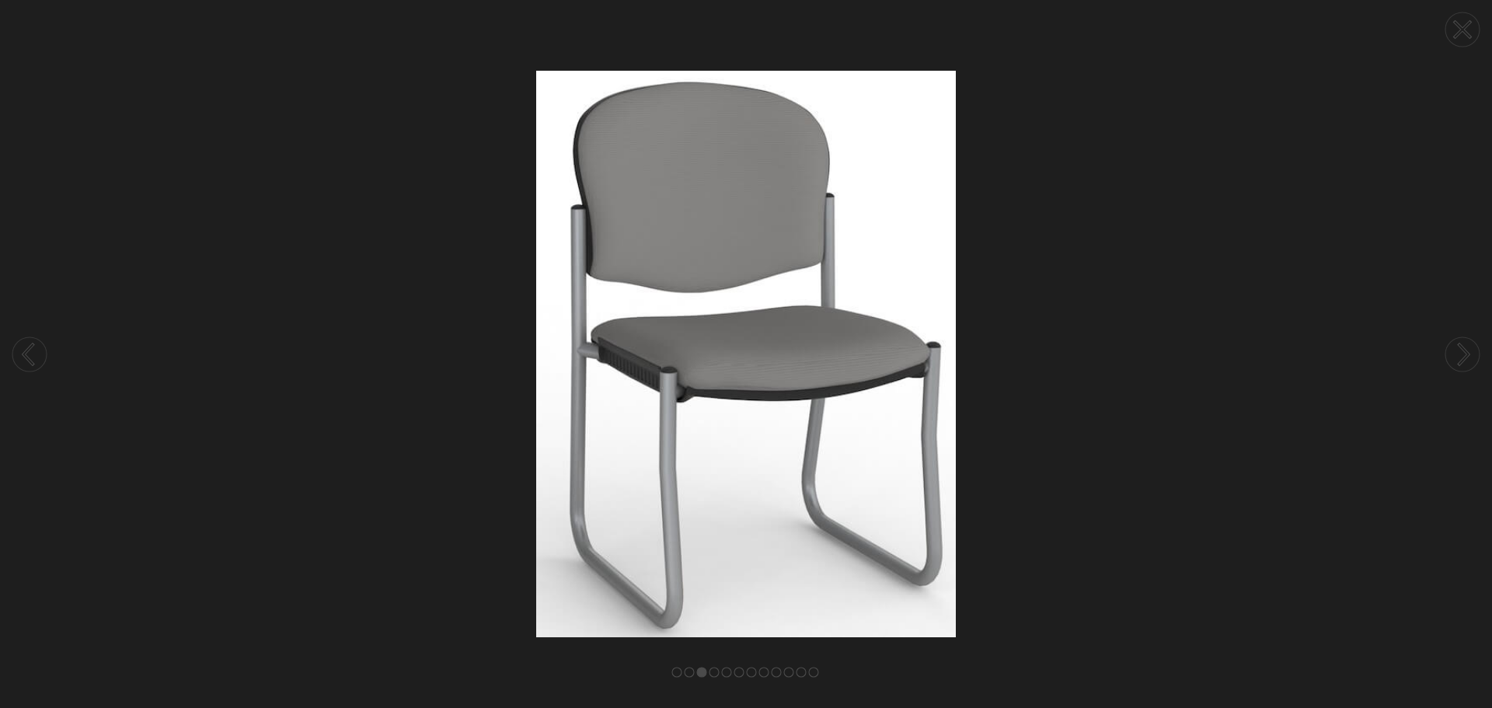
click at [1467, 349] on circle at bounding box center [1463, 354] width 34 height 34
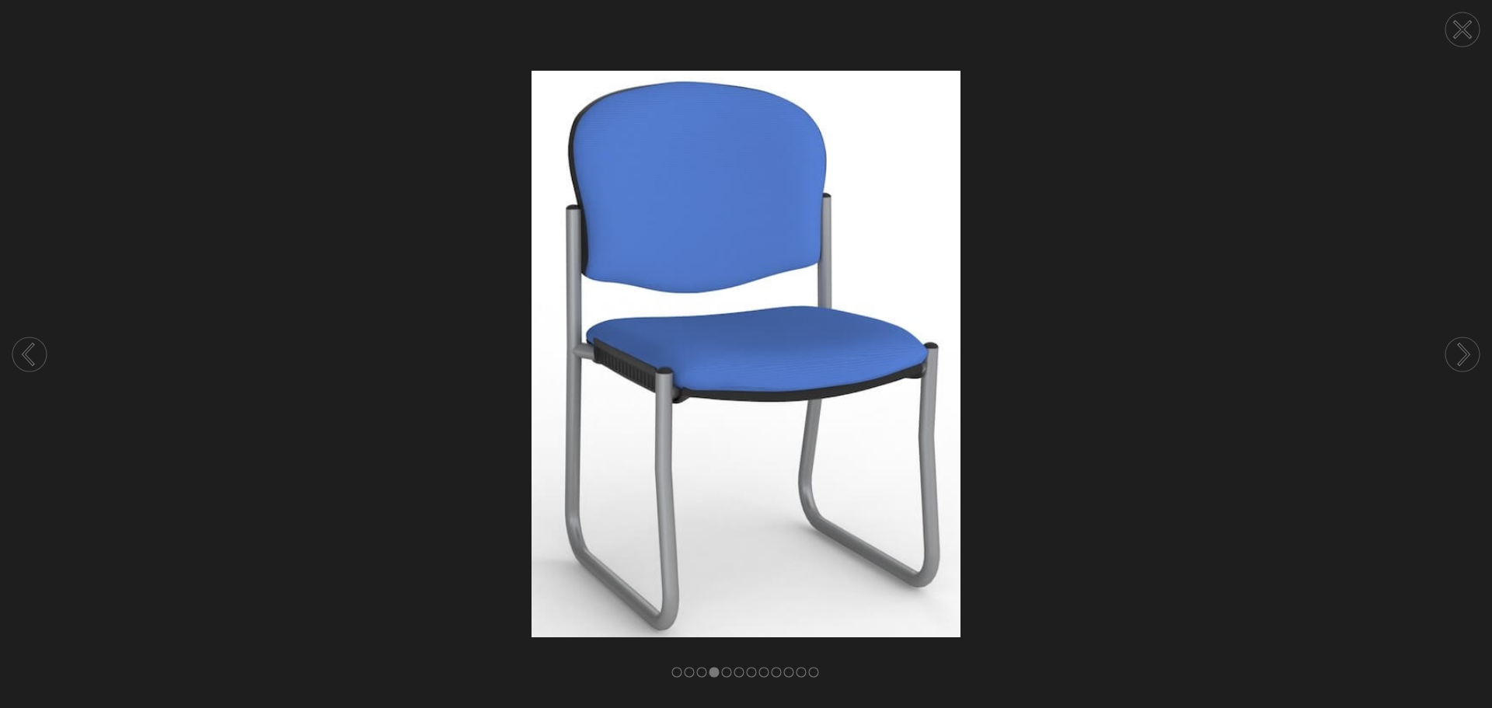
click at [1467, 349] on circle at bounding box center [1463, 354] width 34 height 34
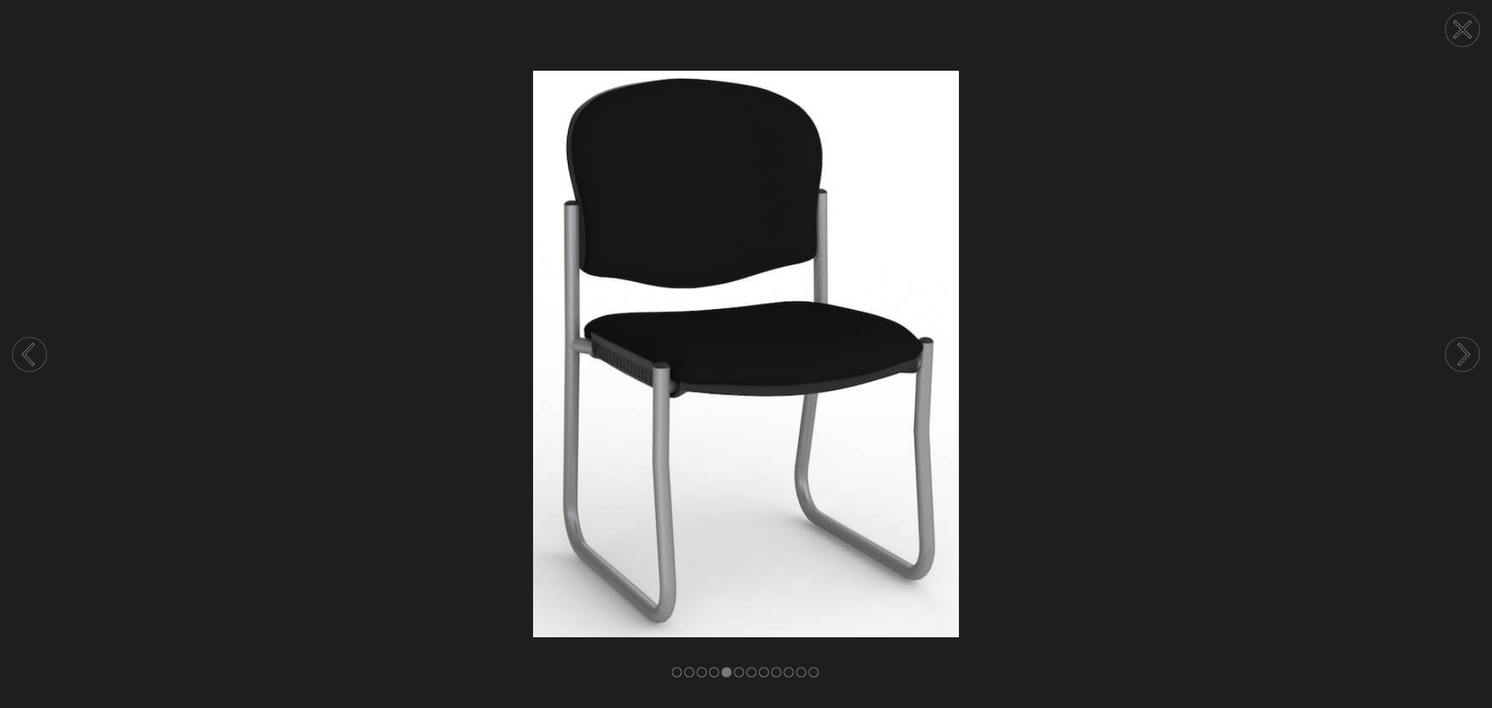
click at [1456, 354] on circle at bounding box center [1463, 354] width 34 height 34
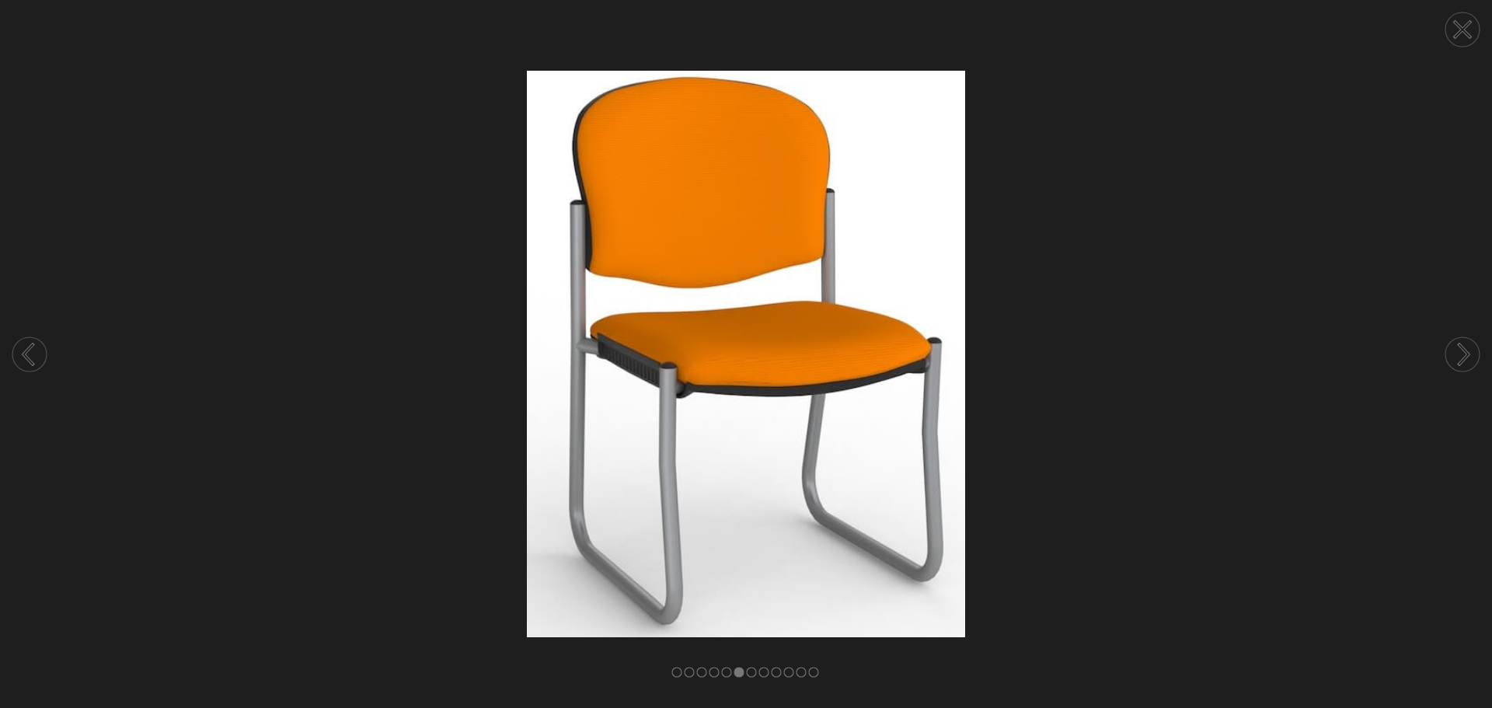
click at [1456, 354] on circle at bounding box center [1463, 354] width 34 height 34
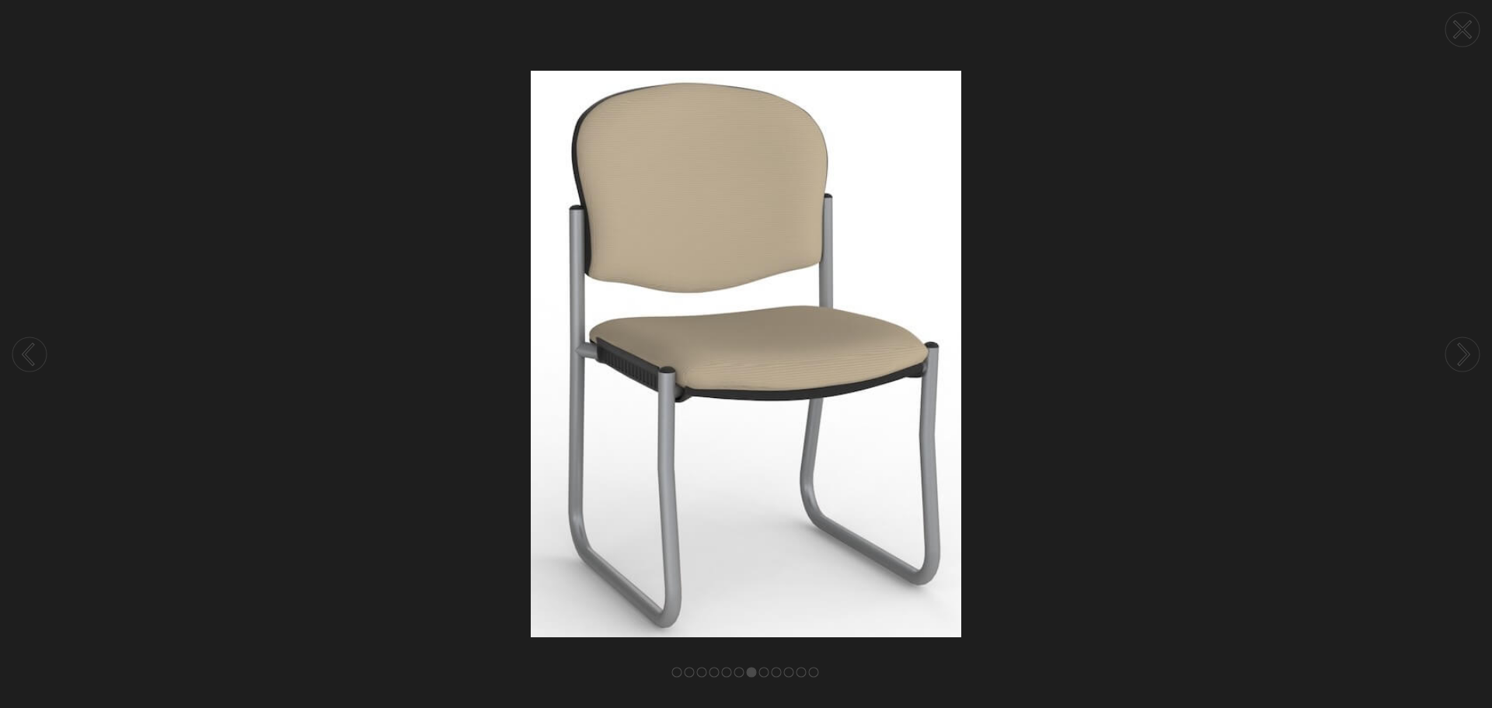
click at [1456, 354] on circle at bounding box center [1463, 354] width 34 height 34
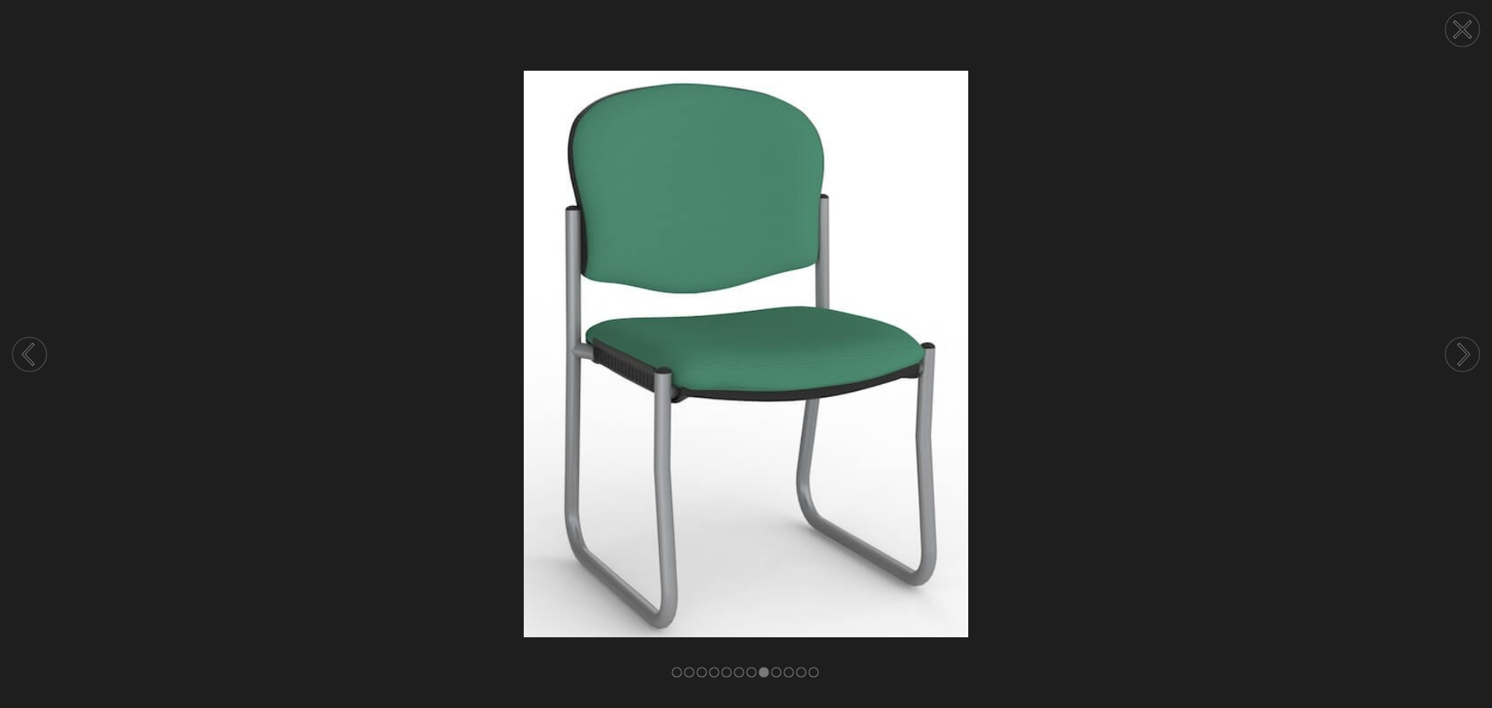
click at [1456, 354] on circle at bounding box center [1463, 354] width 34 height 34
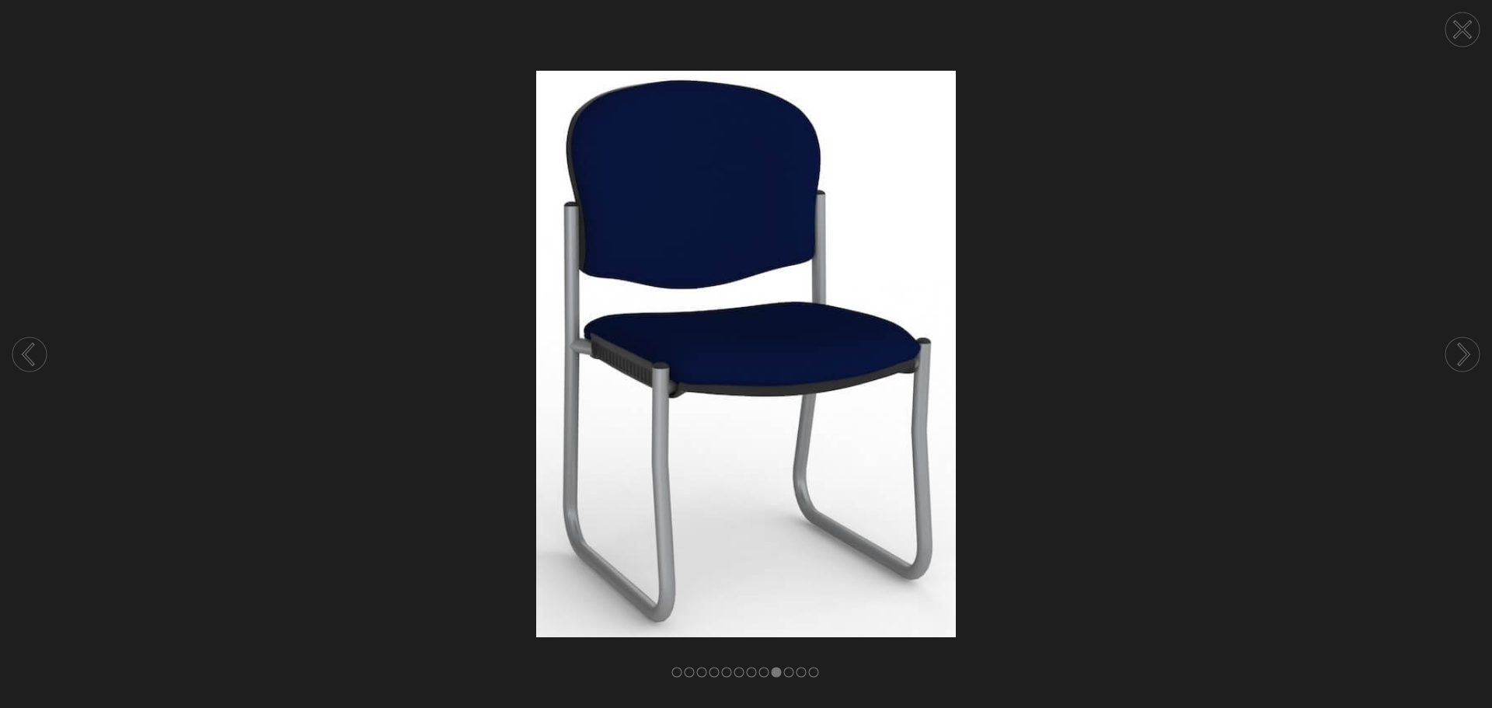
click at [1456, 354] on circle at bounding box center [1463, 354] width 34 height 34
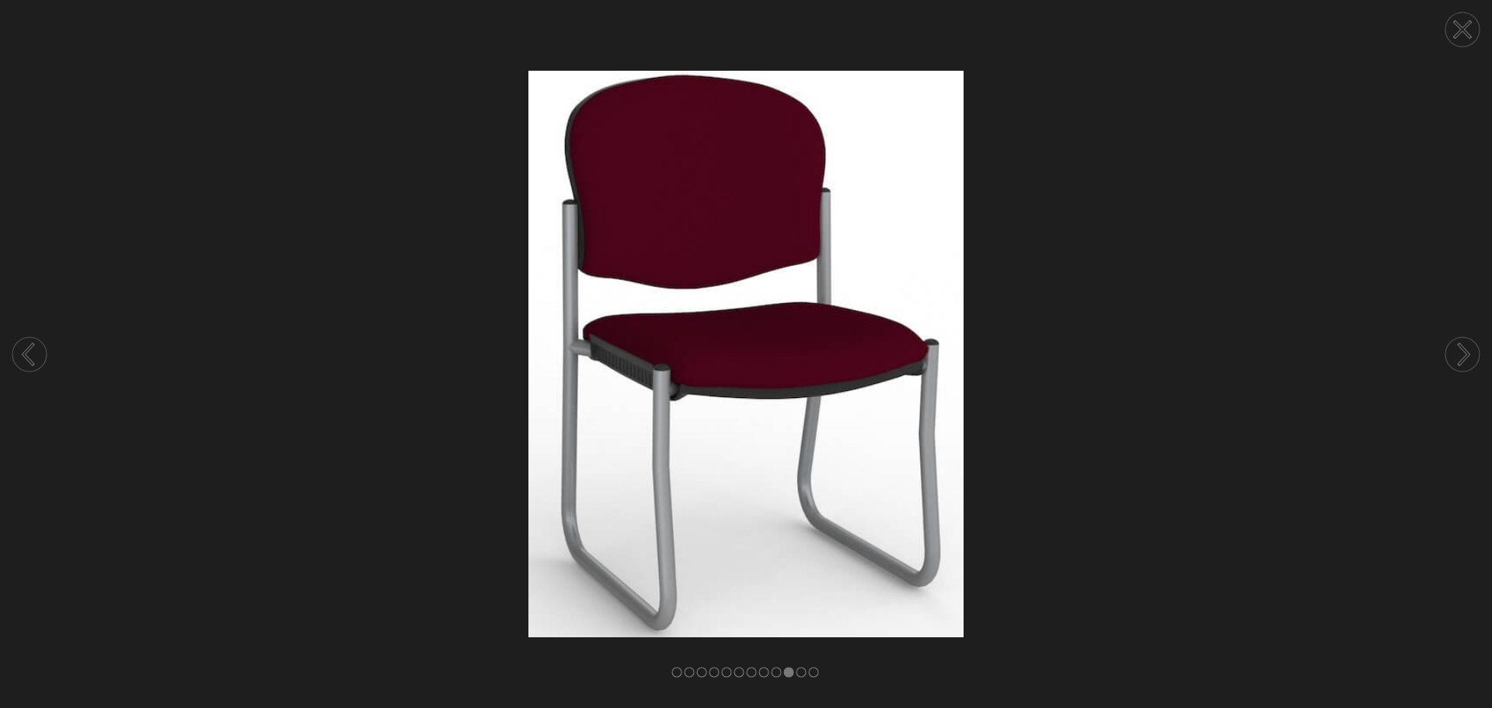
click at [1456, 354] on circle at bounding box center [1463, 354] width 34 height 34
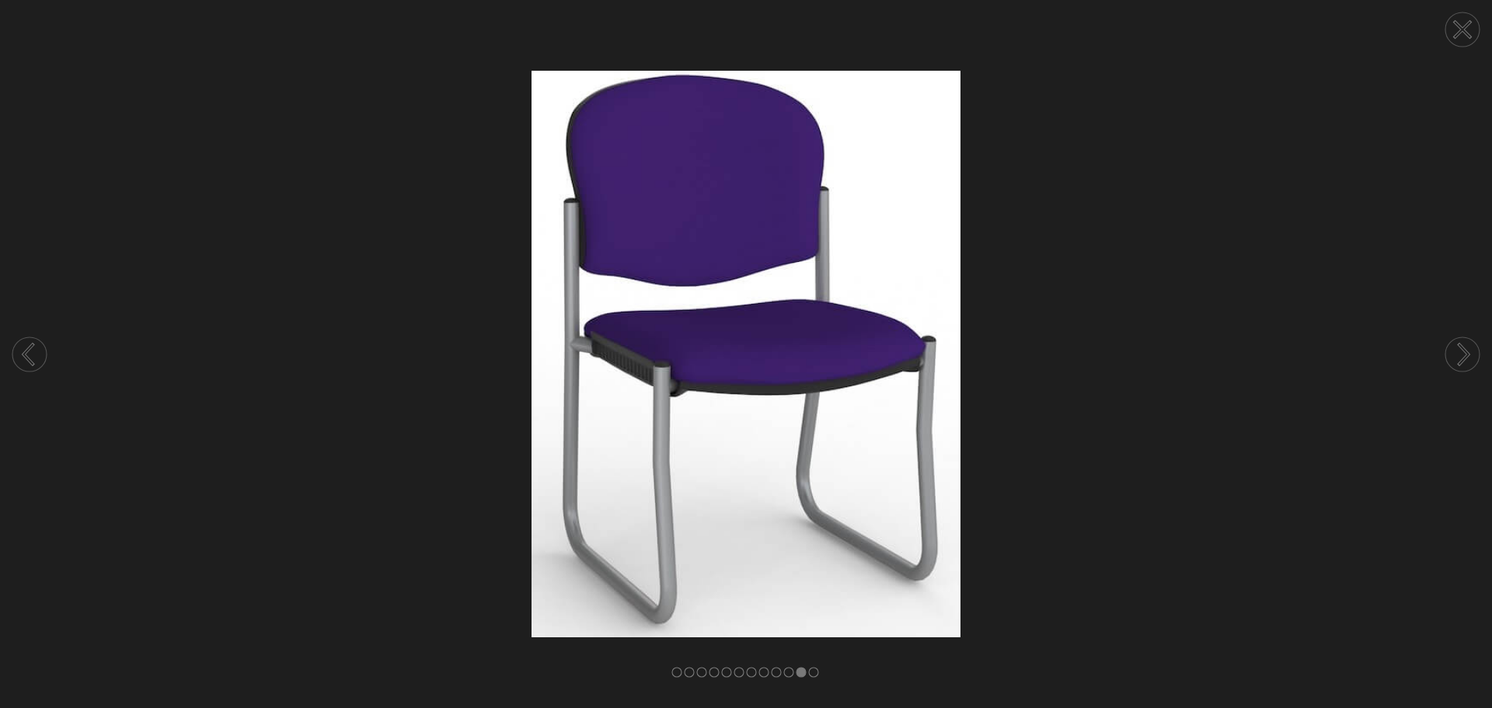
click at [1452, 352] on circle at bounding box center [1463, 354] width 34 height 34
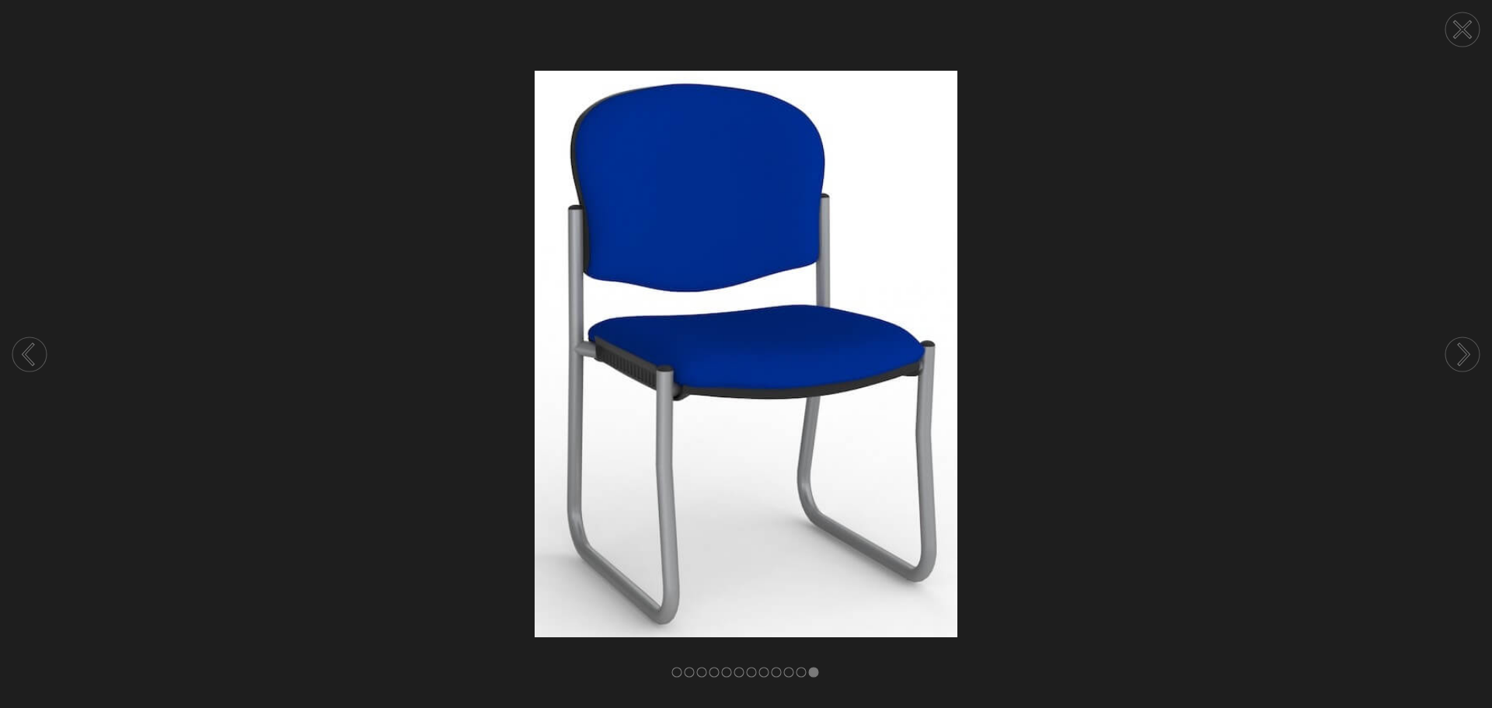
click at [1460, 33] on icon at bounding box center [1463, 30] width 16 height 16
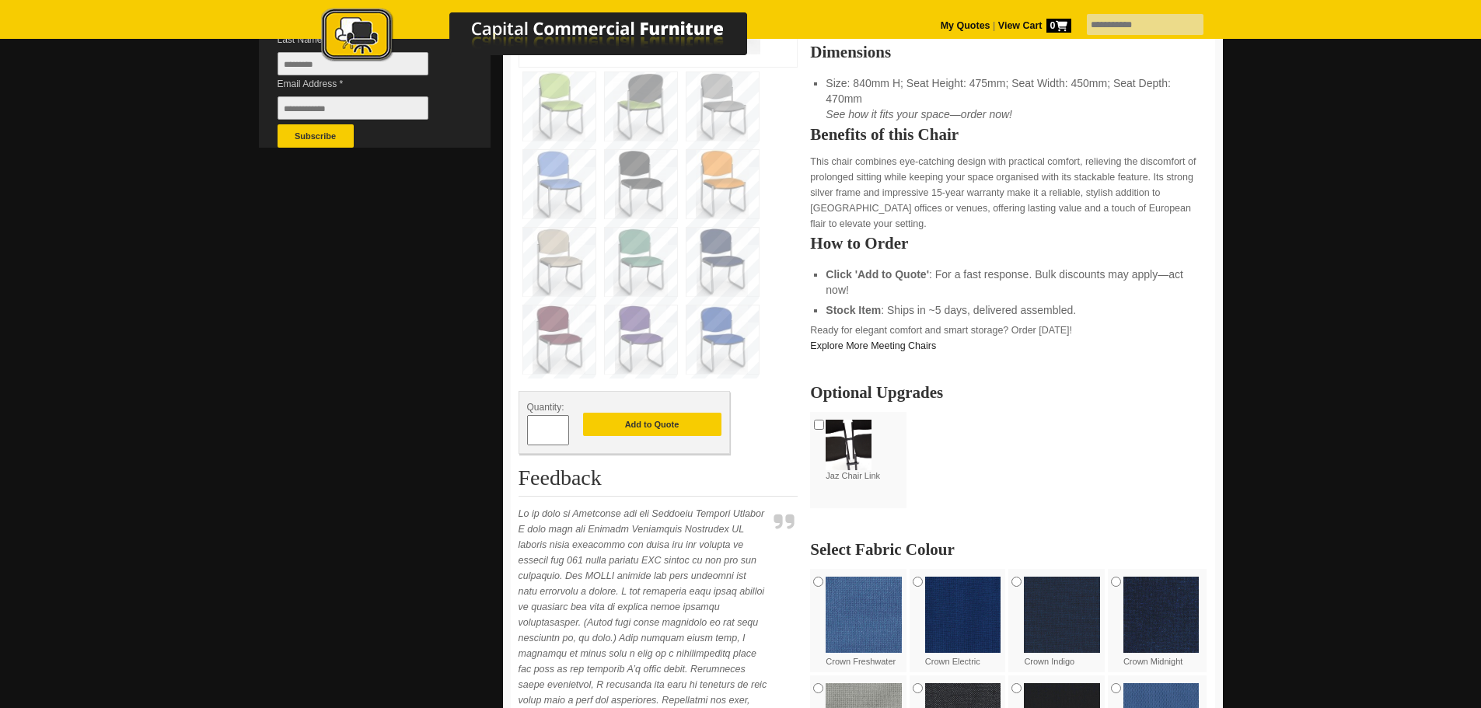
scroll to position [700, 0]
